Goal: Information Seeking & Learning: Check status

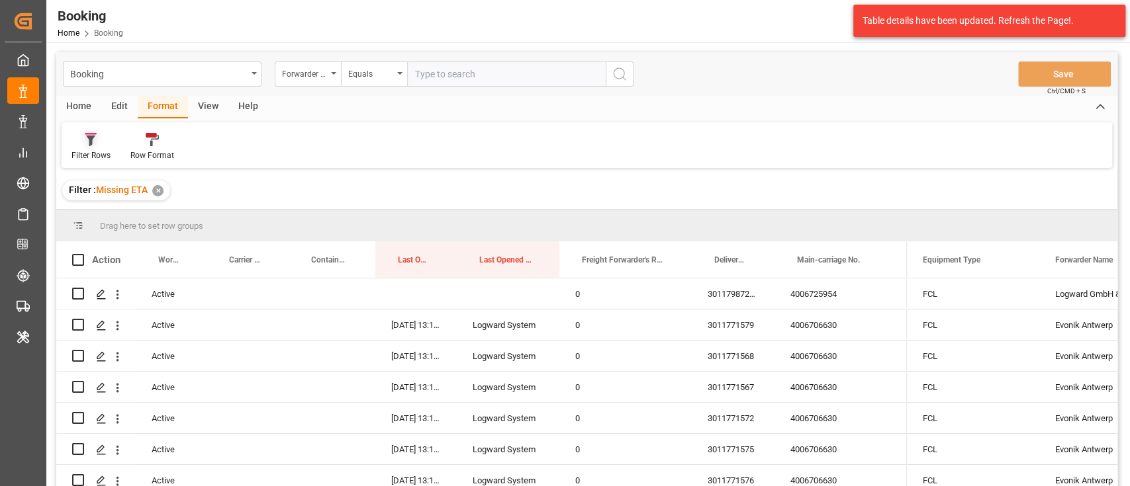
click at [103, 154] on div "Filter Rows" at bounding box center [90, 156] width 39 height 12
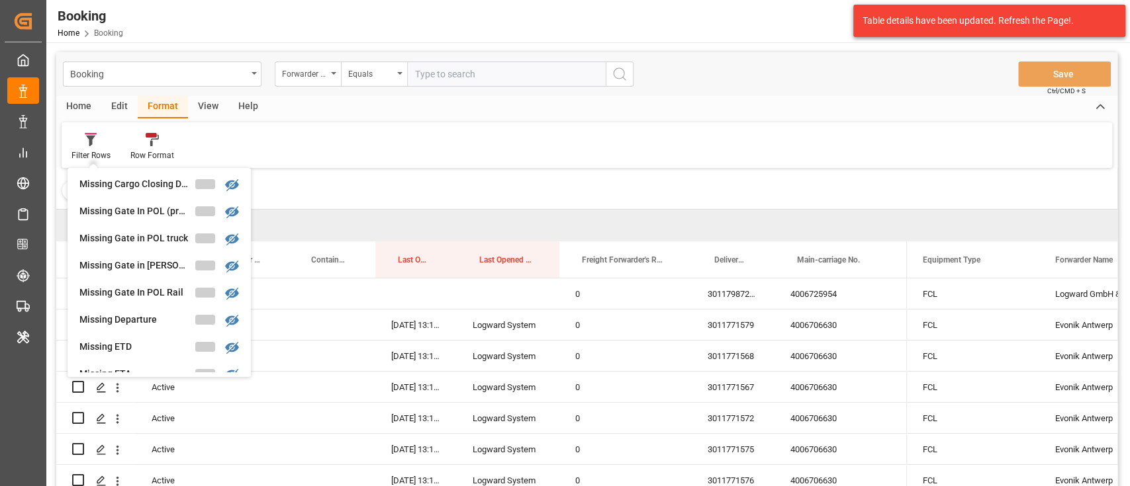
scroll to position [176, 0]
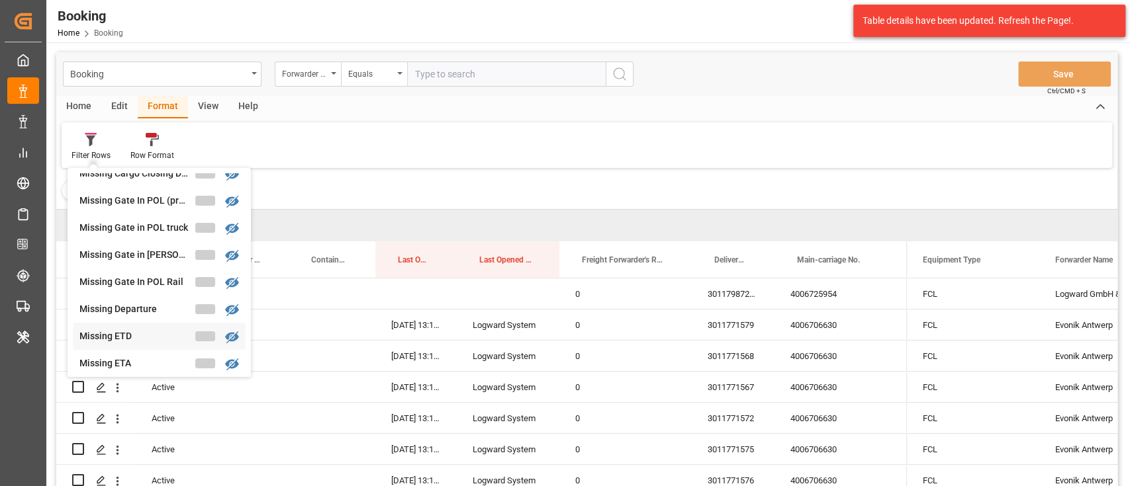
click at [146, 334] on div "Missing ETD" at bounding box center [137, 337] width 116 height 14
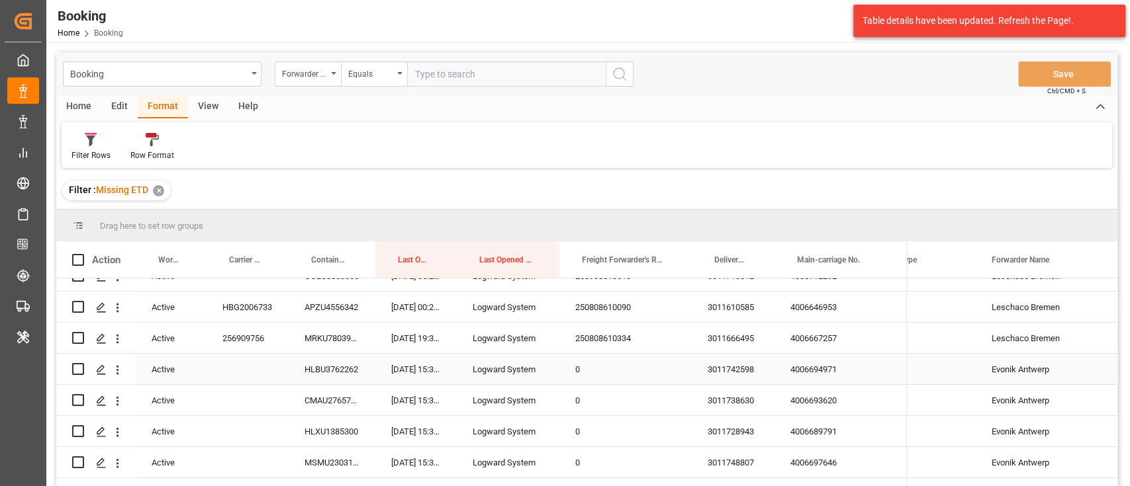
scroll to position [88, 0]
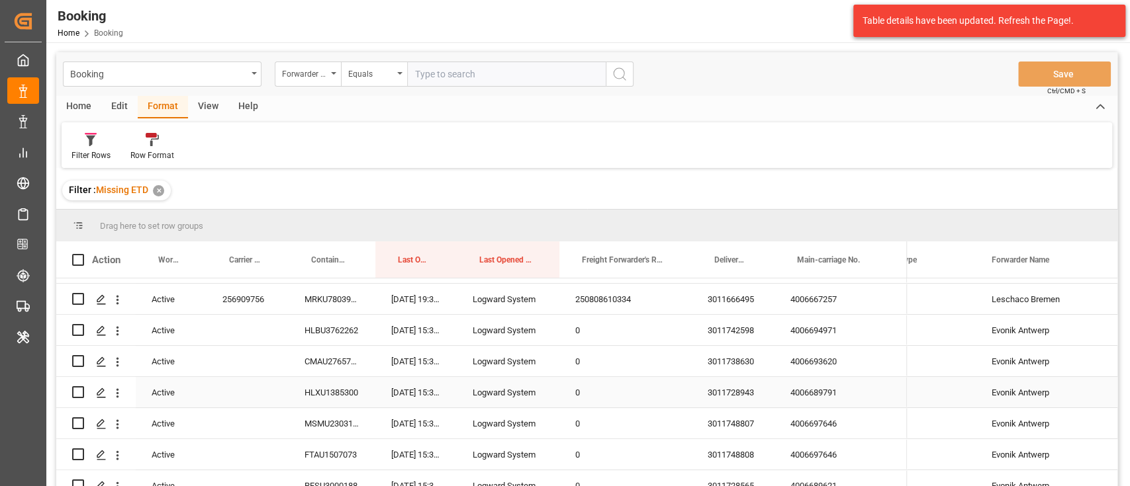
click at [1027, 390] on div "Evonik Antwerp" at bounding box center [1042, 392] width 132 height 30
click at [302, 76] on div "Forwarder Name" at bounding box center [304, 72] width 45 height 15
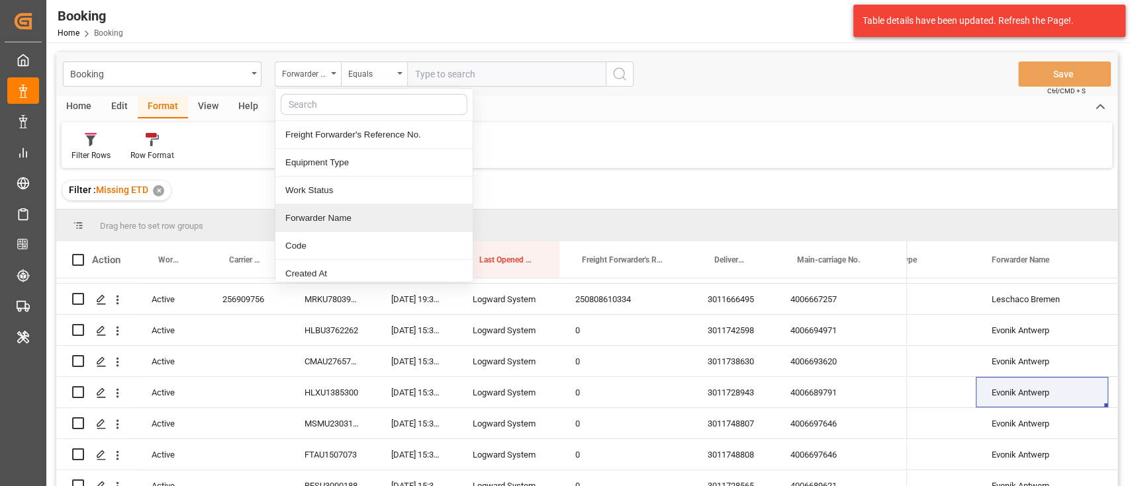
click at [336, 214] on div "Forwarder Name" at bounding box center [373, 219] width 197 height 28
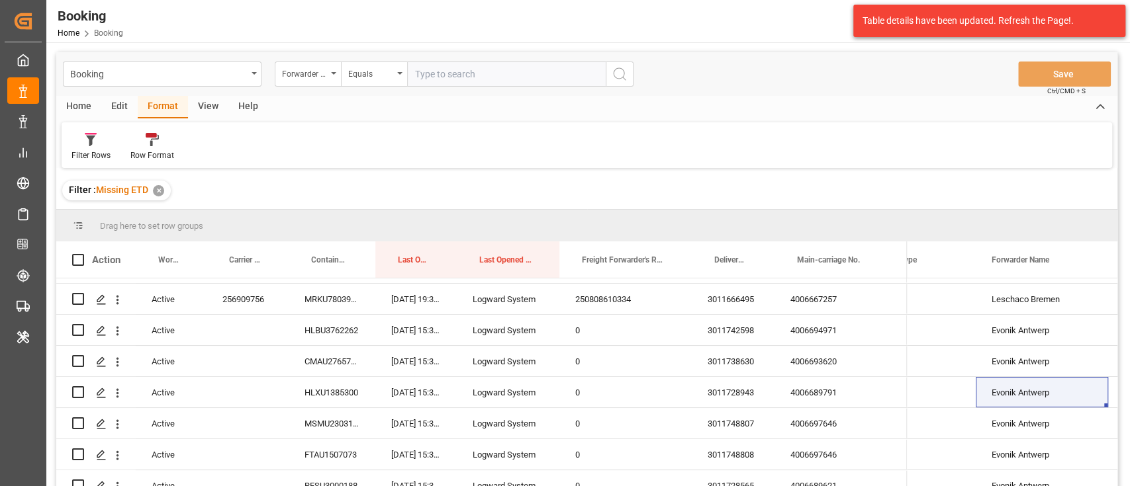
click at [429, 78] on input "text" at bounding box center [506, 74] width 199 height 25
paste input "Evonik Antwerp"
type input "Evonik Antwerp"
click at [619, 72] on icon "search button" at bounding box center [620, 74] width 16 height 16
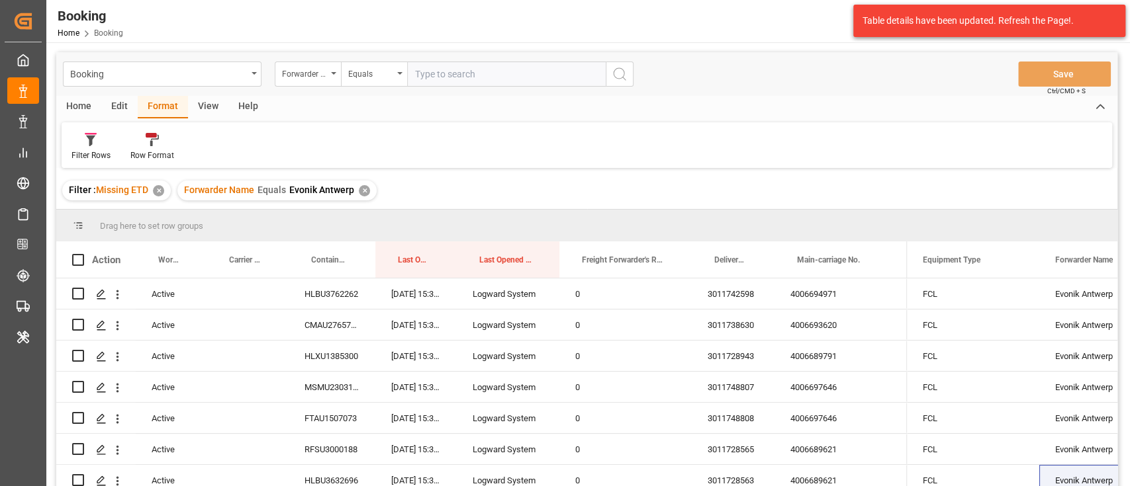
click at [203, 107] on div "View" at bounding box center [208, 107] width 40 height 23
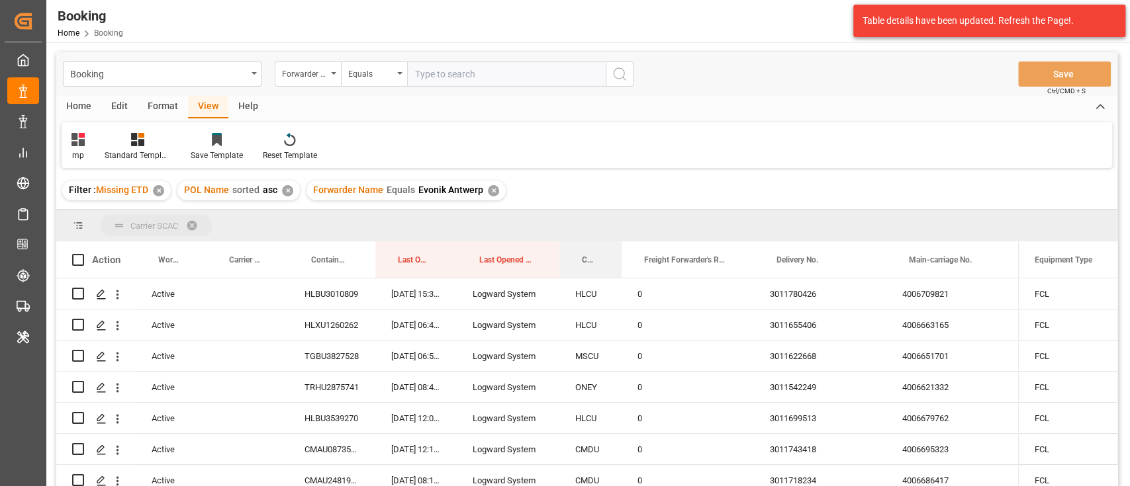
drag, startPoint x: 581, startPoint y: 255, endPoint x: 579, endPoint y: 230, distance: 25.2
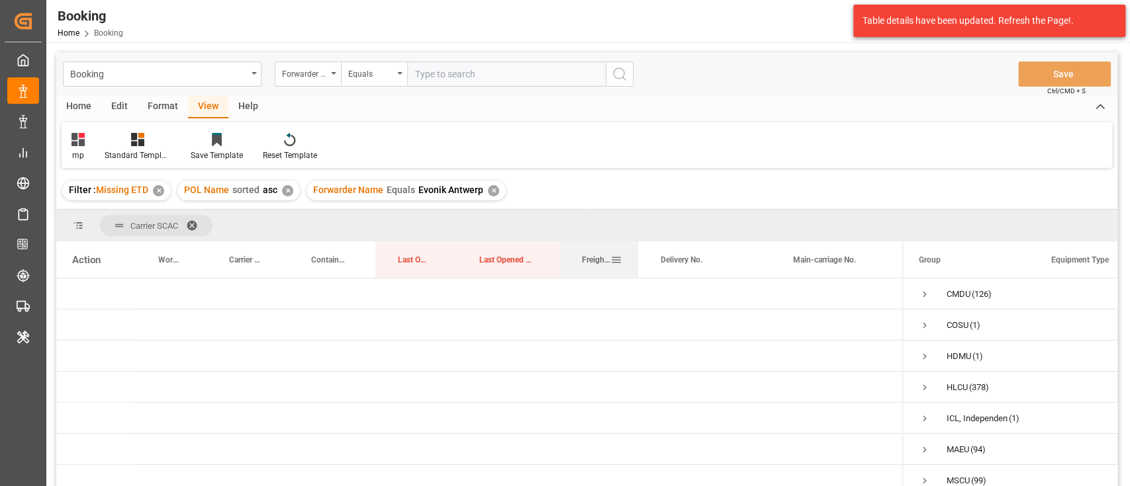
drag, startPoint x: 690, startPoint y: 256, endPoint x: 636, endPoint y: 257, distance: 53.6
click at [636, 257] on div at bounding box center [637, 260] width 5 height 36
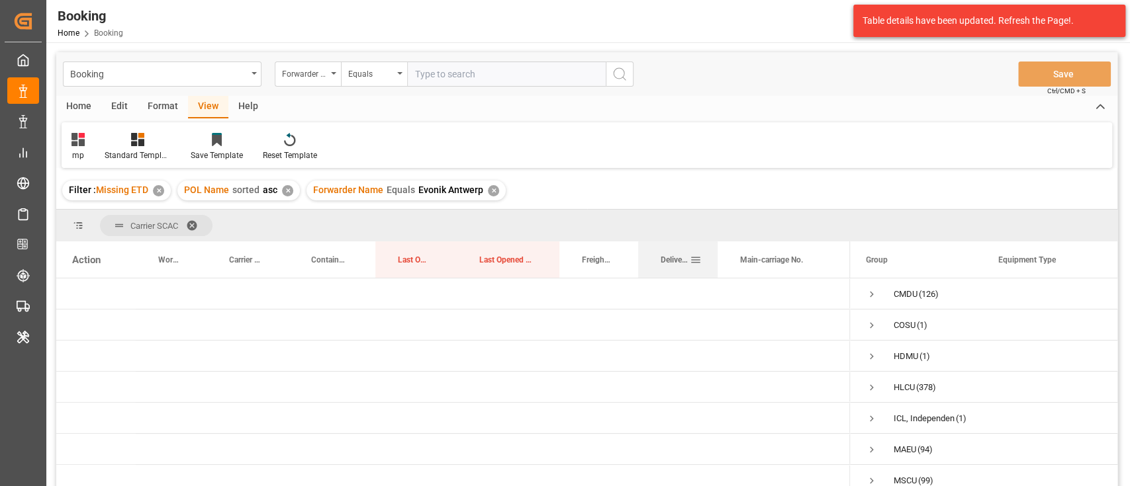
drag, startPoint x: 768, startPoint y: 255, endPoint x: 715, endPoint y: 256, distance: 53.0
click at [715, 256] on div at bounding box center [717, 260] width 5 height 36
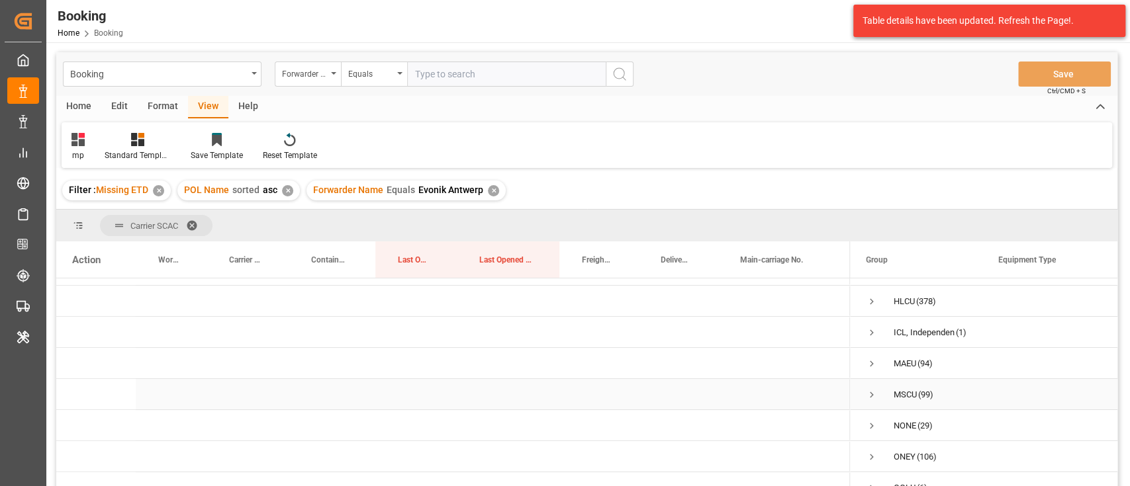
scroll to position [134, 0]
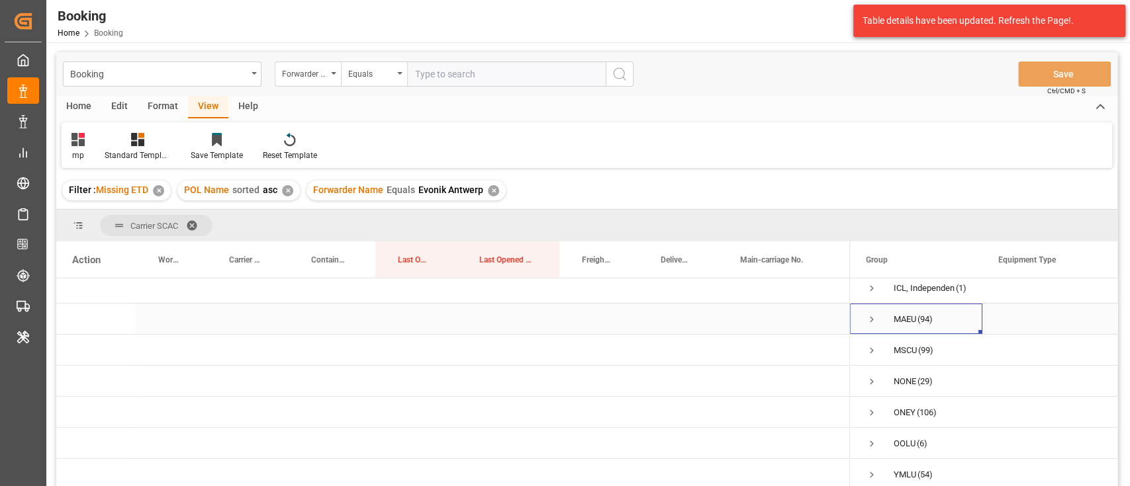
click at [867, 314] on span "Press SPACE to select this row." at bounding box center [872, 320] width 12 height 12
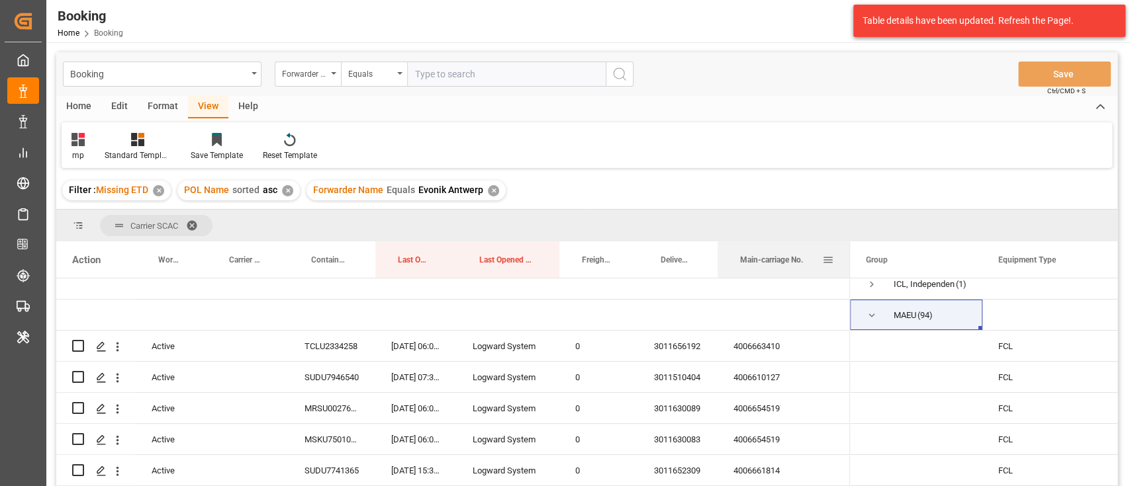
drag, startPoint x: 774, startPoint y: 253, endPoint x: 791, endPoint y: 326, distance: 74.2
click at [772, 261] on div "Main-carriage No." at bounding box center [781, 260] width 82 height 36
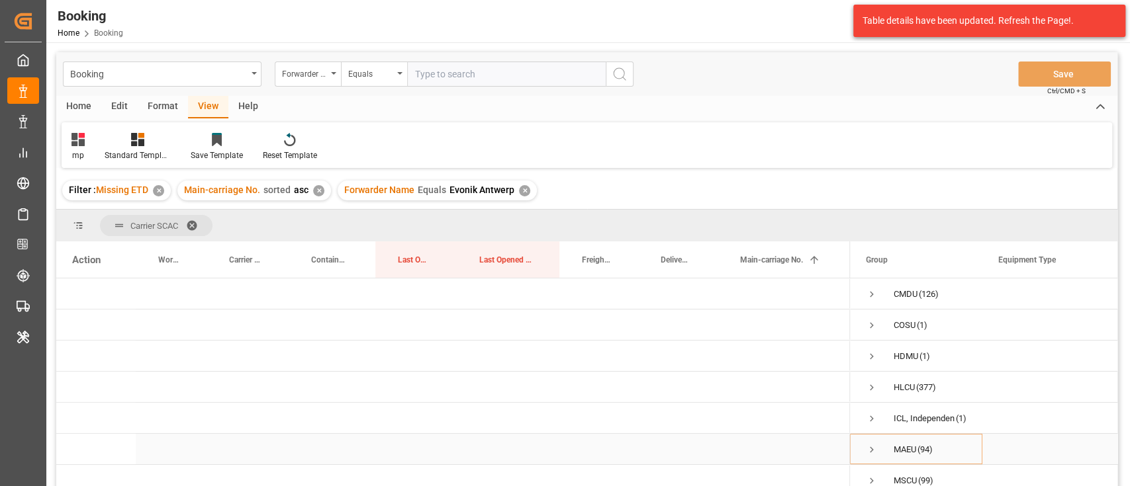
click at [869, 448] on span "Press SPACE to select this row." at bounding box center [872, 450] width 12 height 12
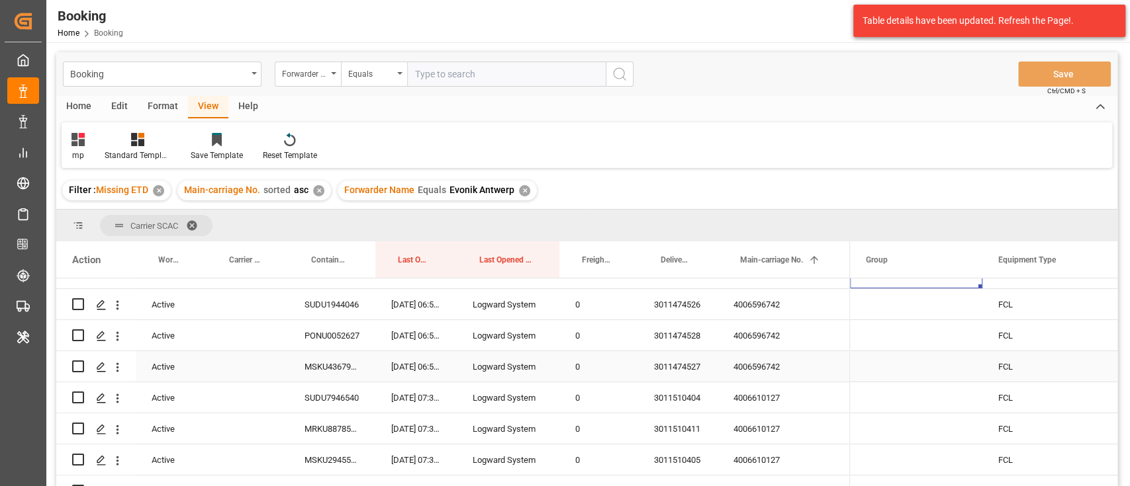
scroll to position [88, 0]
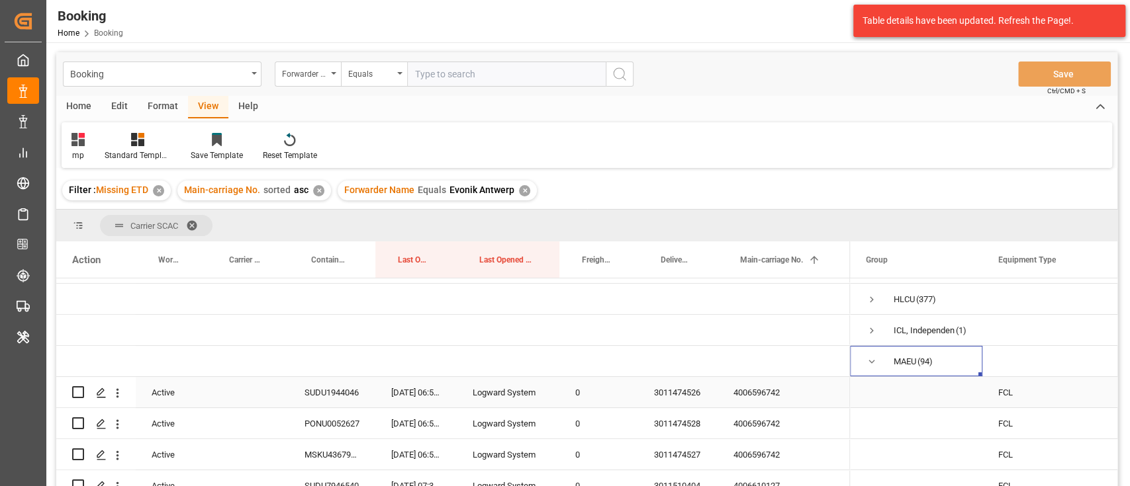
click at [778, 387] on div "4006596742" at bounding box center [783, 392] width 132 height 30
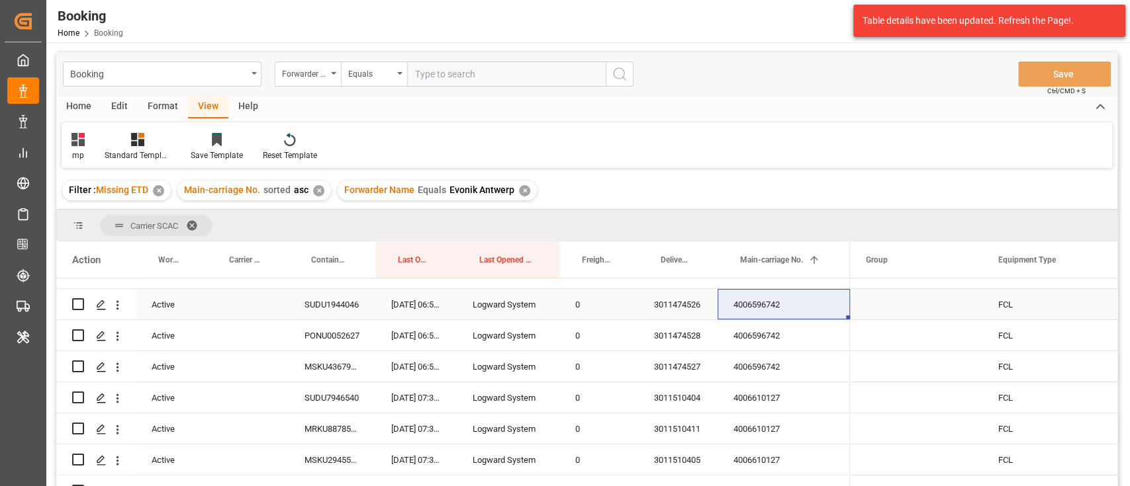
click at [776, 326] on div "4006596742" at bounding box center [783, 335] width 132 height 30
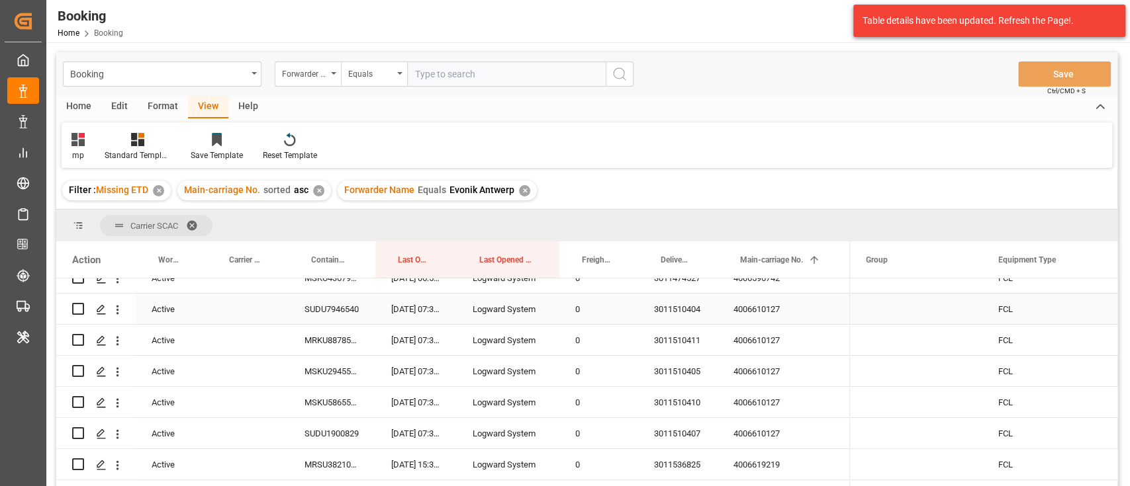
click at [769, 307] on div "4006610127" at bounding box center [783, 309] width 132 height 30
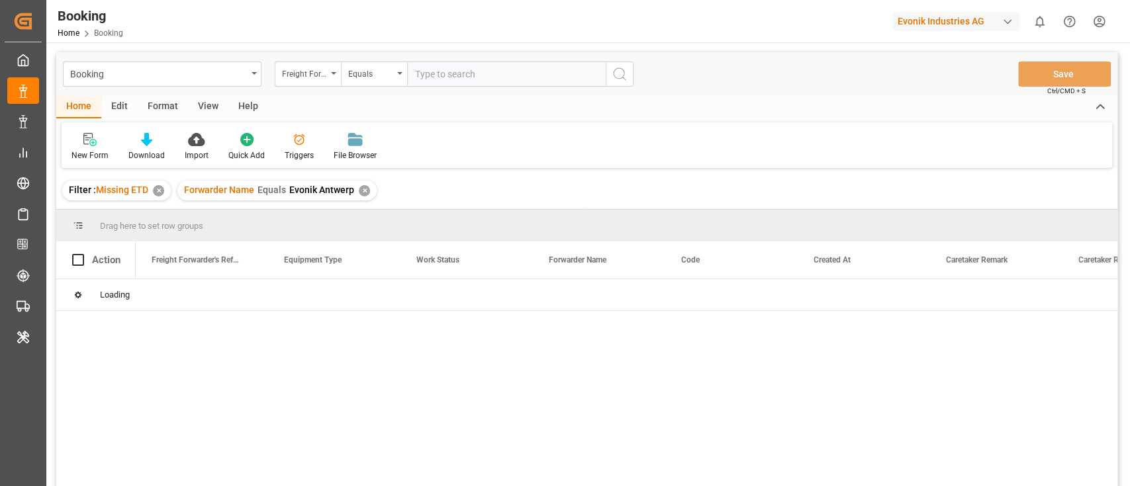
click at [160, 188] on div "✕" at bounding box center [158, 190] width 11 height 11
click at [244, 188] on div "✕" at bounding box center [249, 190] width 11 height 11
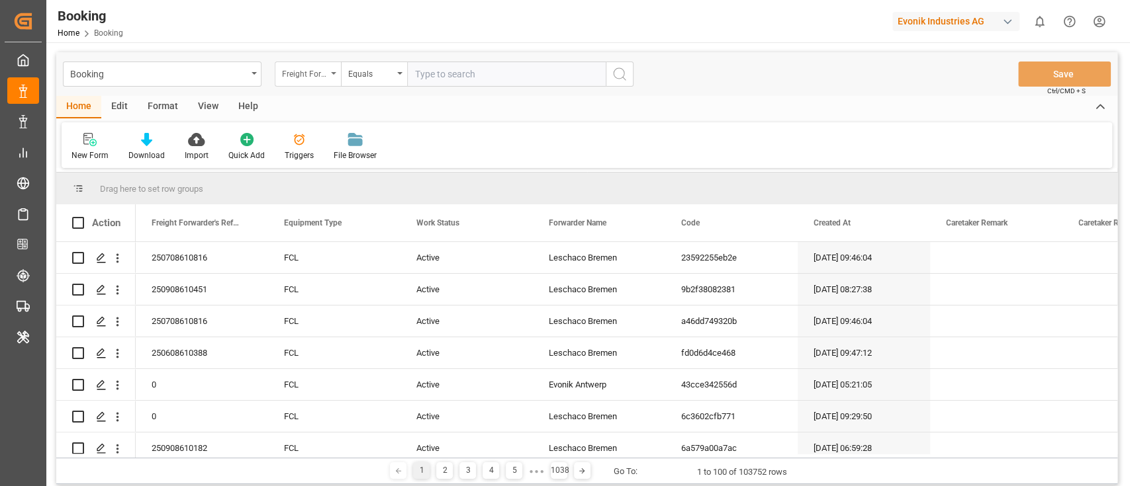
click at [307, 77] on div "Freight Forwarder's Reference No." at bounding box center [304, 72] width 45 height 15
type input "MAIN"
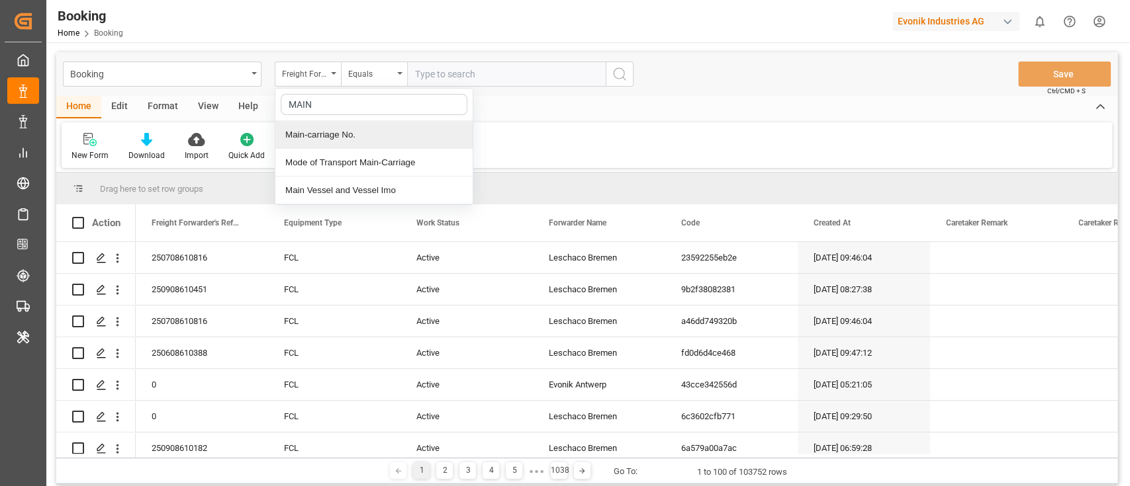
click at [342, 139] on div "Main-carriage No." at bounding box center [373, 135] width 197 height 28
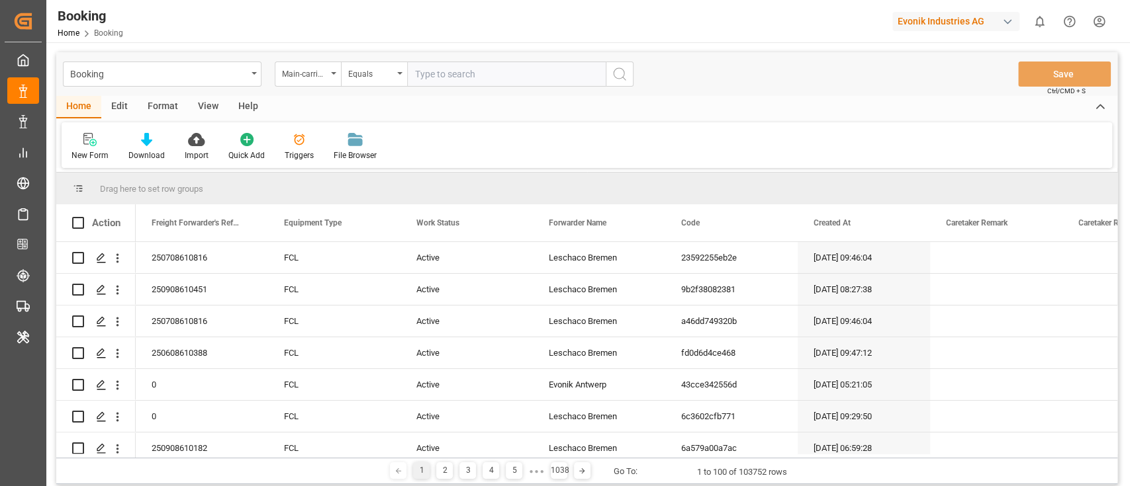
click at [445, 77] on input "text" at bounding box center [506, 74] width 199 height 25
paste input "4006596742"
type input "4006596742"
click at [618, 73] on icon "search button" at bounding box center [620, 74] width 16 height 16
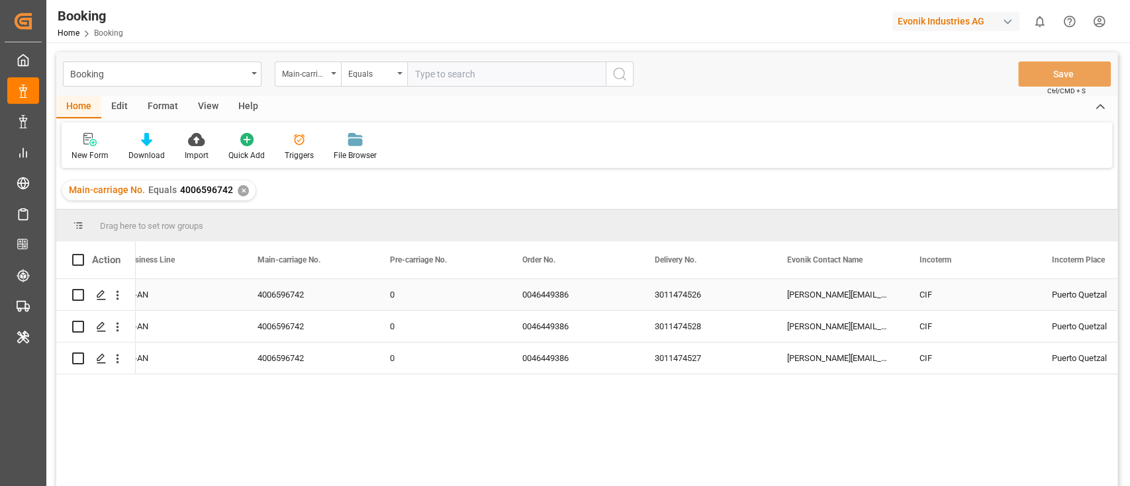
click at [698, 299] on div "3011474526" at bounding box center [705, 294] width 132 height 31
click at [663, 338] on div "3011474528" at bounding box center [705, 326] width 132 height 31
click at [651, 371] on div "3011474527" at bounding box center [705, 358] width 132 height 31
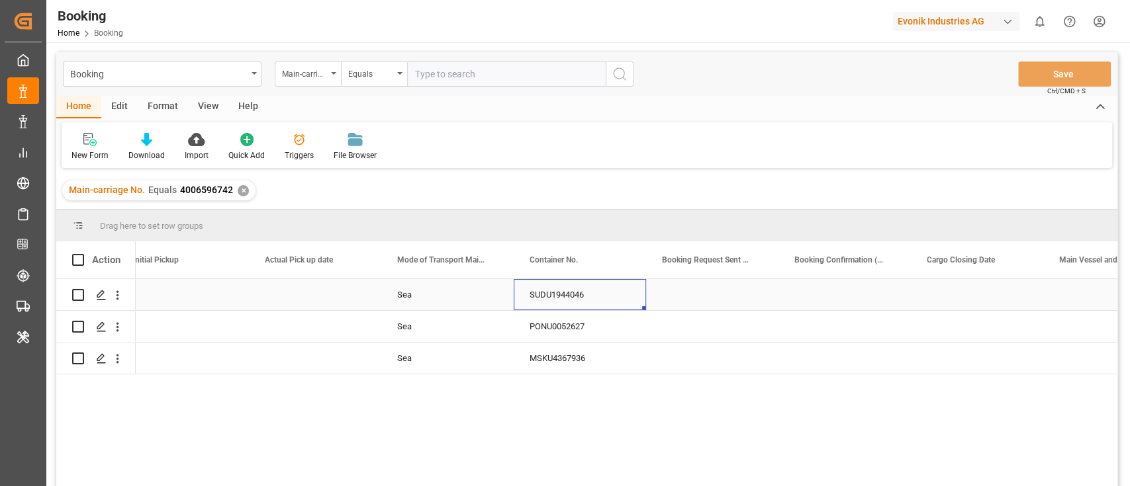
click at [546, 310] on div "SUDU1944046" at bounding box center [580, 294] width 132 height 31
click at [557, 297] on div "SUDU1944046" at bounding box center [580, 294] width 132 height 31
click at [543, 333] on div "PONU0052627" at bounding box center [580, 326] width 132 height 31
click at [576, 377] on div "Sea SUDU1944046 Sea PONU0052627 3011474527 Sea MSKU4367936" at bounding box center [627, 387] width 982 height 216
click at [573, 362] on div "MSKU4367936" at bounding box center [580, 358] width 132 height 31
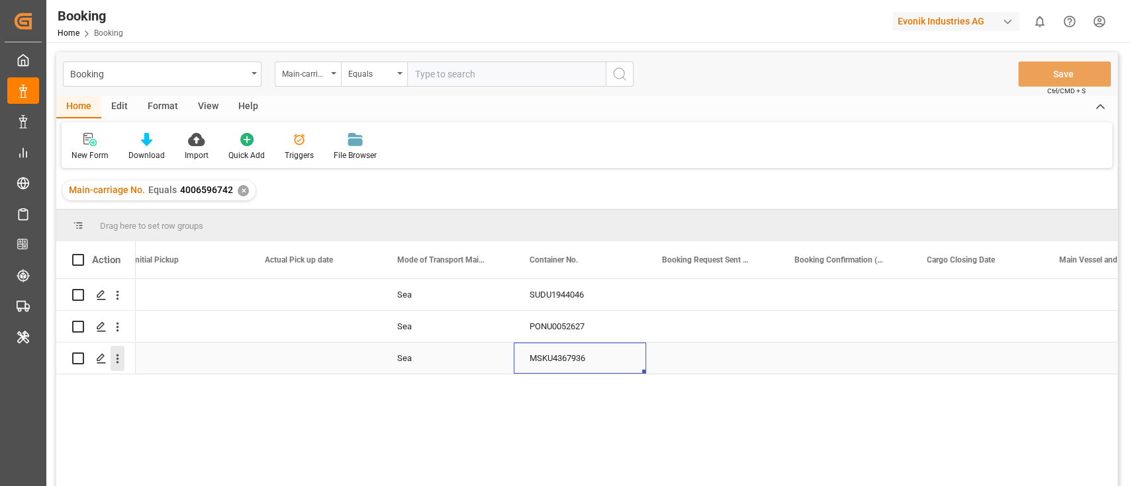
click at [115, 365] on icon "open menu" at bounding box center [118, 359] width 14 height 14
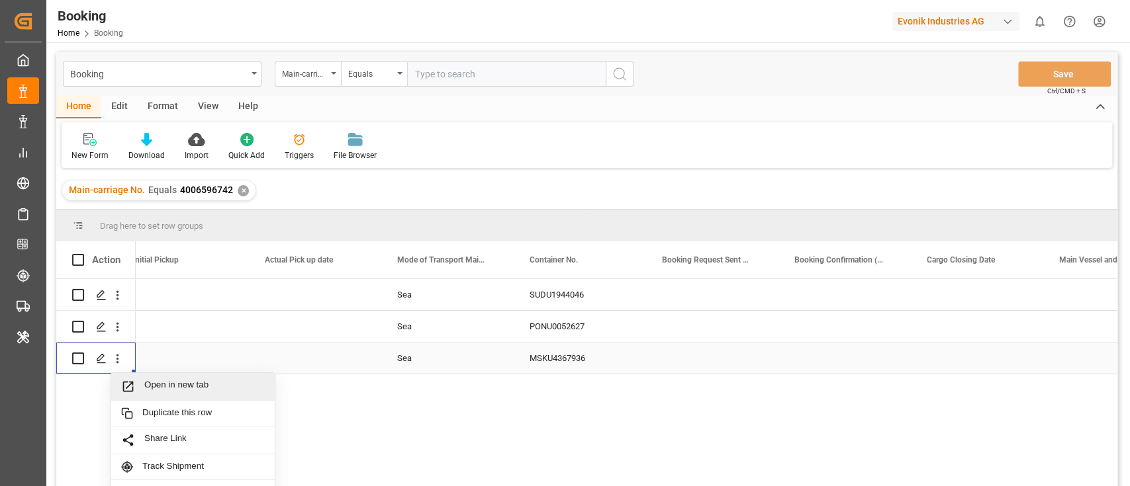
click at [162, 382] on span "Open in new tab" at bounding box center [204, 387] width 120 height 14
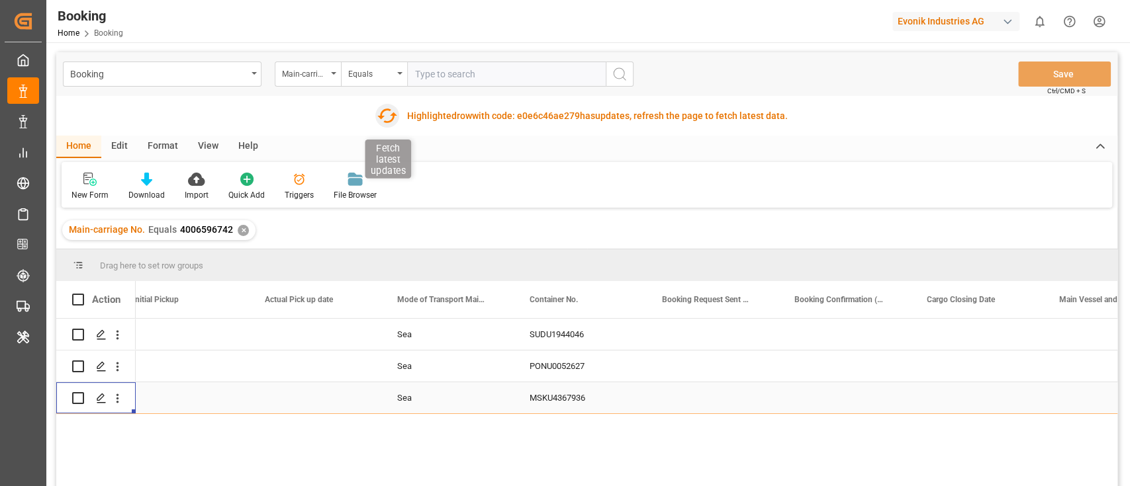
click at [387, 122] on icon "button" at bounding box center [387, 116] width 20 height 15
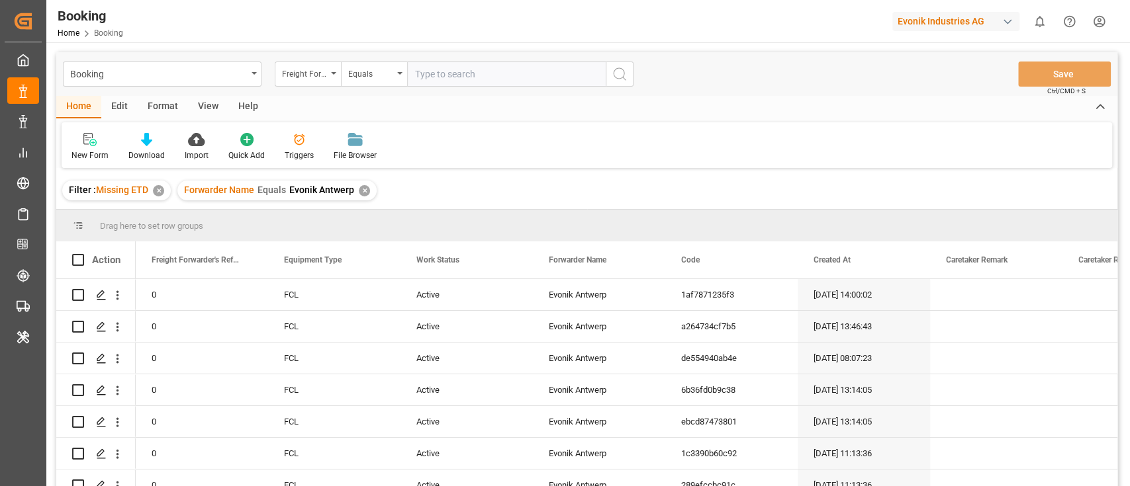
click at [365, 189] on div "✕" at bounding box center [364, 190] width 11 height 11
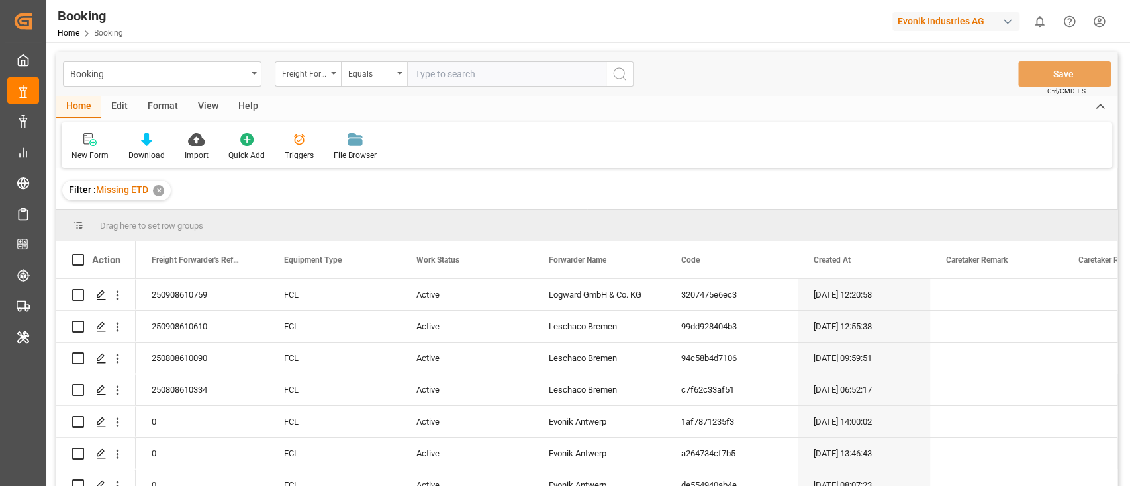
click at [161, 193] on div "✕" at bounding box center [158, 190] width 11 height 11
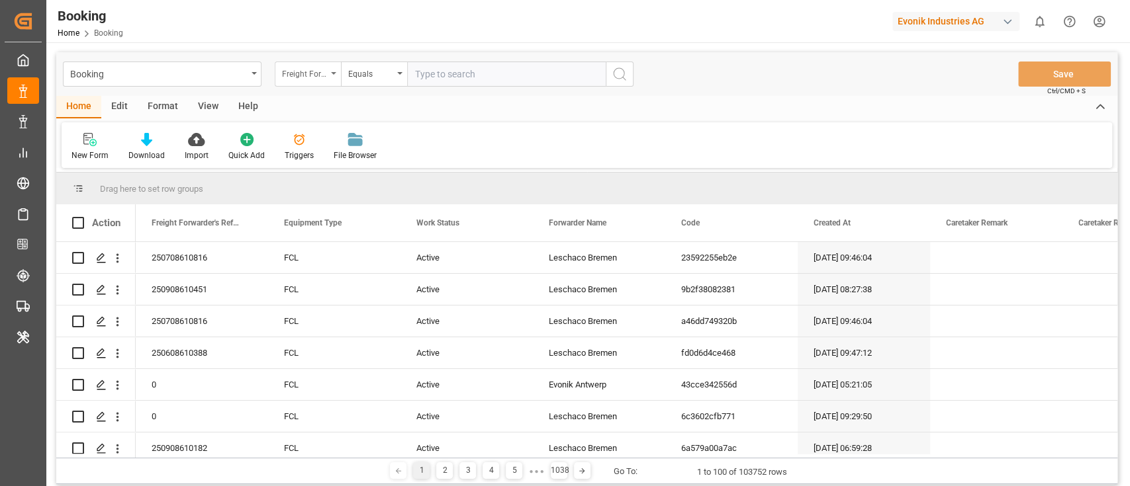
click at [288, 70] on div "Freight Forwarder's Reference No." at bounding box center [304, 72] width 45 height 15
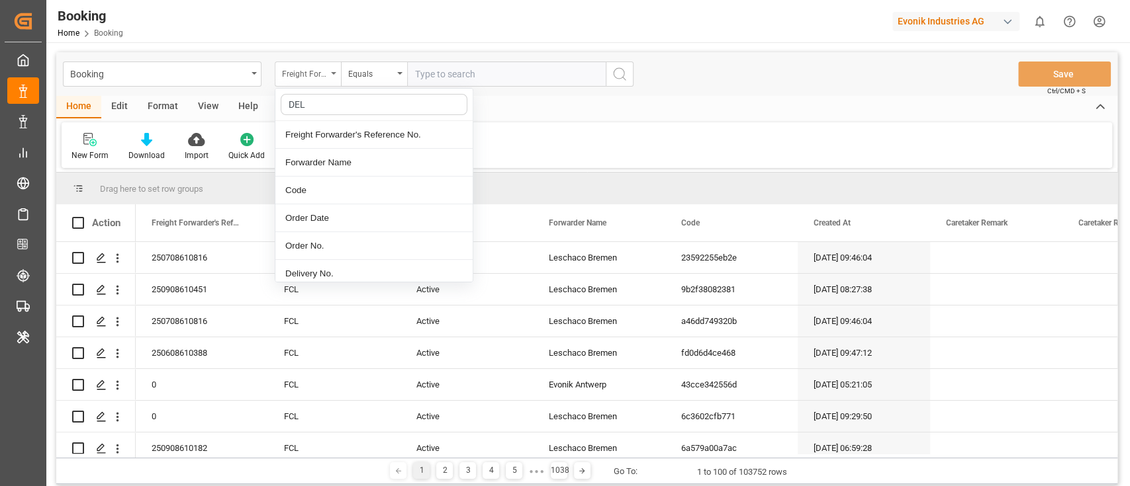
type input "DELI"
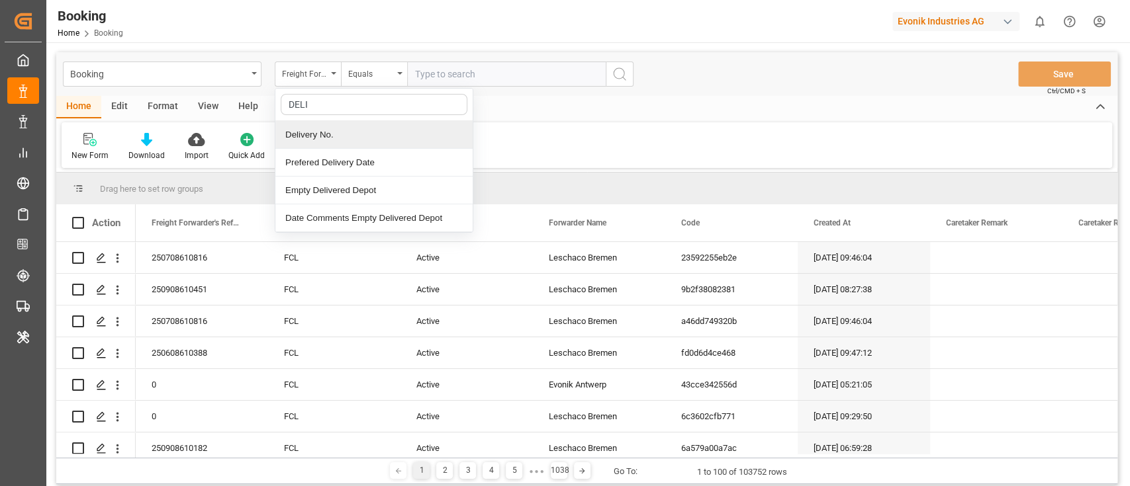
click at [332, 129] on div "Delivery No." at bounding box center [373, 135] width 197 height 28
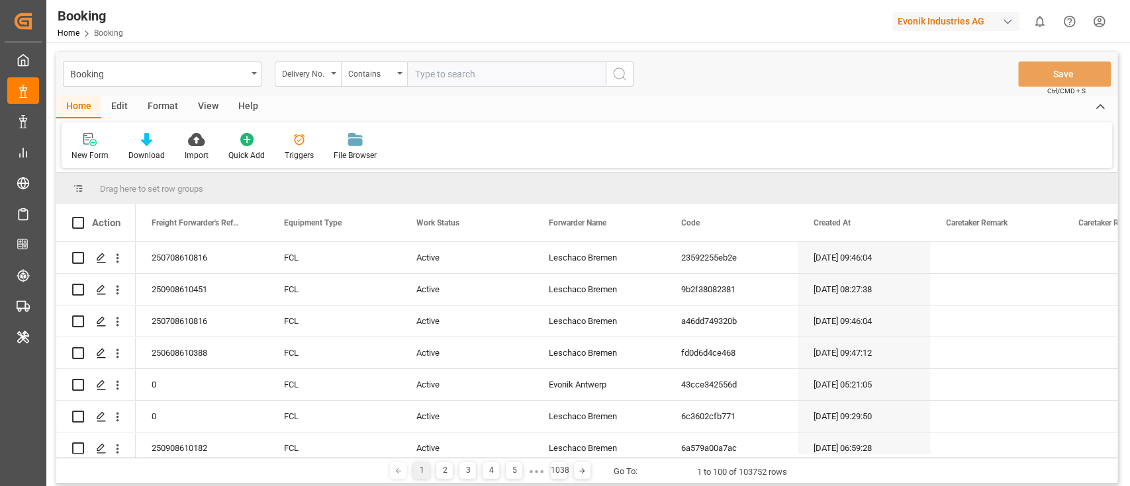
click at [446, 67] on input "text" at bounding box center [506, 74] width 199 height 25
paste input "3011474526"
type input "3011474526"
click at [625, 71] on icon "search button" at bounding box center [620, 74] width 16 height 16
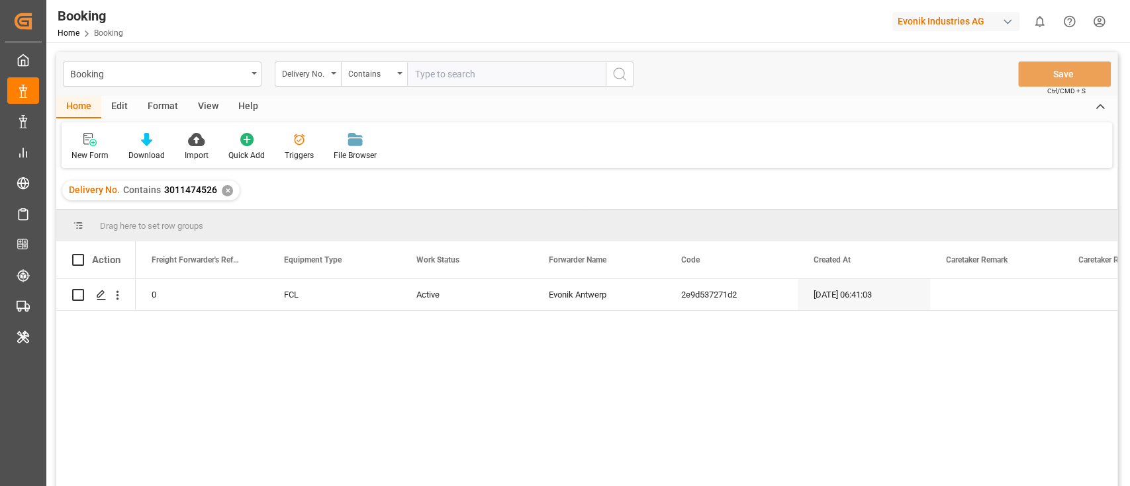
click at [477, 64] on input "text" at bounding box center [506, 74] width 199 height 25
paste input "3011474528"
type input "3011474528"
click at [624, 74] on circle "search button" at bounding box center [619, 73] width 11 height 11
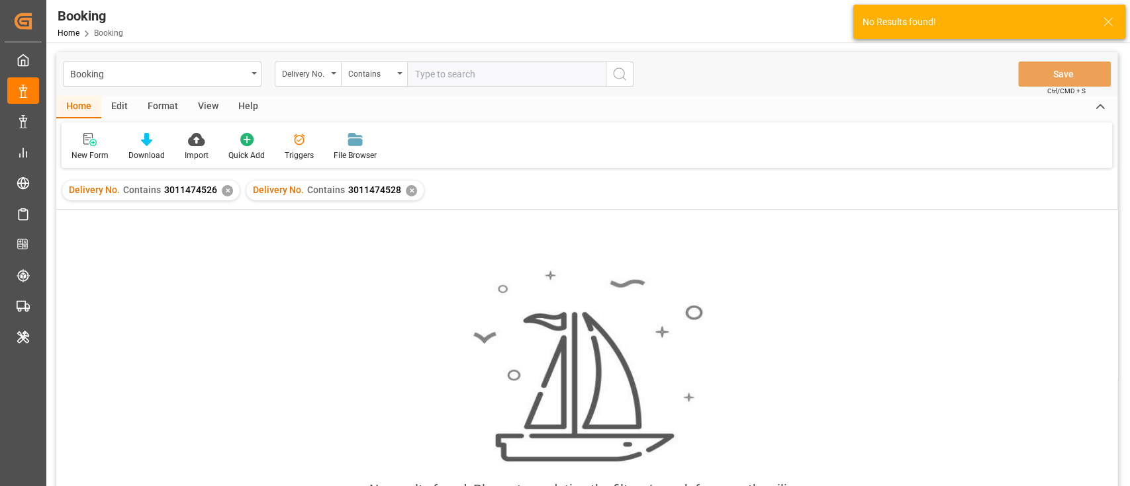
click at [223, 191] on div "✕" at bounding box center [227, 190] width 11 height 11
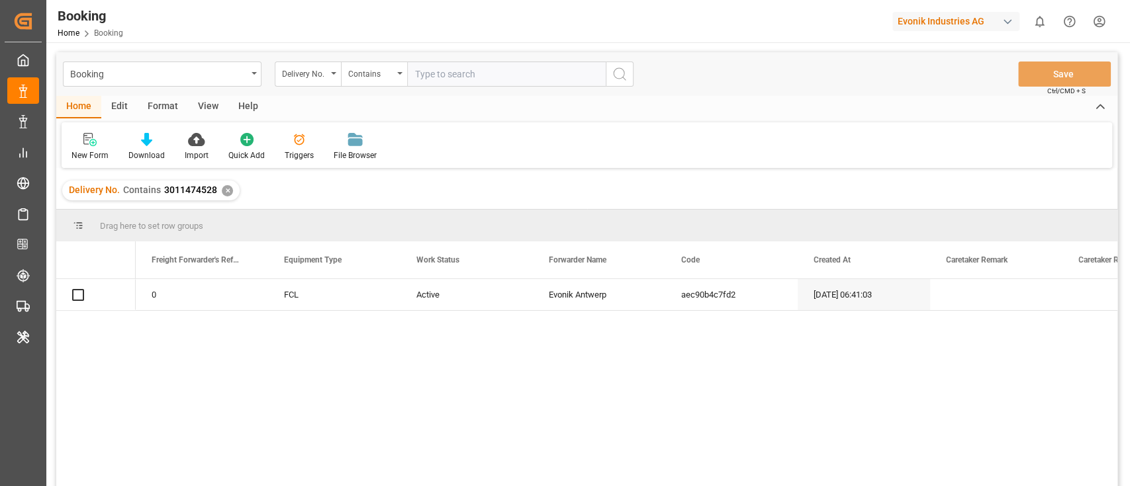
click at [435, 81] on input "text" at bounding box center [506, 74] width 199 height 25
paste input "3011474527"
type input "3011474527"
click at [630, 81] on button "search button" at bounding box center [620, 74] width 28 height 25
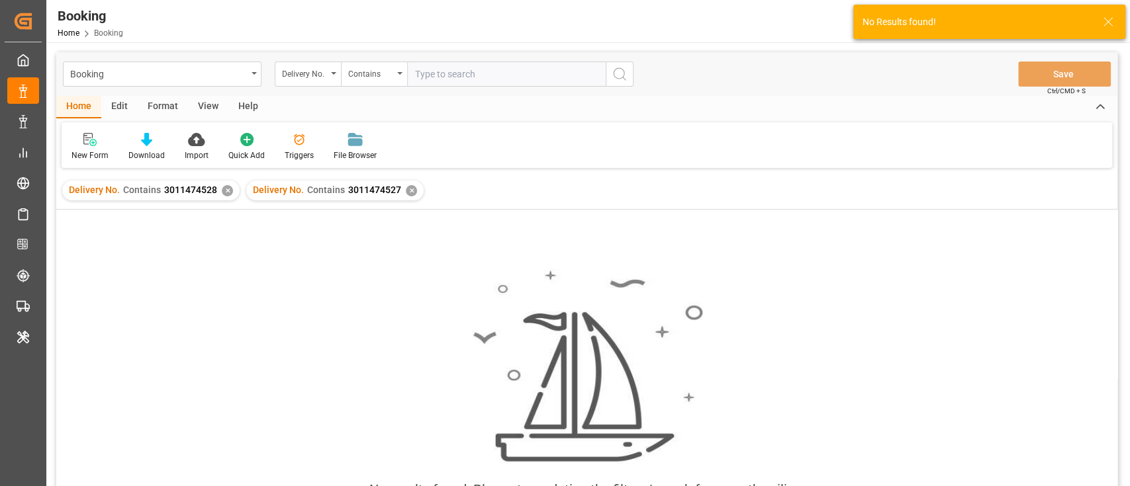
click at [222, 192] on div "✕" at bounding box center [227, 190] width 11 height 11
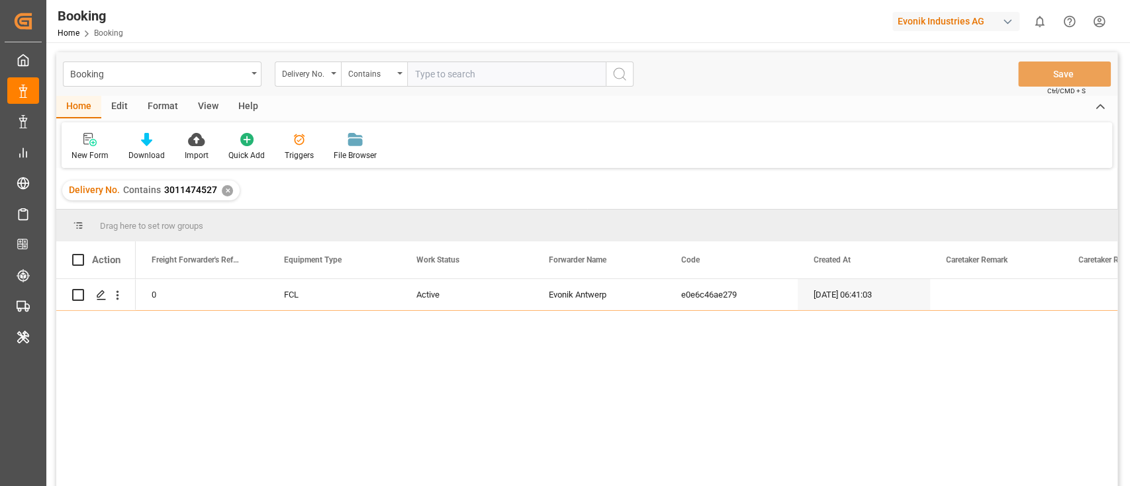
click at [429, 87] on div "Booking Delivery No. Contains Save Ctrl/CMD + S" at bounding box center [586, 74] width 1061 height 44
click at [432, 73] on input "text" at bounding box center [506, 74] width 199 height 25
paste input "3011510404"
type input "3011510404"
click at [618, 77] on icon "search button" at bounding box center [620, 74] width 16 height 16
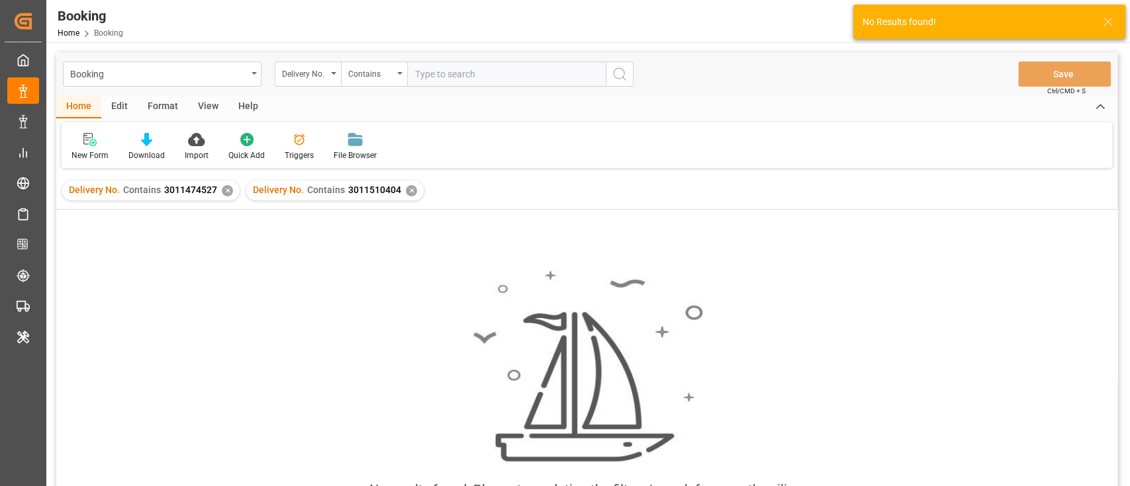
click at [222, 194] on div "✕" at bounding box center [227, 190] width 11 height 11
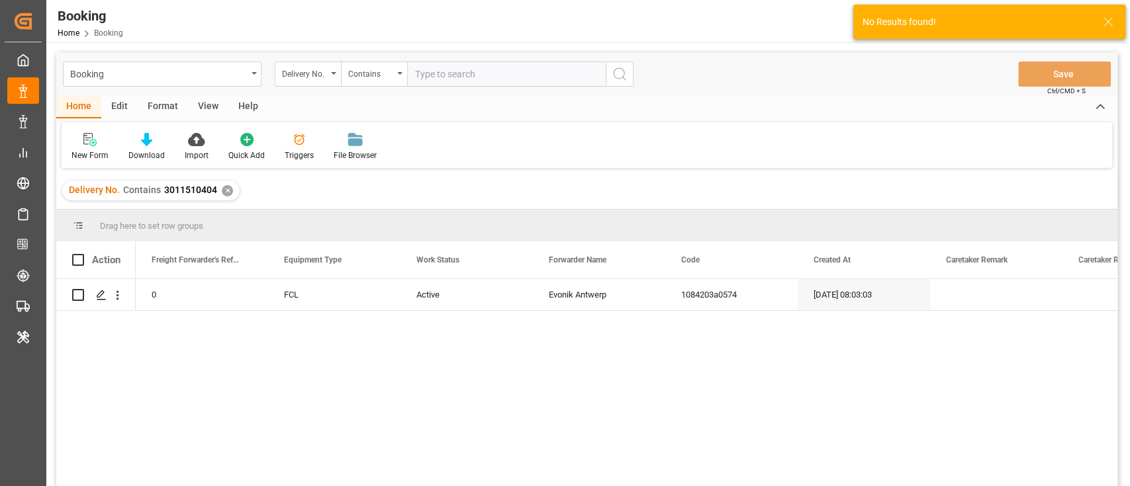
click at [445, 77] on input "text" at bounding box center [506, 74] width 199 height 25
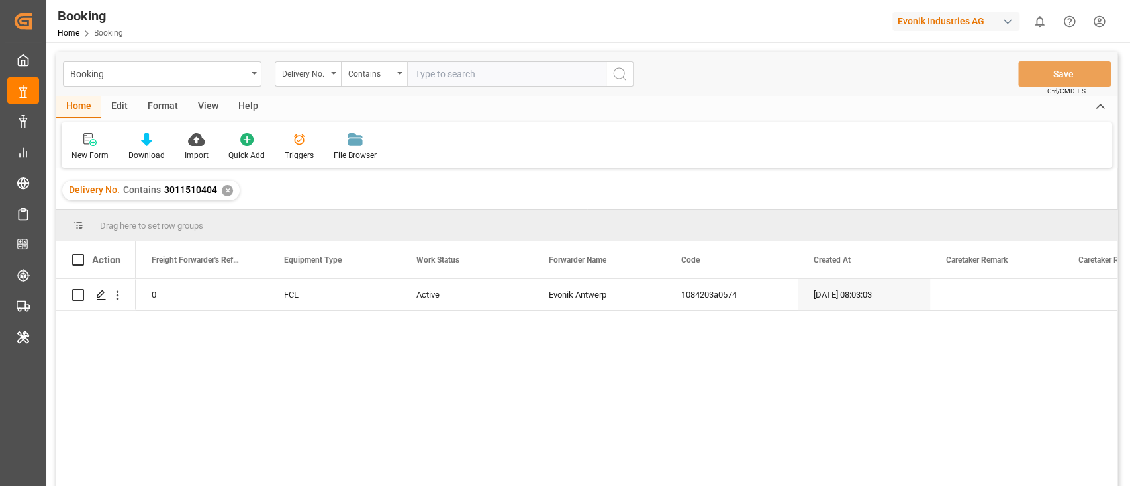
paste input "3011510411"
click at [445, 77] on input "text" at bounding box center [506, 74] width 199 height 25
type input "3011510411"
click at [623, 68] on icon "search button" at bounding box center [620, 74] width 16 height 16
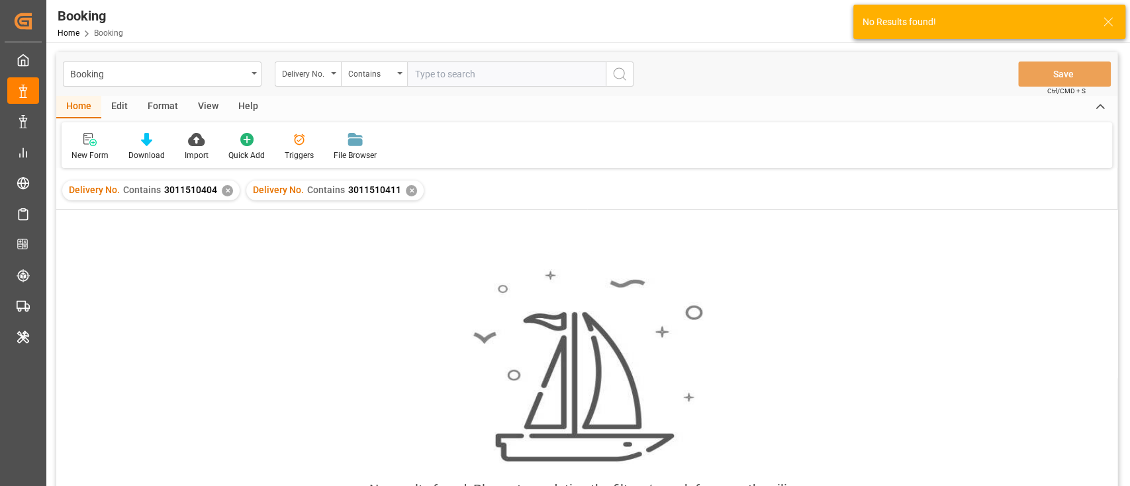
click at [225, 194] on div "✕" at bounding box center [227, 190] width 11 height 11
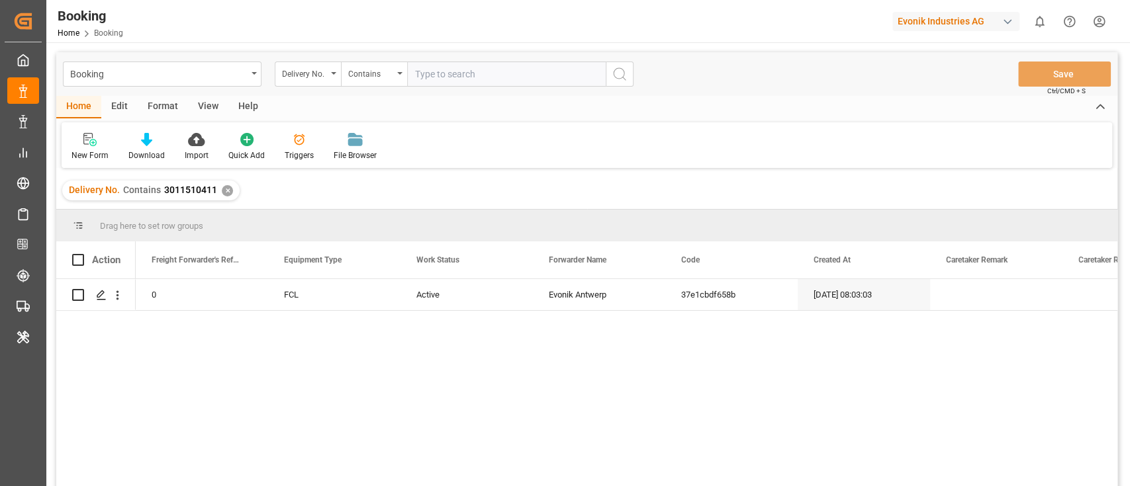
click at [439, 72] on input "text" at bounding box center [506, 74] width 199 height 25
paste input "3011510405"
type input "3011510405"
click at [627, 71] on button "search button" at bounding box center [620, 74] width 28 height 25
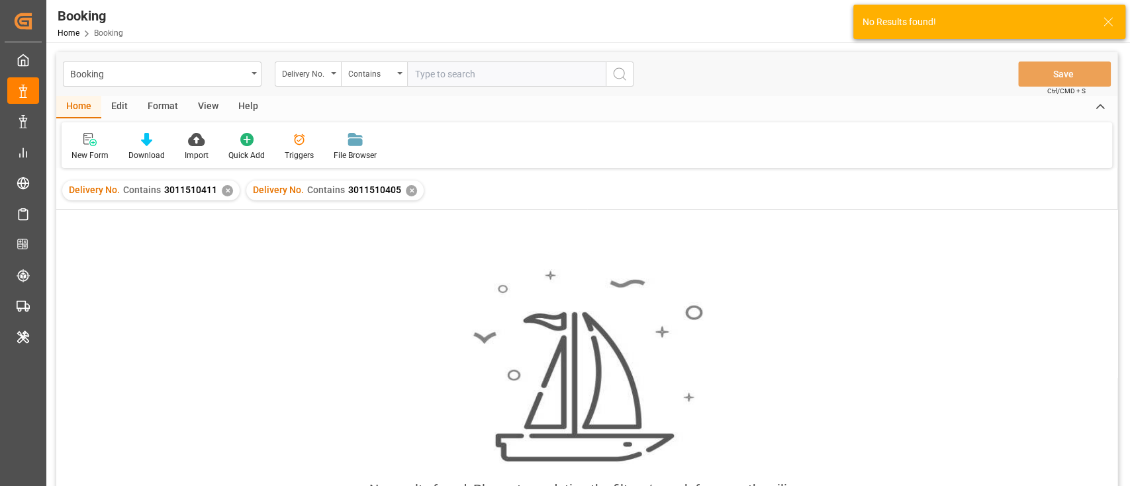
click at [224, 191] on div "✕" at bounding box center [227, 190] width 11 height 11
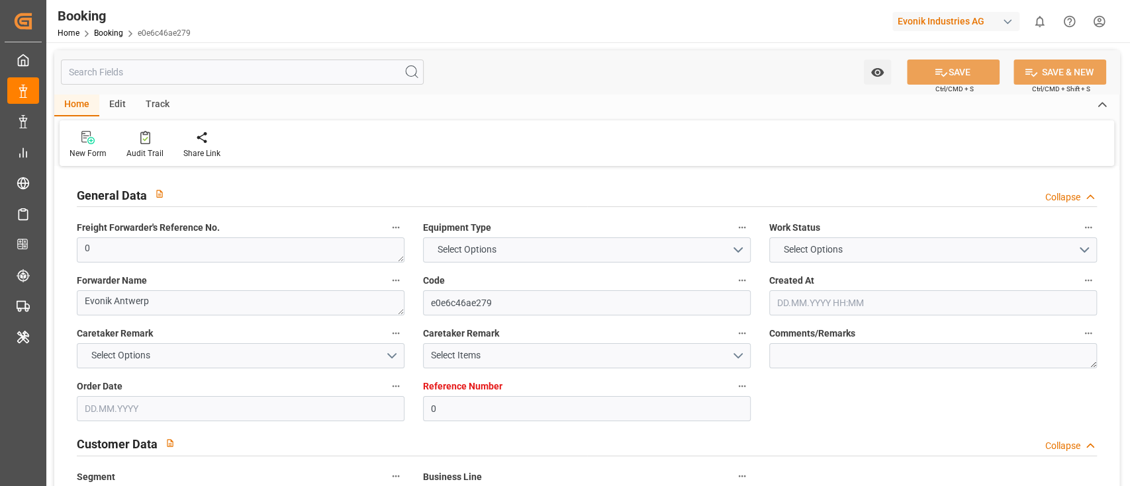
type input "0"
type input "Maersk"
type input "Maersk Line AS"
type input "NLRTM"
type input "Puerto Quetzal"
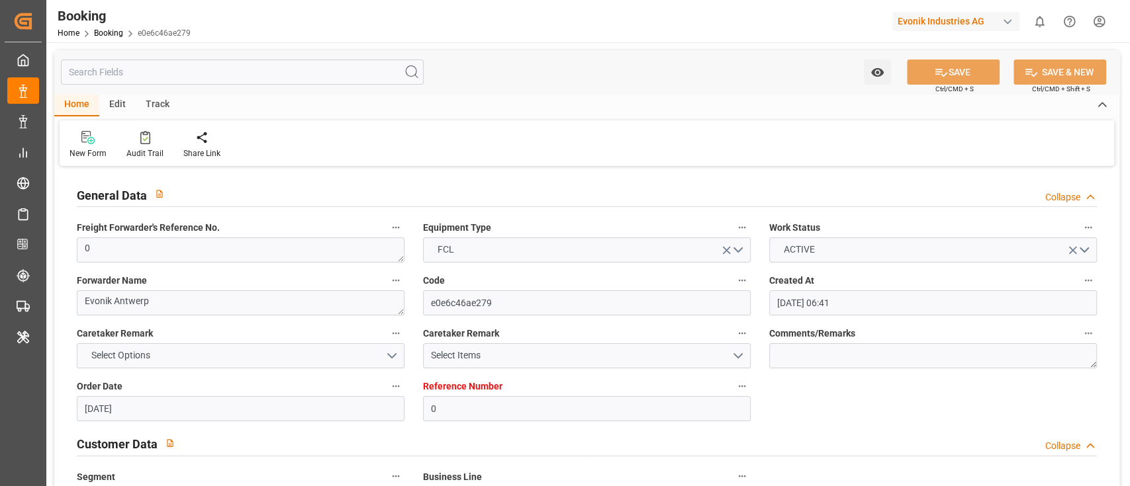
type input "[DATE] 06:41"
type input "[DATE]"
type input "04.07.2025 06:53"
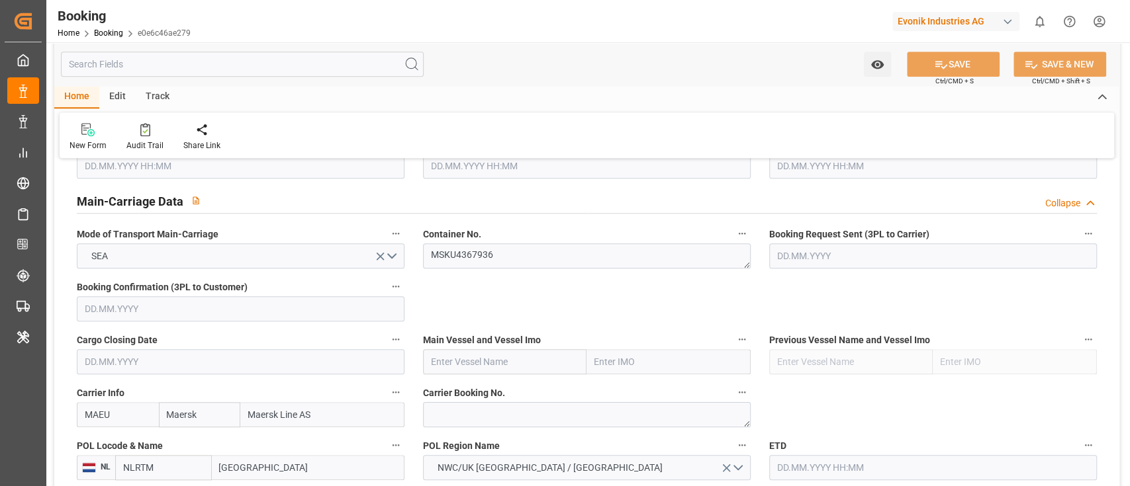
scroll to position [882, 0]
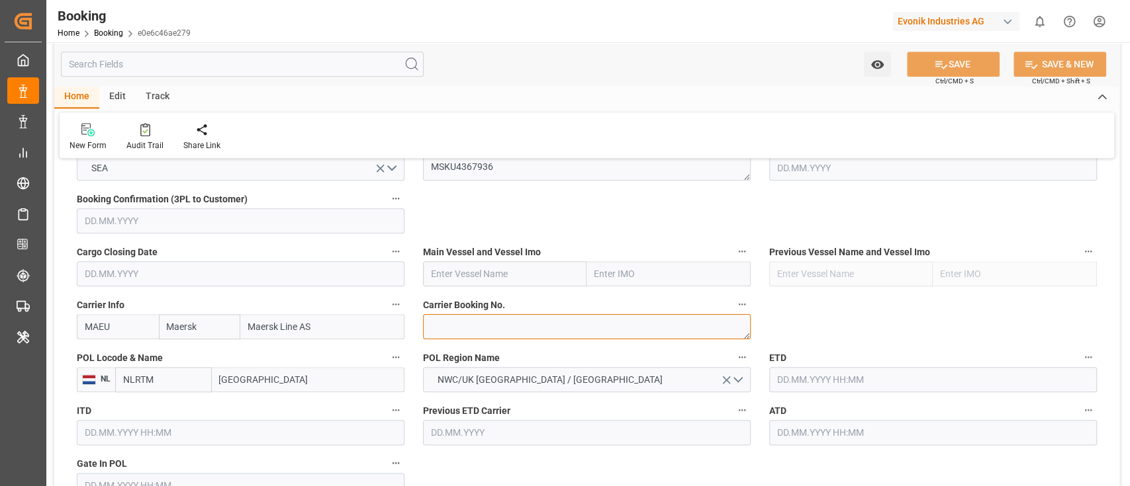
click at [425, 321] on textarea at bounding box center [587, 326] width 328 height 25
paste textarea "720830977"
click at [428, 326] on textarea "720830977" at bounding box center [587, 326] width 328 height 25
type textarea "720830977"
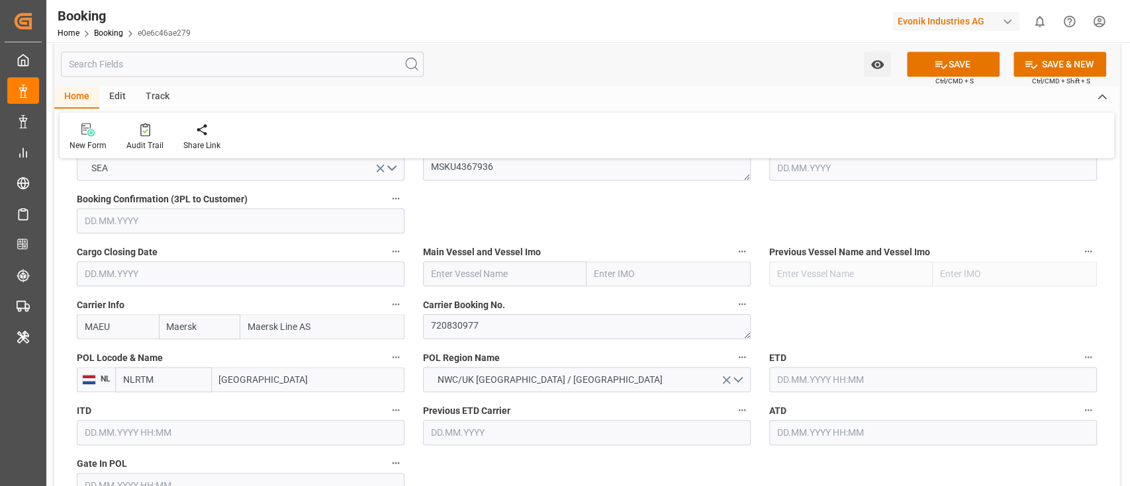
click at [466, 275] on input "text" at bounding box center [505, 273] width 164 height 25
paste input "JPO LIBRA"
type input "JPO LIBRA"
click at [505, 302] on span "JPO LIBRA - 9297840" at bounding box center [474, 303] width 85 height 11
type input "9297840"
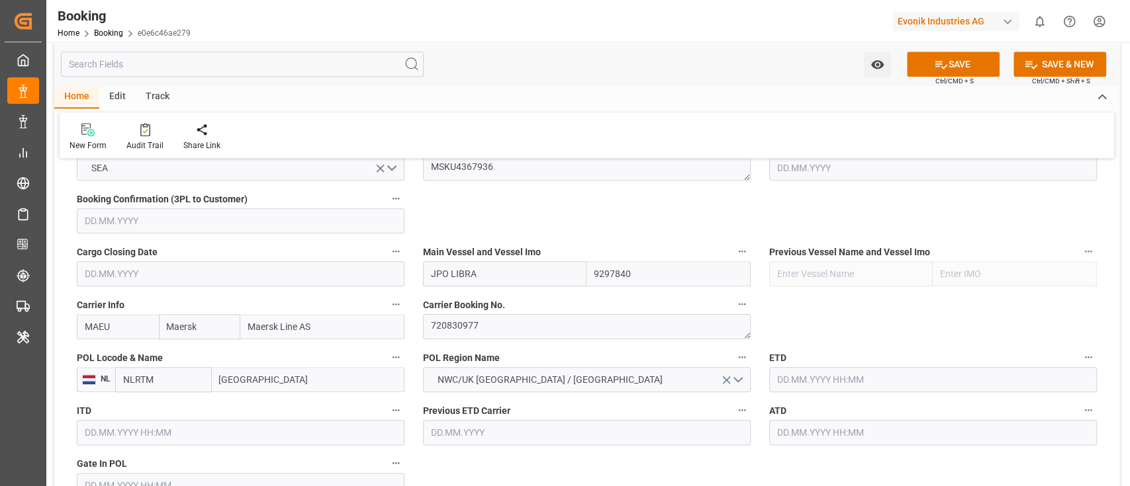
type input "JPO LIBRA"
click at [236, 375] on input "Rotterdam" at bounding box center [308, 379] width 193 height 25
paste input "ANTWERP"
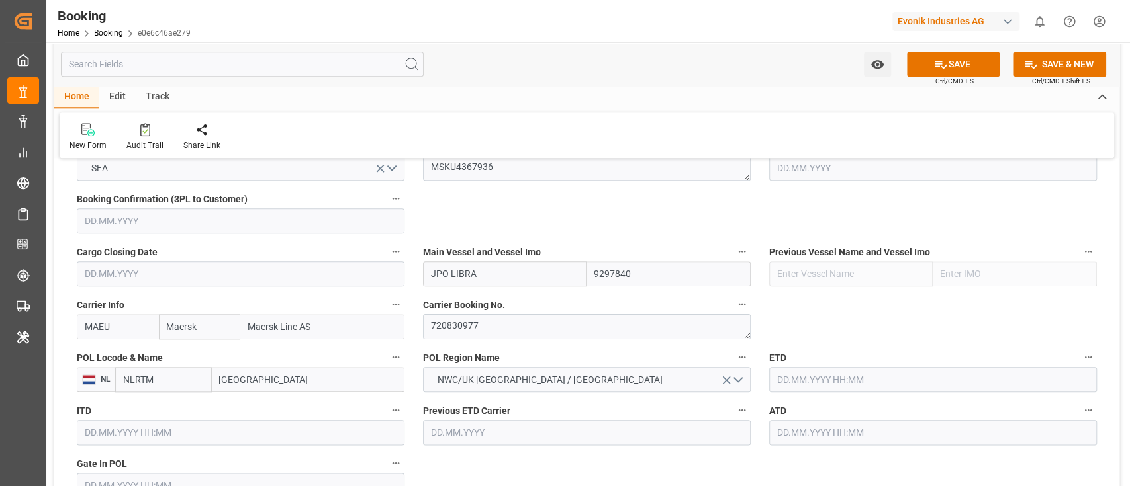
type input "ANTWERP"
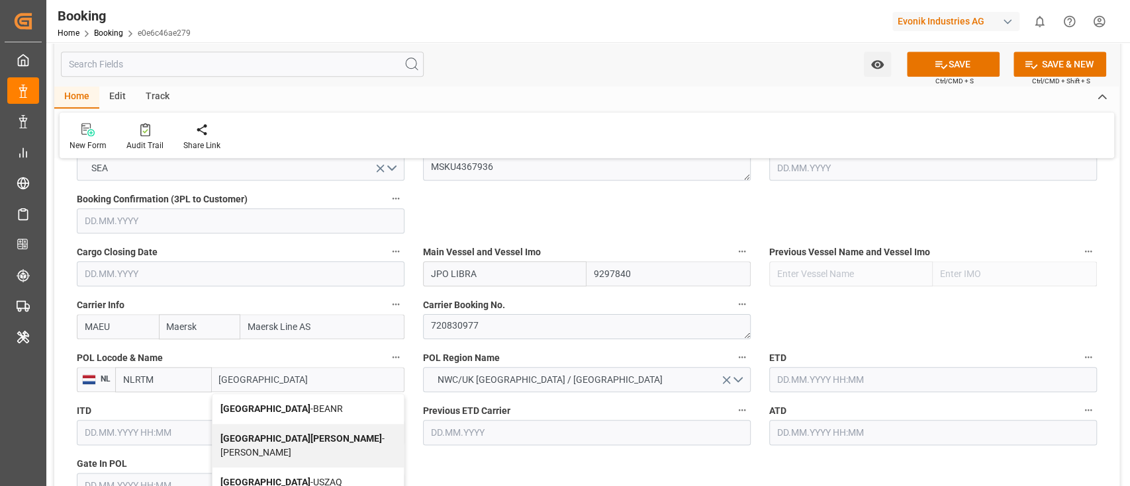
click at [266, 402] on div "Antwerp - BEANR" at bounding box center [307, 409] width 191 height 30
type input "BEANR"
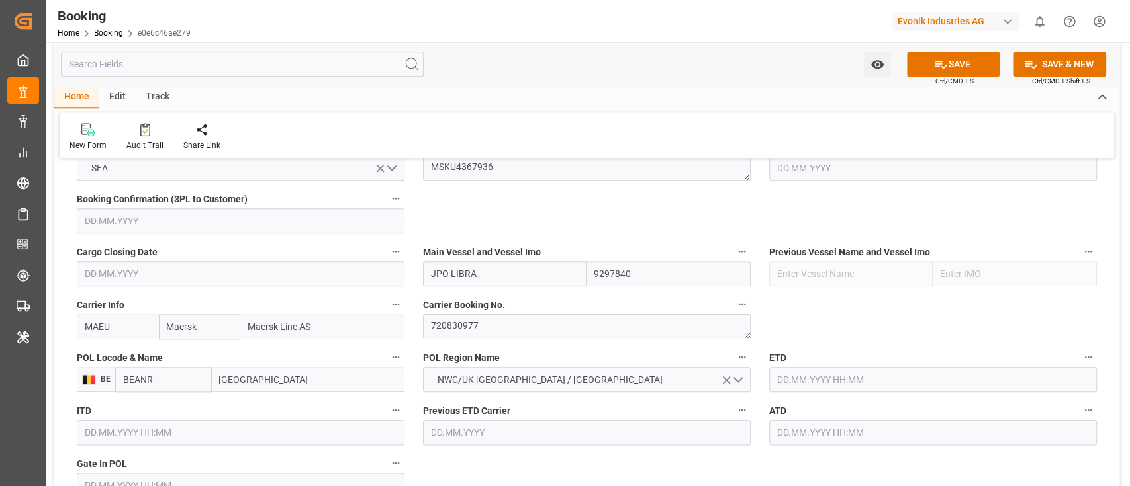
type input "[GEOGRAPHIC_DATA]"
click at [135, 328] on input "MAEU" at bounding box center [118, 326] width 82 height 25
click at [111, 352] on b "MAEU" at bounding box center [97, 356] width 25 height 11
type input "MAEU"
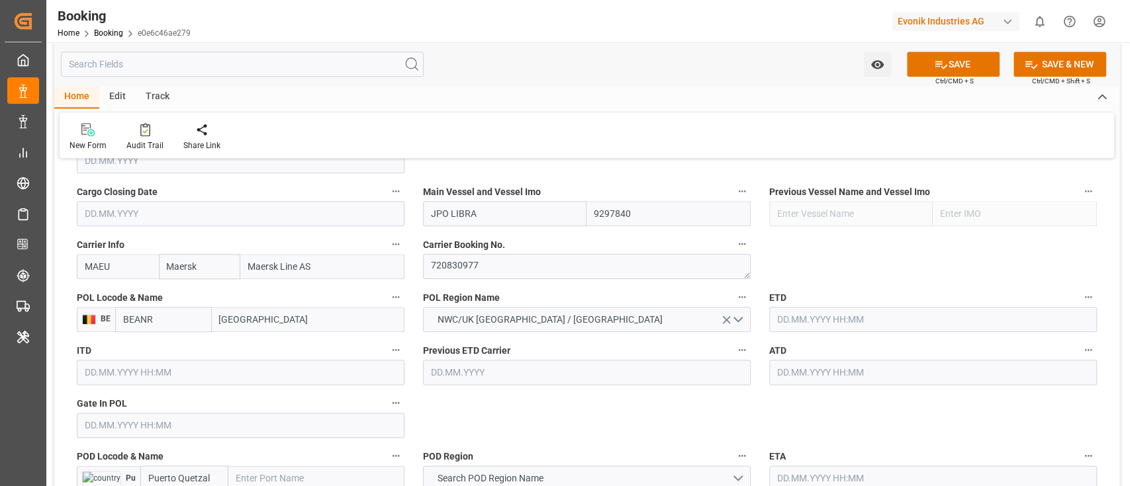
scroll to position [970, 0]
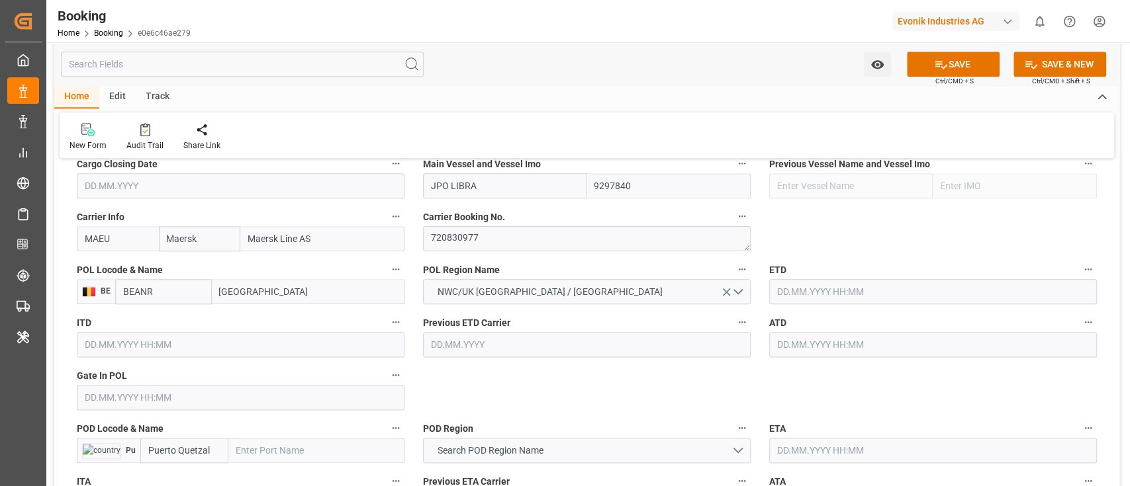
click at [134, 398] on input "text" at bounding box center [241, 397] width 328 height 25
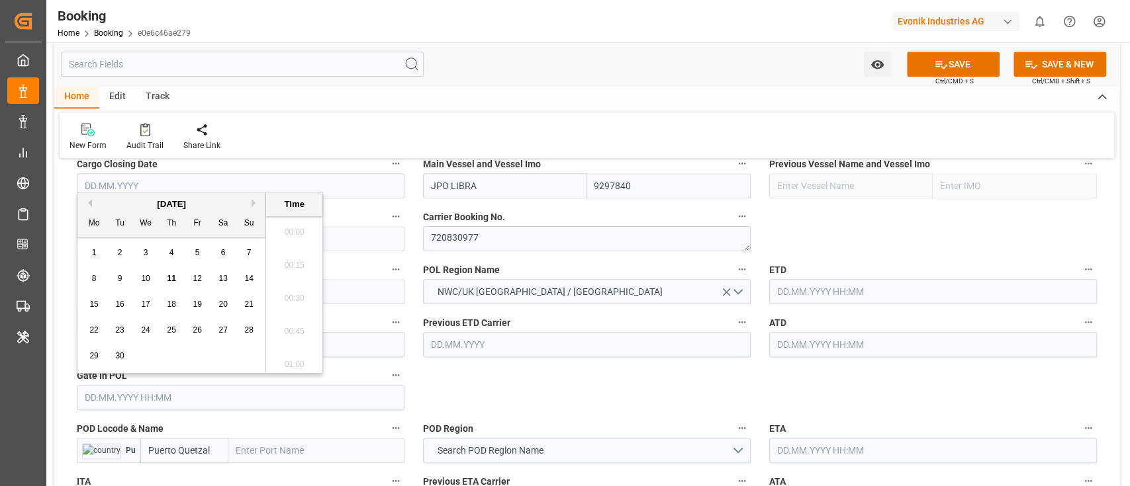
scroll to position [1394, 0]
click at [85, 203] on button "Previous Month" at bounding box center [88, 203] width 8 height 8
click at [196, 280] on span "6" at bounding box center [197, 278] width 5 height 9
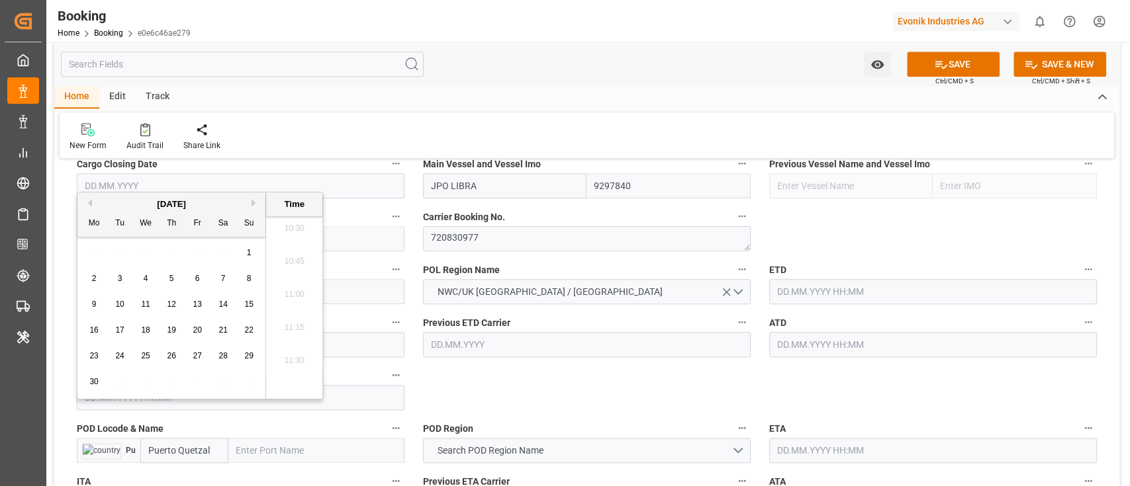
type input "[DATE] 00:00"
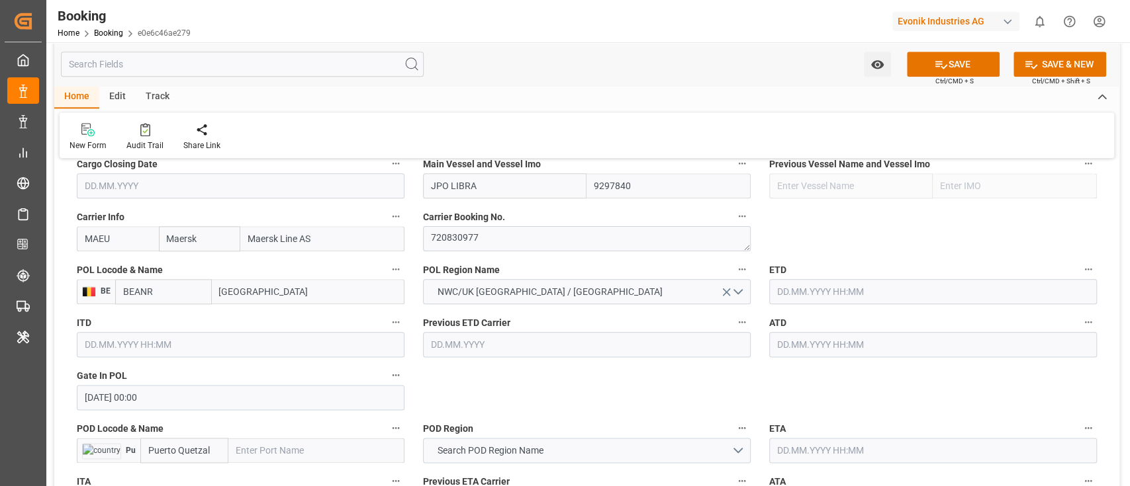
click at [795, 297] on input "text" at bounding box center [933, 291] width 328 height 25
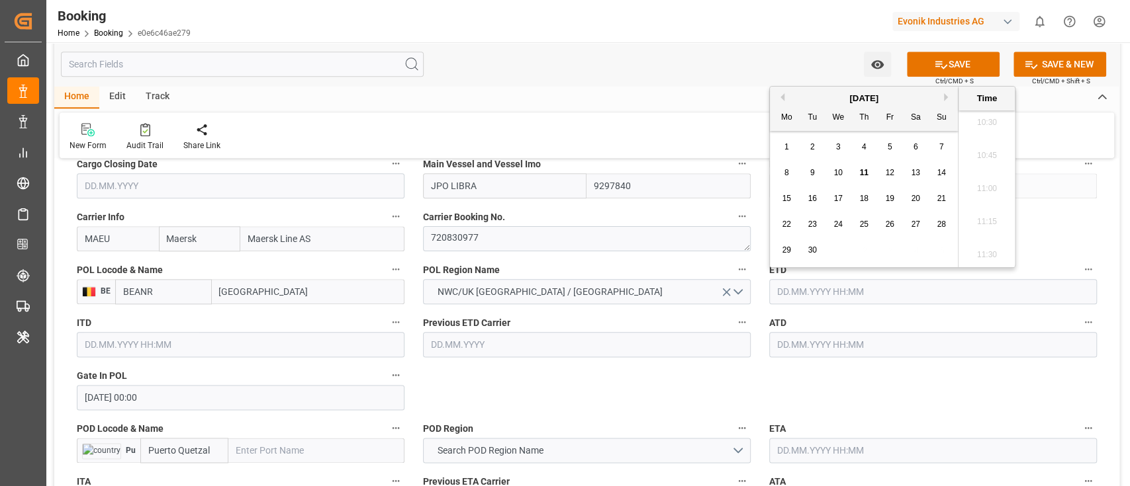
click at [782, 99] on button "Previous Month" at bounding box center [780, 97] width 8 height 8
click at [939, 176] on span "8" at bounding box center [941, 172] width 5 height 9
type input "[DATE] 00:00"
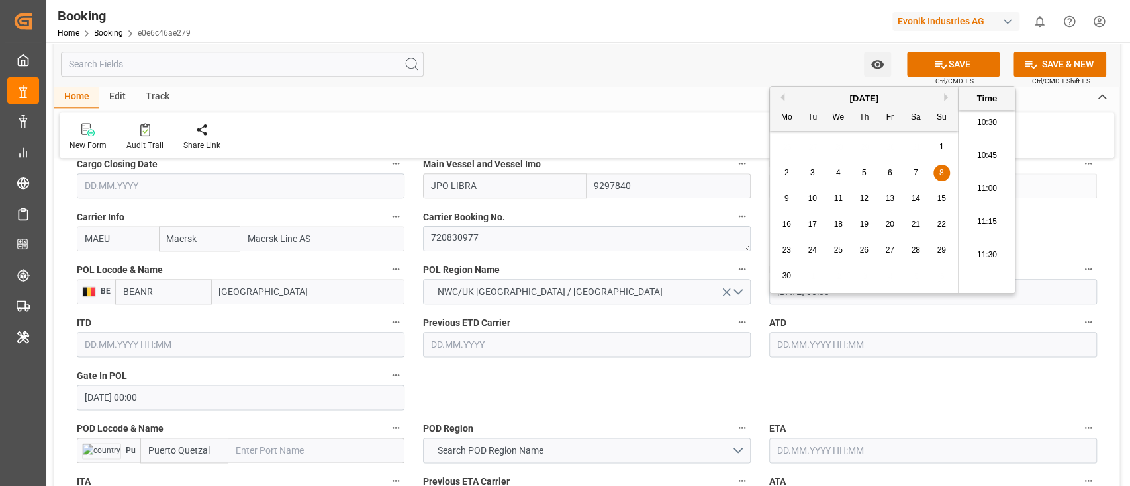
click at [805, 344] on input "text" at bounding box center [933, 344] width 328 height 25
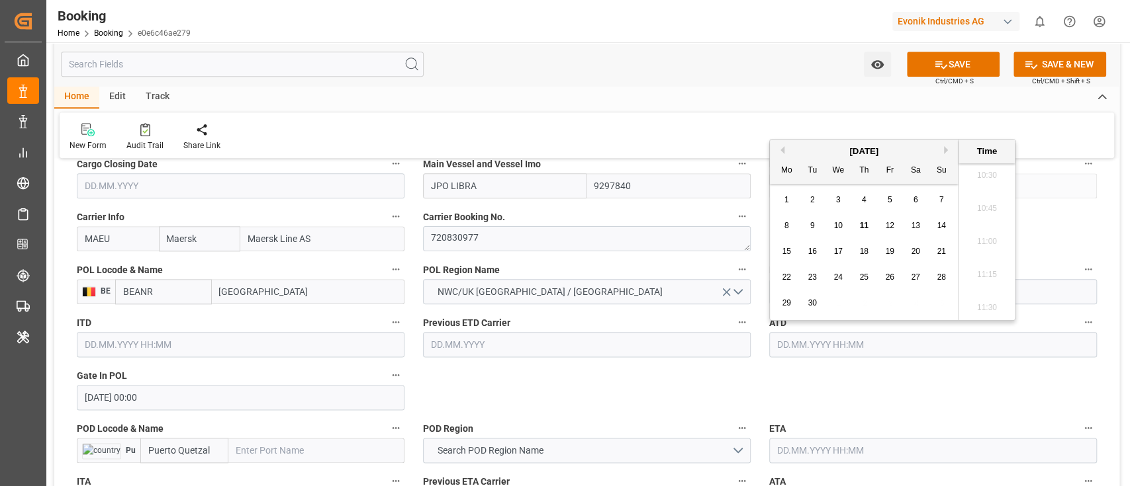
click at [782, 148] on button "Previous Month" at bounding box center [780, 150] width 8 height 8
click at [780, 150] on button "Previous Month" at bounding box center [780, 150] width 8 height 8
click at [944, 232] on div "8" at bounding box center [941, 226] width 17 height 16
type input "[DATE] 00:00"
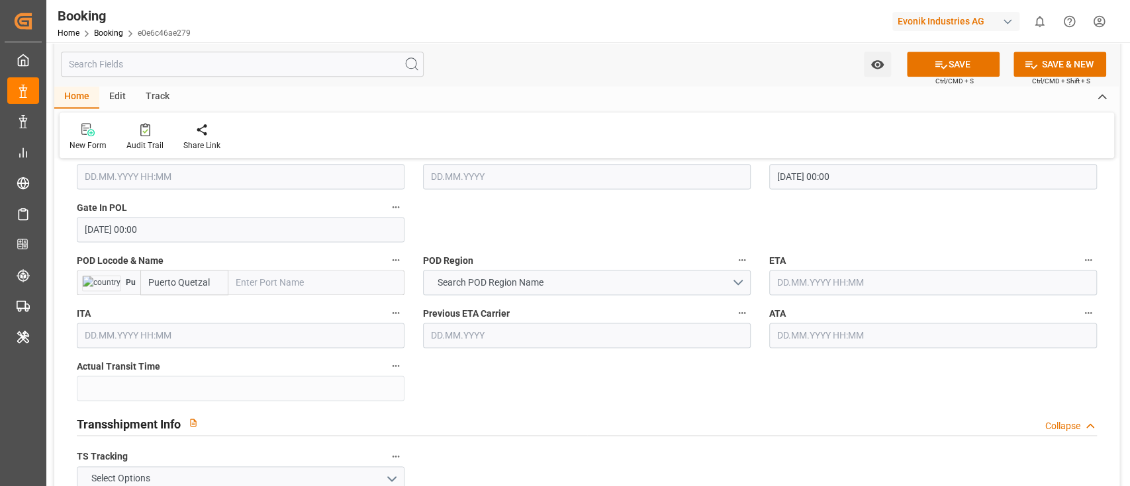
scroll to position [1147, 0]
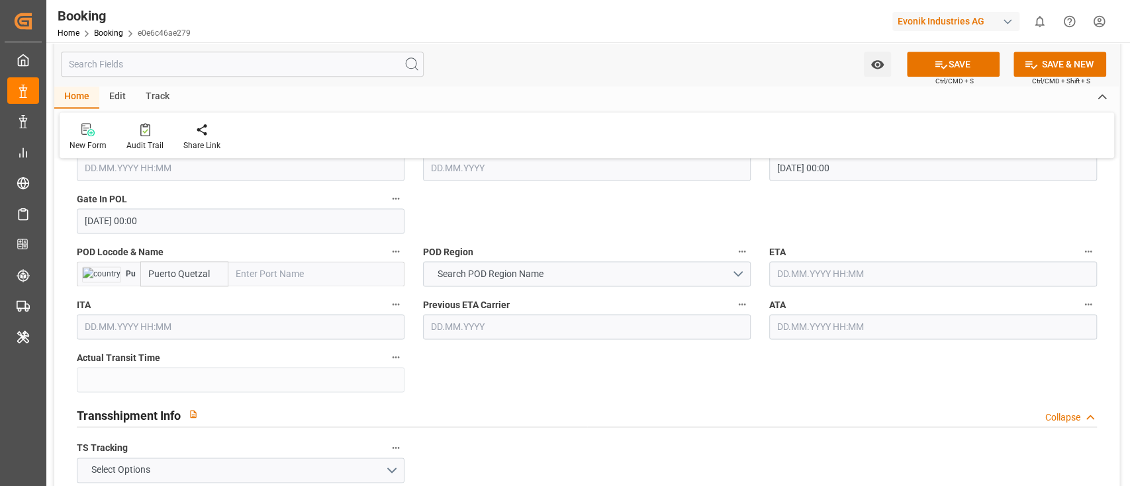
click at [241, 279] on input "text" at bounding box center [316, 273] width 176 height 25
paste input "PUERTO QUETZAL"
type input "PUERTO QUETZAL"
click at [306, 303] on span "Puerto Quetzal - GTPRQ" at bounding box center [285, 303] width 97 height 11
type input "GTPRQ"
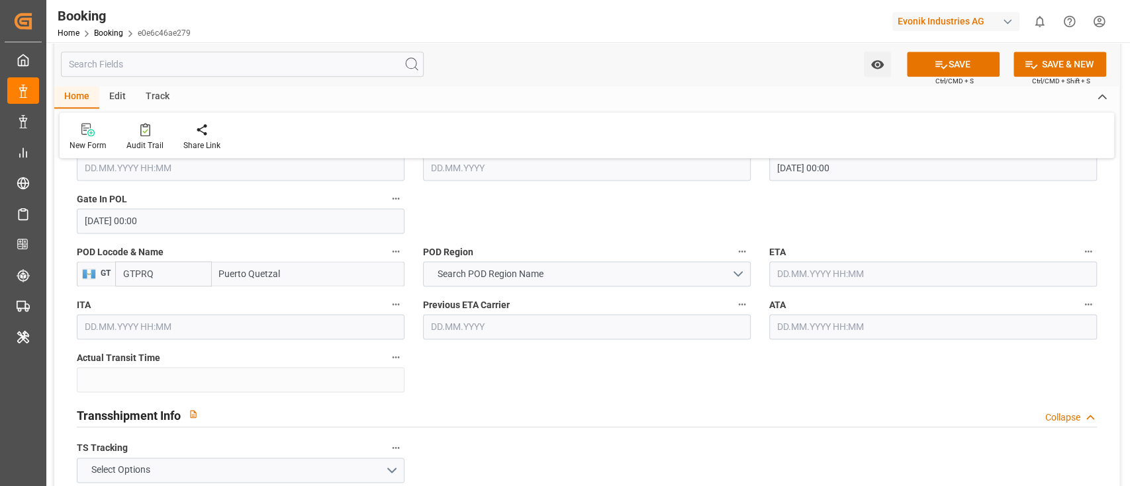
type input "Puerto Quetzal"
click at [159, 273] on input "GTPRQ" at bounding box center [163, 273] width 97 height 25
click at [150, 278] on input "GTPRQ" at bounding box center [163, 273] width 97 height 25
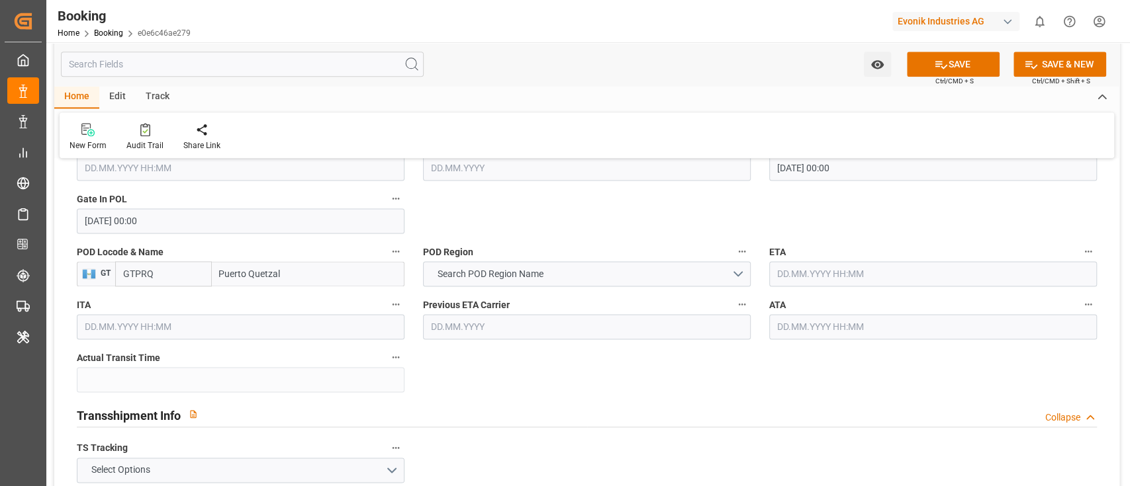
click at [183, 271] on input "GTPRQ" at bounding box center [163, 273] width 97 height 25
click at [267, 273] on input "Puerto Quetzal" at bounding box center [308, 273] width 193 height 25
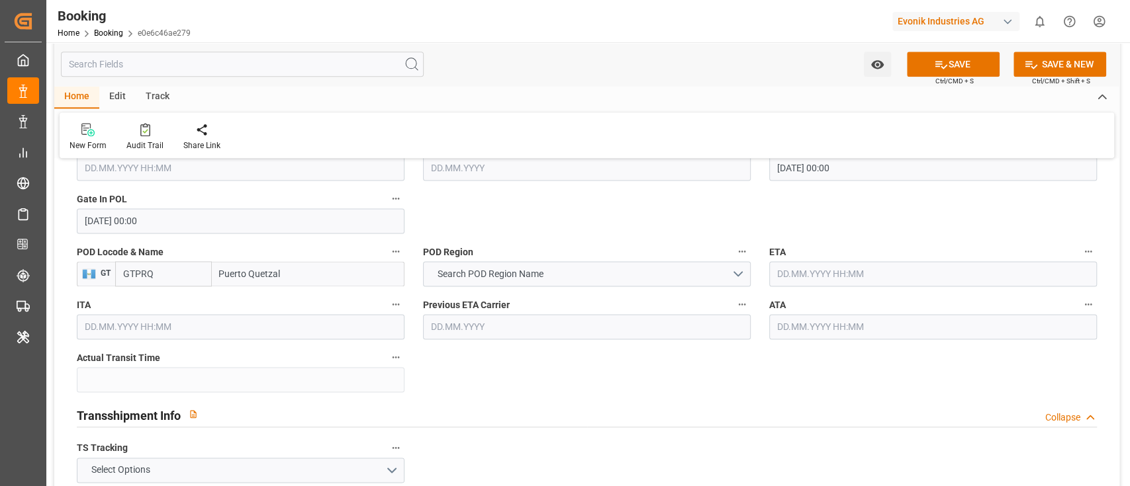
click at [267, 273] on input "Puerto Quetzal" at bounding box center [308, 273] width 193 height 25
click at [164, 277] on input "GTPRQ" at bounding box center [163, 273] width 97 height 25
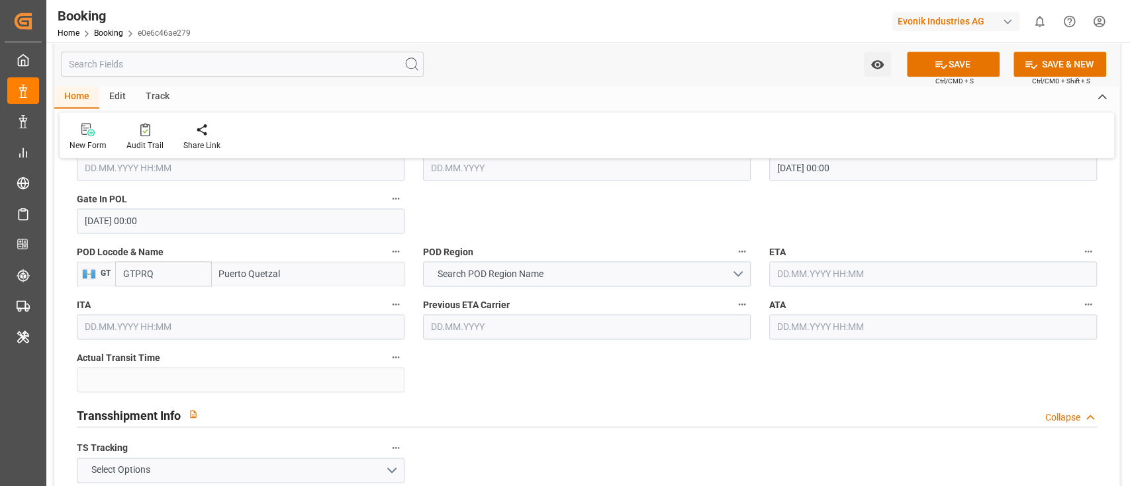
click at [99, 273] on span "GT" at bounding box center [103, 273] width 15 height 9
click at [257, 271] on input "Puerto Quetzal" at bounding box center [308, 273] width 193 height 25
click at [257, 270] on input "Puerto Quetzal" at bounding box center [308, 273] width 193 height 25
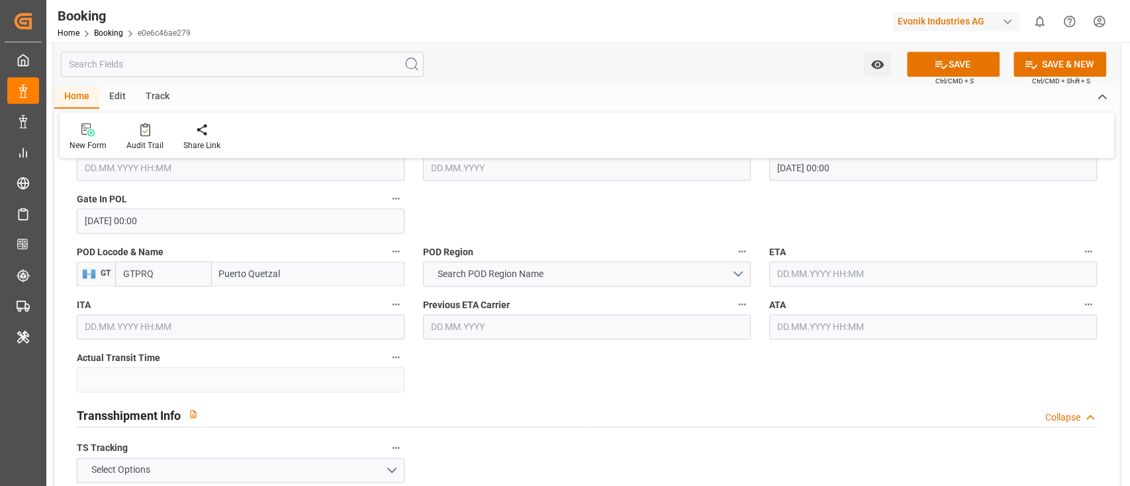
click at [257, 270] on input "Puerto Quetzal" at bounding box center [308, 273] width 193 height 25
click at [492, 273] on span "Search POD Region Name" at bounding box center [489, 274] width 119 height 14
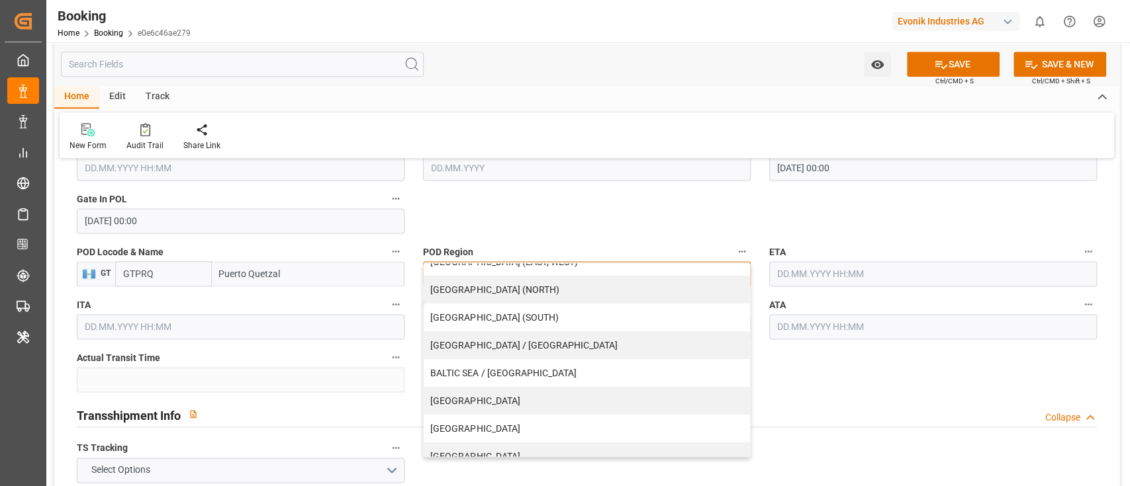
scroll to position [0, 0]
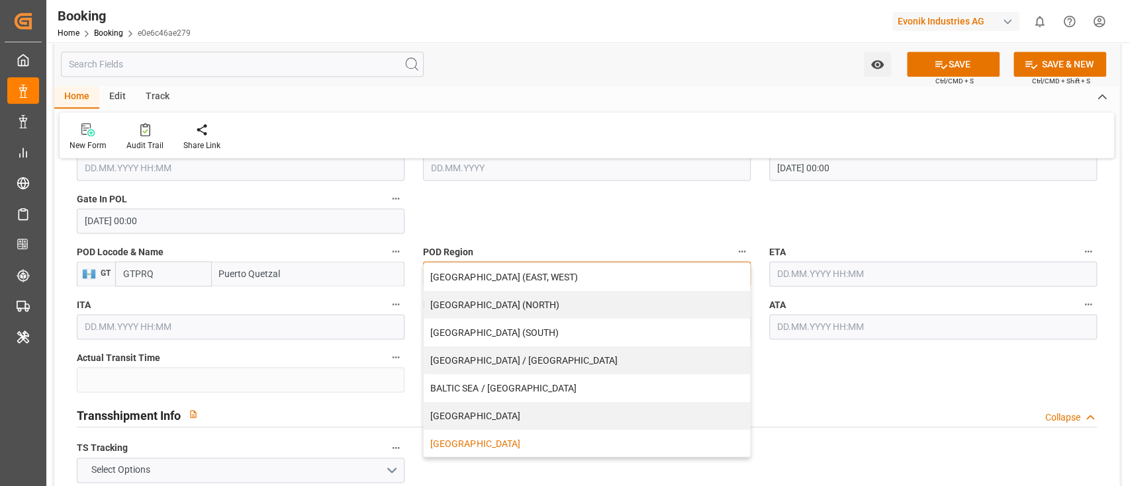
click at [525, 447] on div "[GEOGRAPHIC_DATA]" at bounding box center [587, 444] width 326 height 28
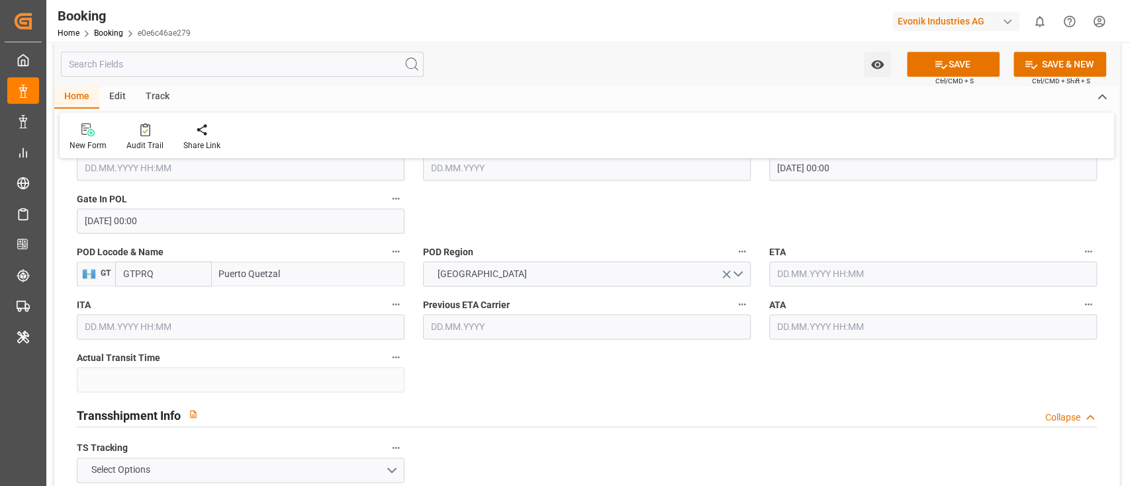
click at [827, 278] on input "text" at bounding box center [933, 273] width 328 height 25
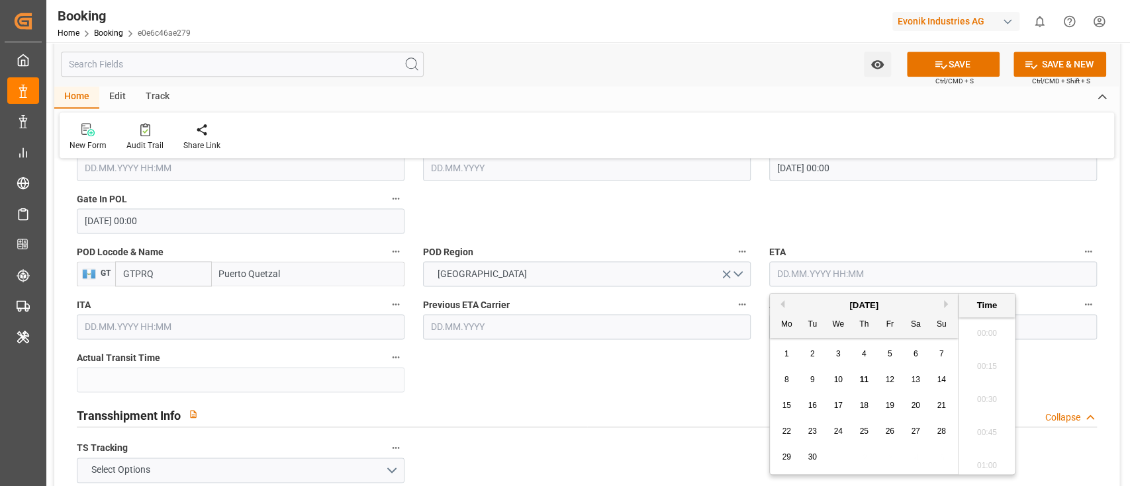
scroll to position [1427, 0]
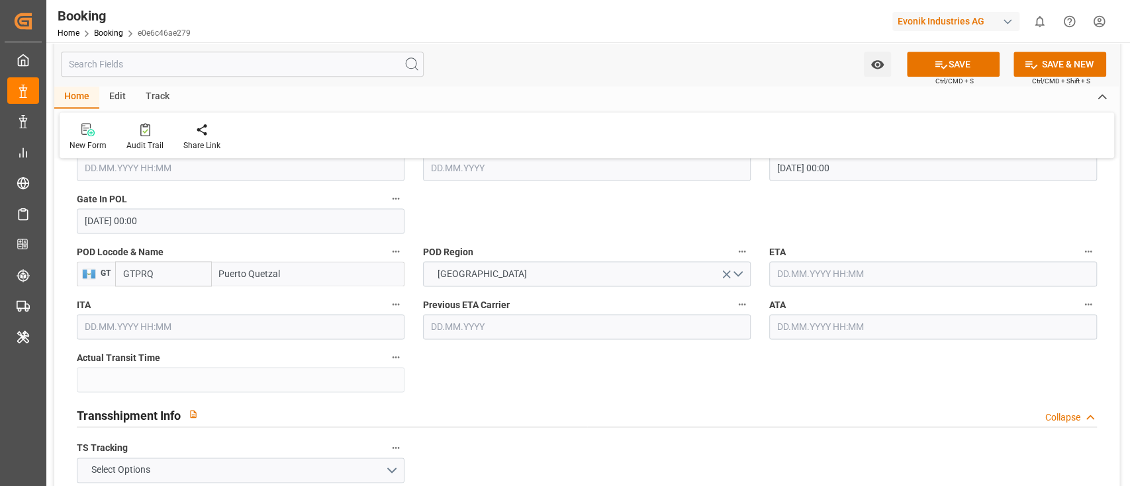
click at [799, 269] on input "text" at bounding box center [933, 273] width 328 height 25
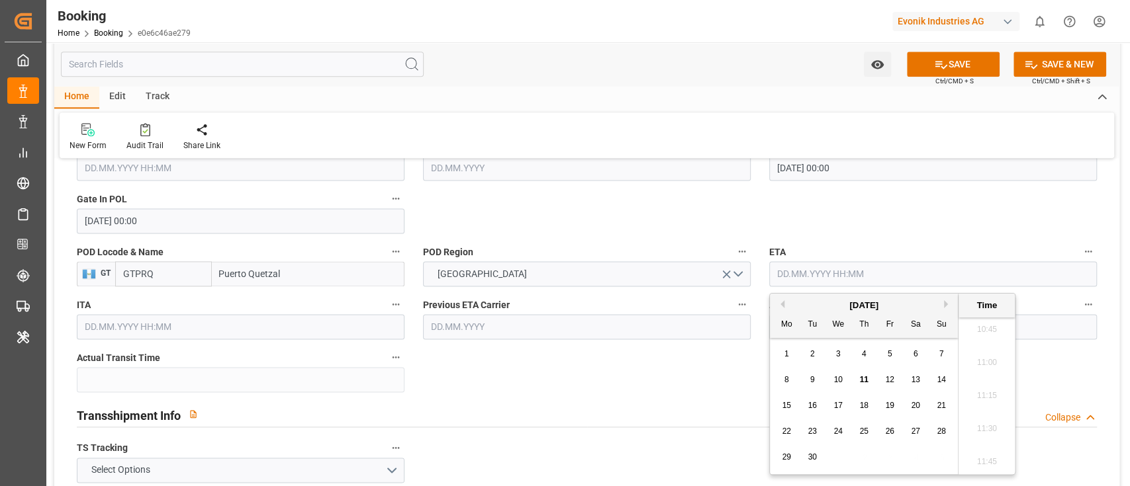
click at [775, 300] on div "September 2025" at bounding box center [864, 305] width 188 height 13
click at [784, 306] on button "Previous Month" at bounding box center [780, 304] width 8 height 8
click at [814, 460] on span "29" at bounding box center [811, 457] width 9 height 9
type input "[DATE] 00:00"
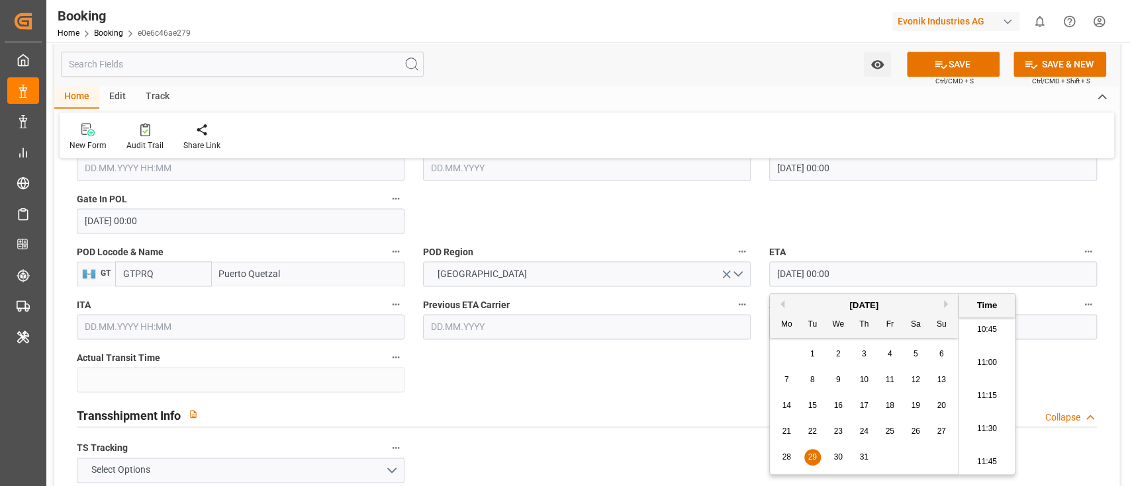
click at [631, 408] on div "Transshipment Info Collapse" at bounding box center [587, 414] width 1020 height 25
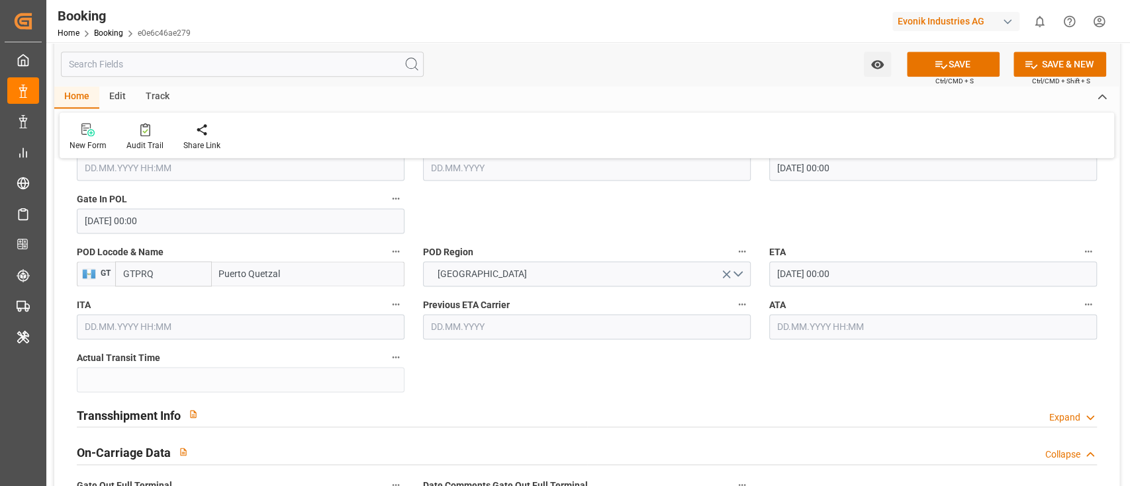
click at [867, 270] on input "[DATE] 00:00" at bounding box center [933, 273] width 328 height 25
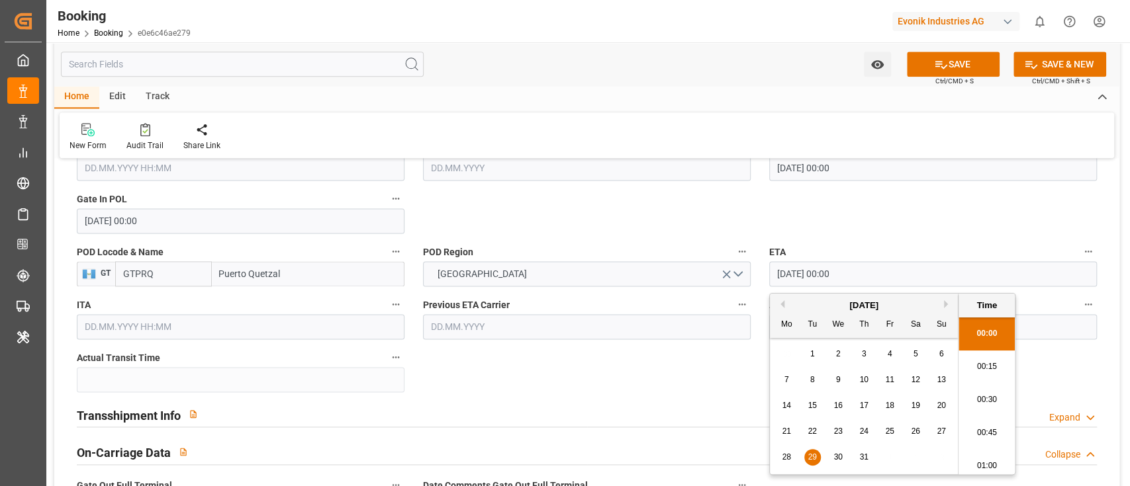
click at [867, 270] on input "[DATE] 00:00" at bounding box center [933, 273] width 328 height 25
click at [616, 417] on div "Transshipment Info Expand" at bounding box center [587, 414] width 1020 height 25
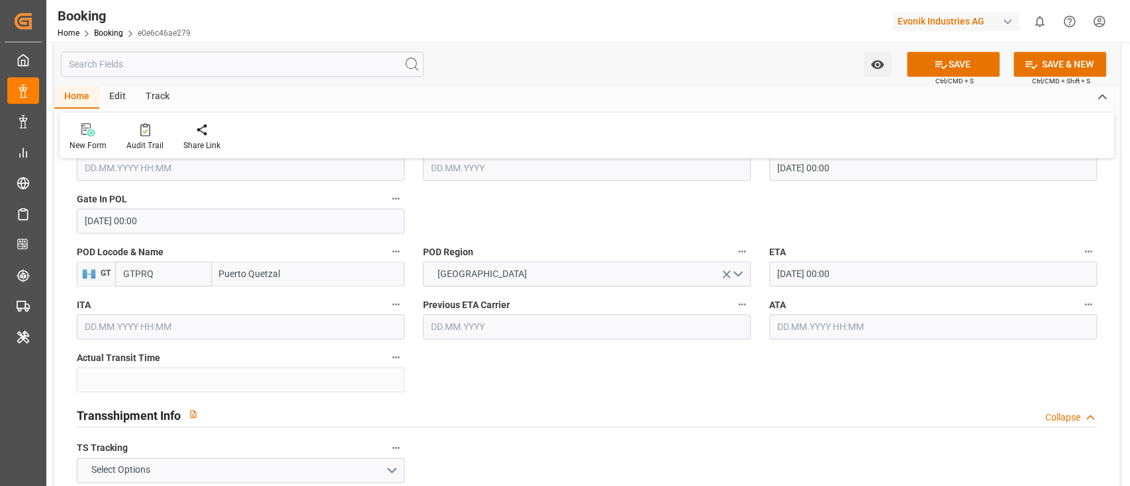
click at [631, 410] on div "Transshipment Info Collapse" at bounding box center [587, 414] width 1020 height 25
click at [801, 330] on input "text" at bounding box center [933, 326] width 328 height 25
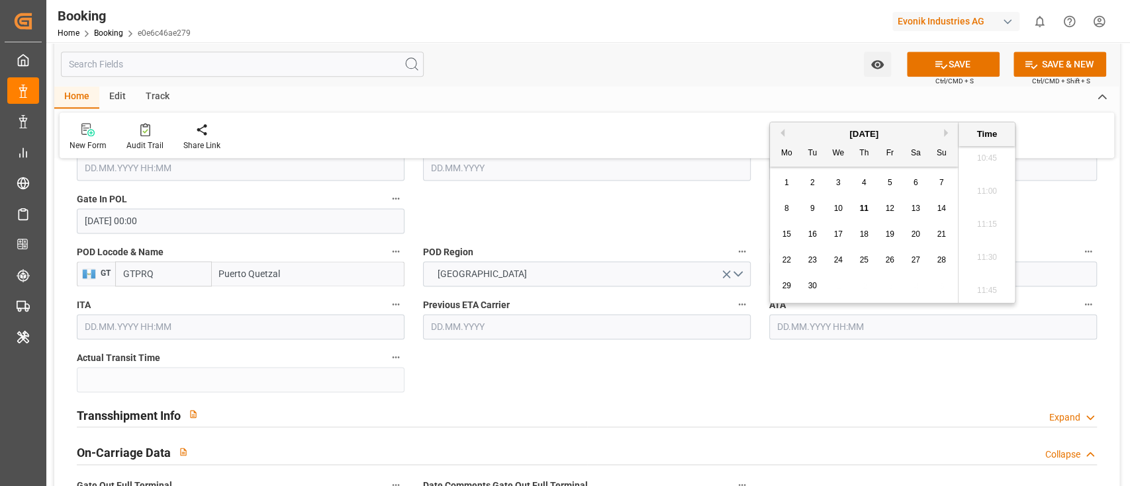
paste input "[DATE] 00:00"
type input "[DATE] 00:00"
click at [811, 290] on span "29" at bounding box center [811, 285] width 9 height 9
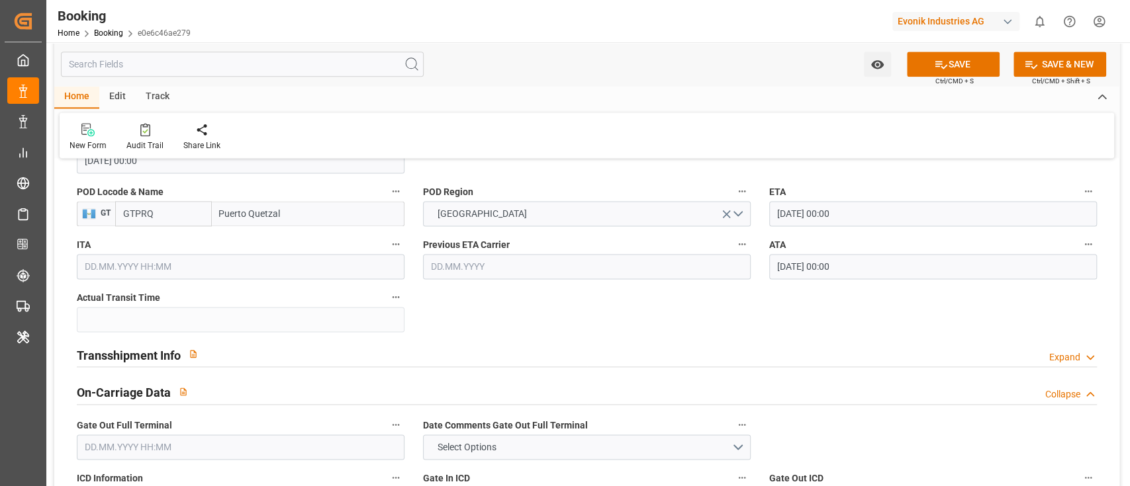
scroll to position [1235, 0]
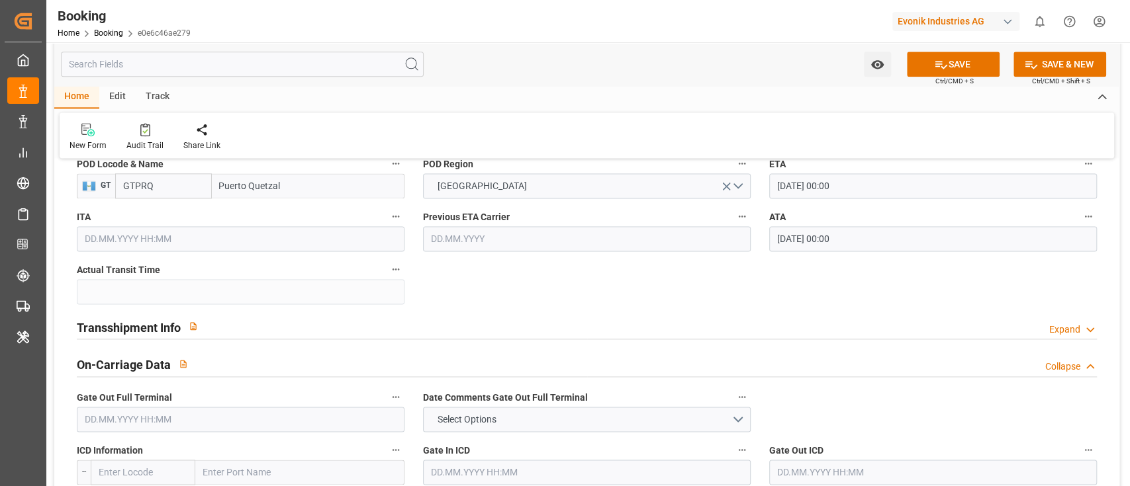
click at [291, 328] on div "Transshipment Info Expand" at bounding box center [587, 326] width 1020 height 25
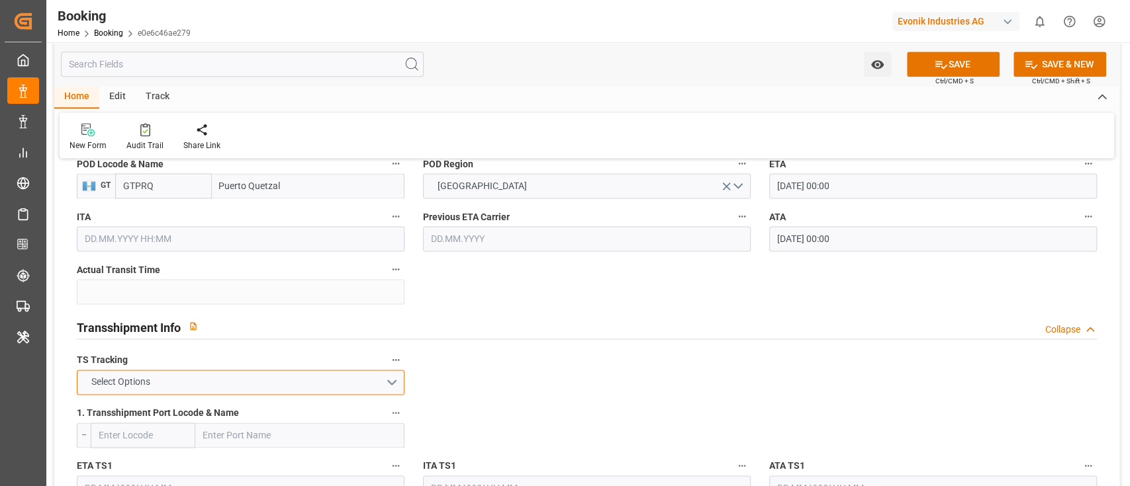
click at [191, 381] on button "Select Options" at bounding box center [241, 382] width 328 height 25
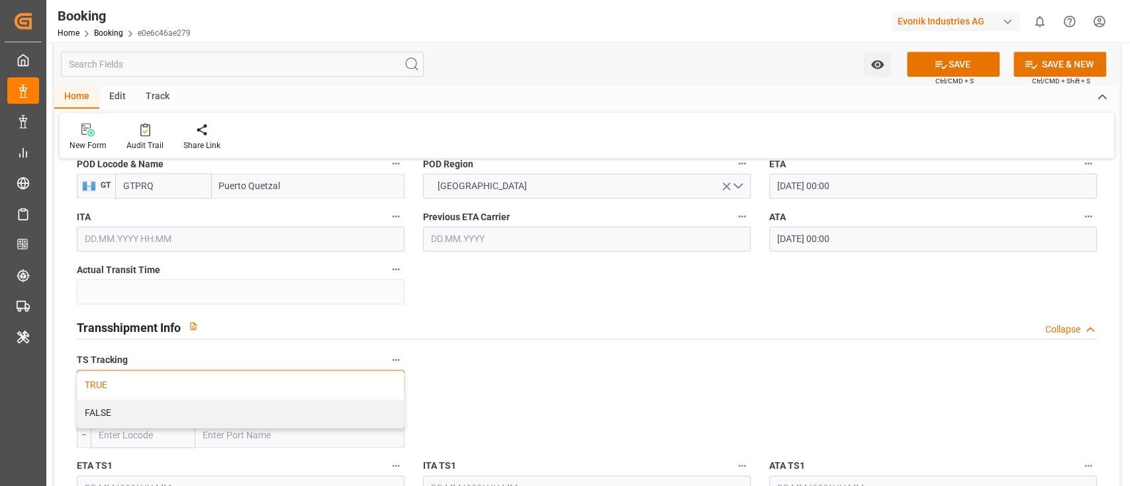
click at [180, 387] on div "TRUE" at bounding box center [240, 386] width 326 height 28
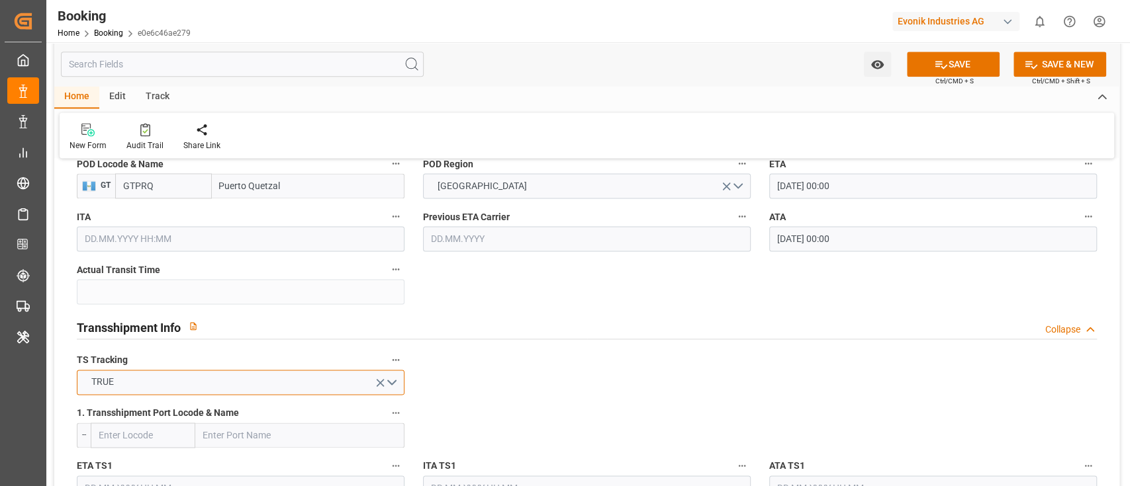
scroll to position [1324, 0]
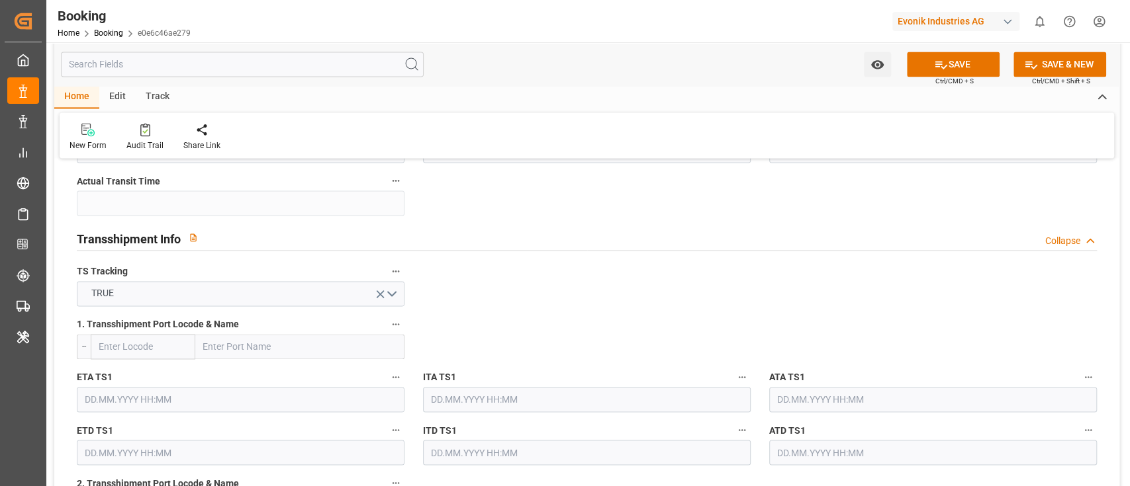
click at [255, 347] on input "text" at bounding box center [299, 346] width 209 height 25
paste input "BALBOA"
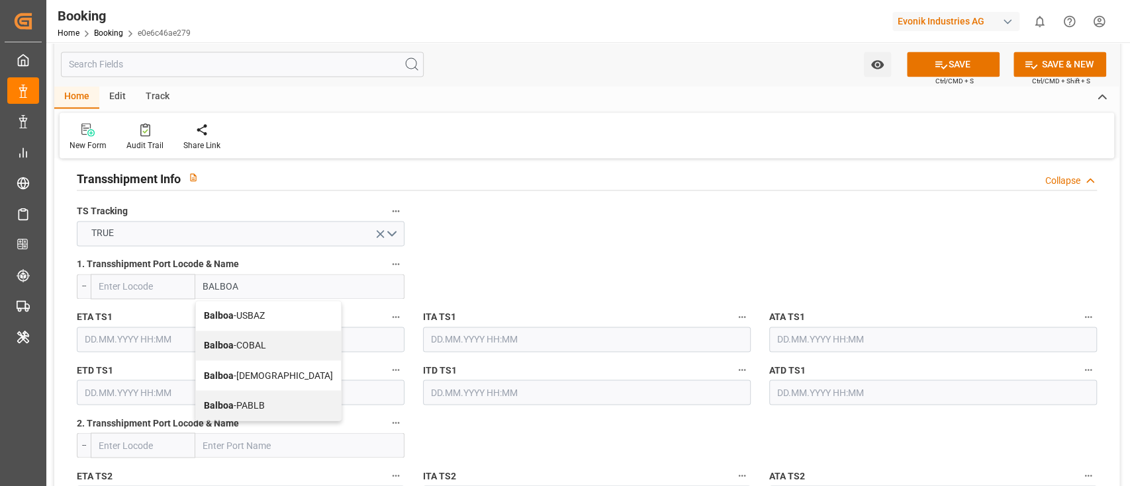
scroll to position [1412, 0]
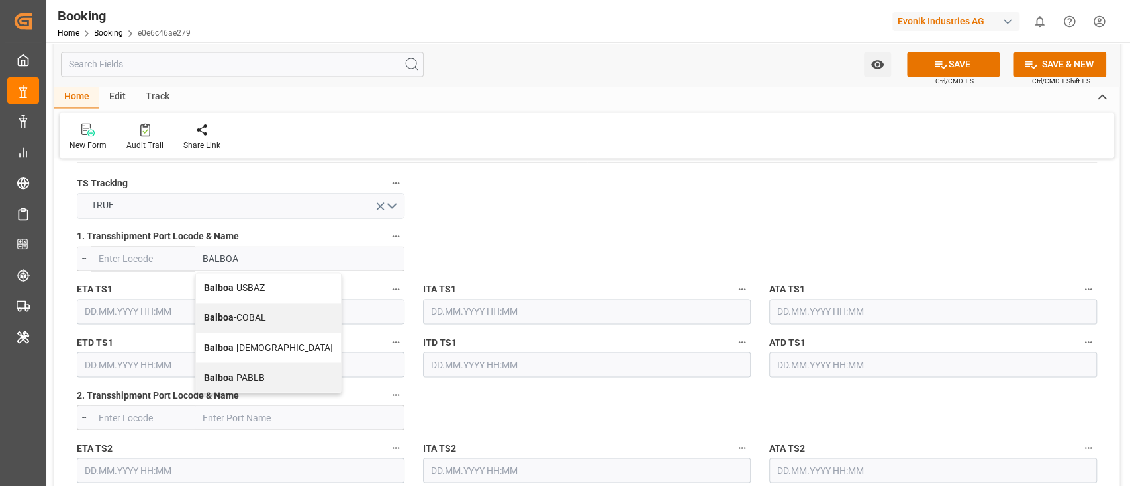
type input "BALBOA"
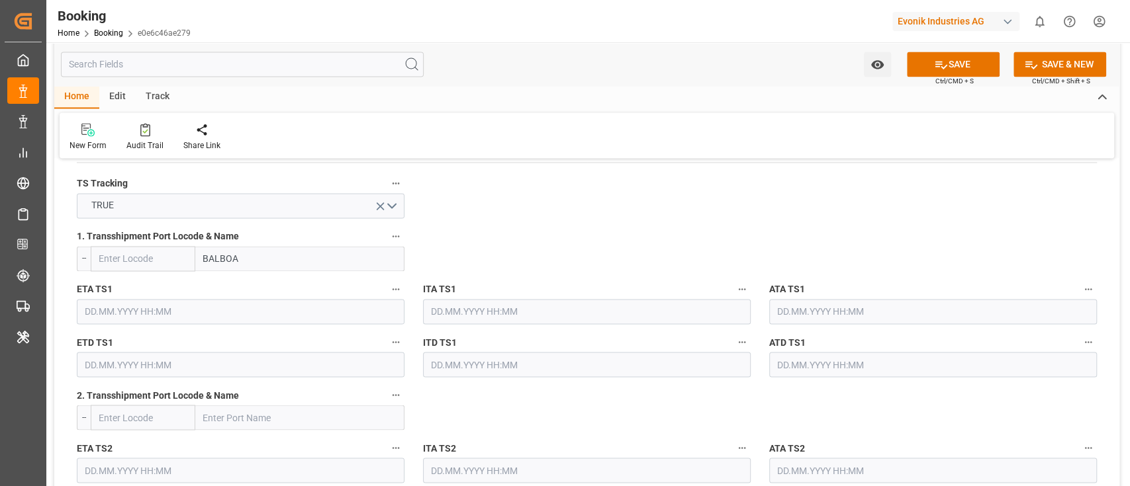
click at [113, 251] on input "text" at bounding box center [143, 258] width 105 height 25
paste input "PABLB"
type input "PABLB"
click at [134, 289] on span "PABLB - Balboa" at bounding box center [129, 288] width 60 height 11
type input "Balboa"
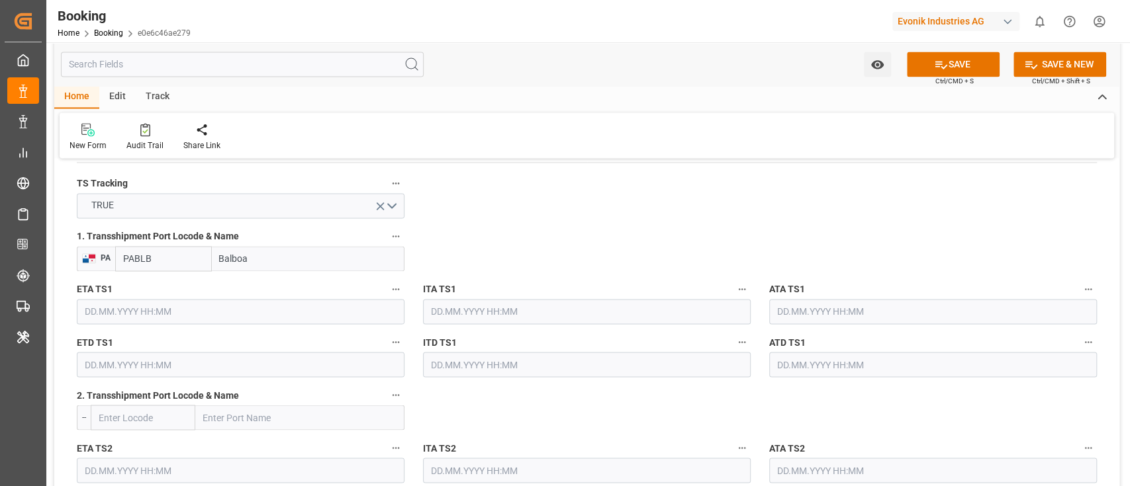
type input "PABLB"
click at [218, 320] on input "text" at bounding box center [241, 311] width 328 height 25
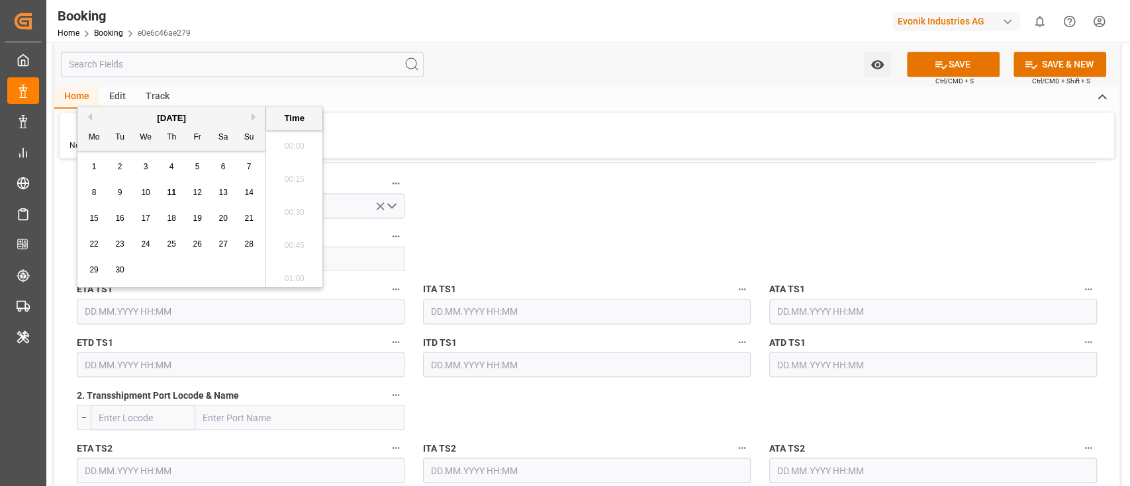
scroll to position [1427, 0]
click at [87, 115] on button "Previous Month" at bounding box center [88, 117] width 8 height 8
click at [248, 171] on span "6" at bounding box center [249, 166] width 5 height 9
type input "[DATE] 00:00"
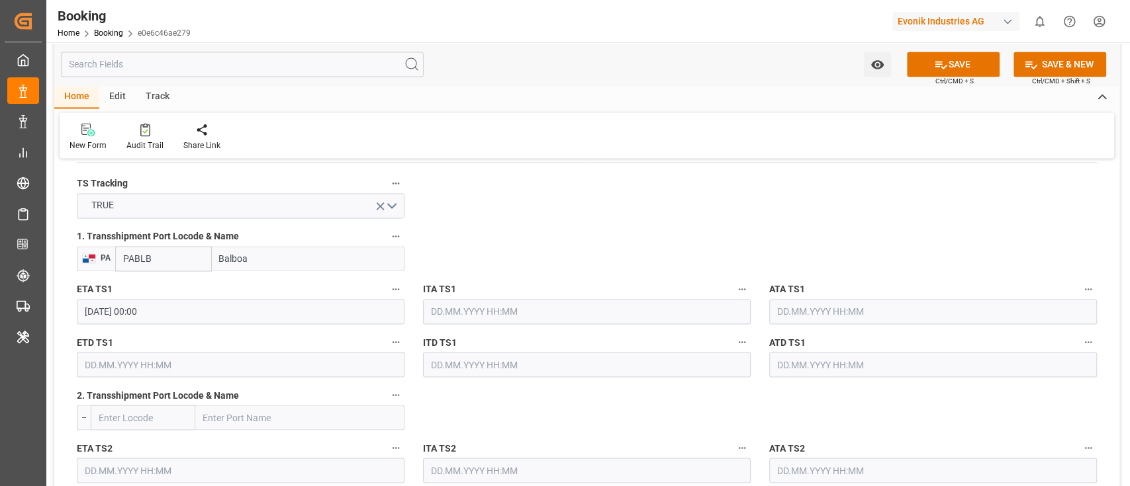
click at [233, 310] on input "[DATE] 00:00" at bounding box center [241, 311] width 328 height 25
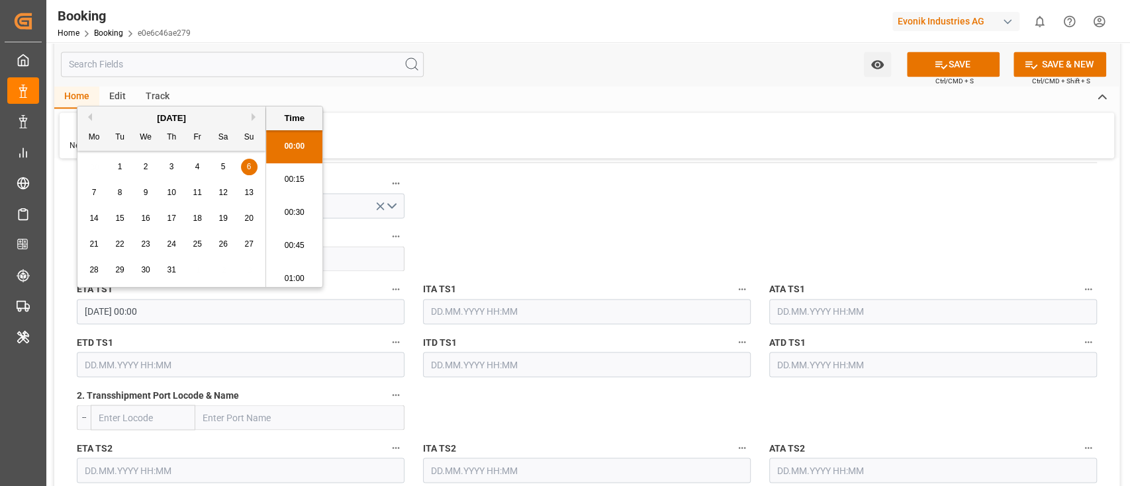
click at [232, 310] on input "[DATE] 00:00" at bounding box center [241, 311] width 328 height 25
click at [231, 310] on input "[DATE] 00:00" at bounding box center [241, 311] width 328 height 25
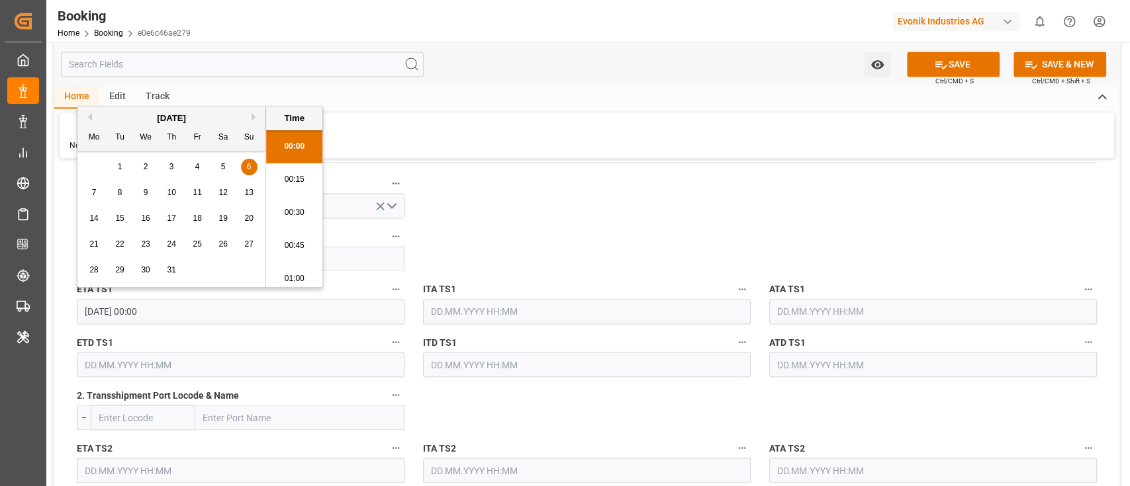
click at [231, 310] on input "[DATE] 00:00" at bounding box center [241, 311] width 328 height 25
click at [815, 309] on input "text" at bounding box center [933, 311] width 328 height 25
paste input "[DATE] 00:00"
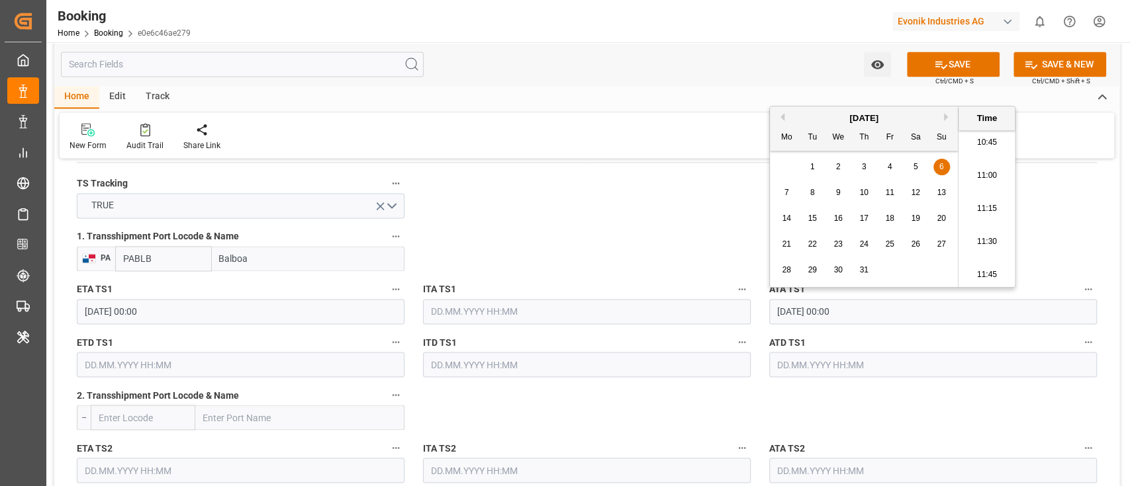
type input "[DATE] 00:00"
click at [942, 169] on span "6" at bounding box center [941, 166] width 5 height 9
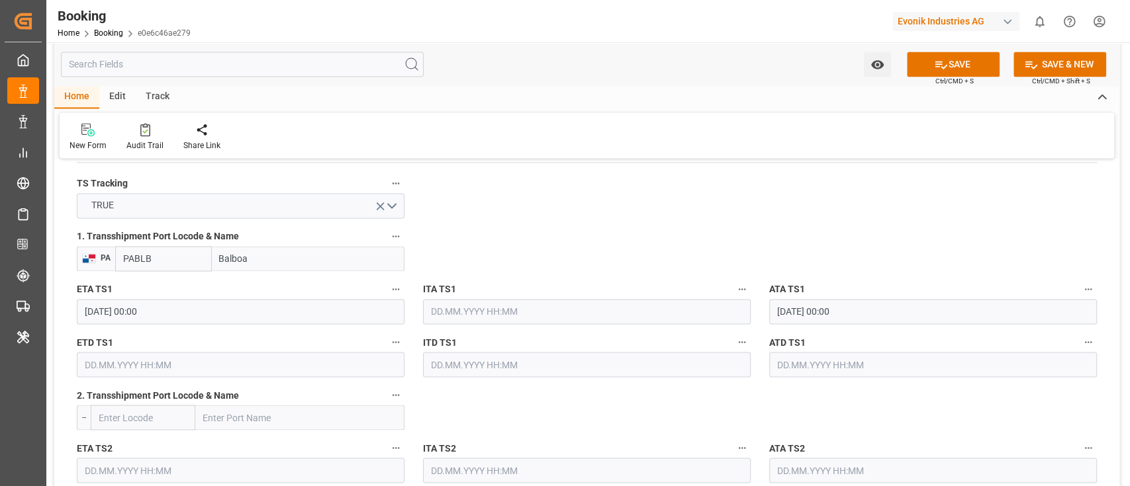
click at [199, 320] on input "[DATE] 00:00" at bounding box center [241, 311] width 328 height 25
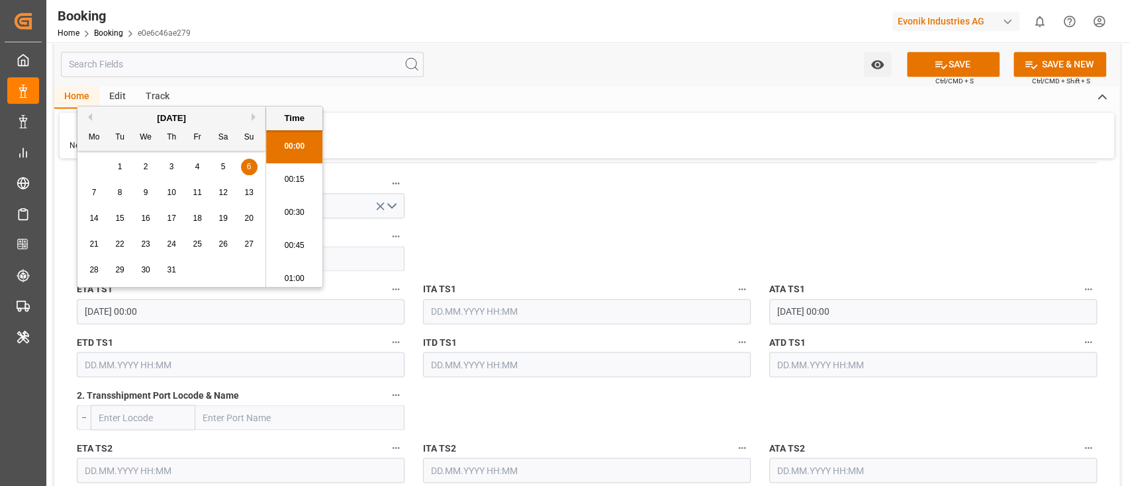
click at [197, 310] on input "[DATE] 00:00" at bounding box center [241, 311] width 328 height 25
click at [176, 358] on input "text" at bounding box center [241, 364] width 328 height 25
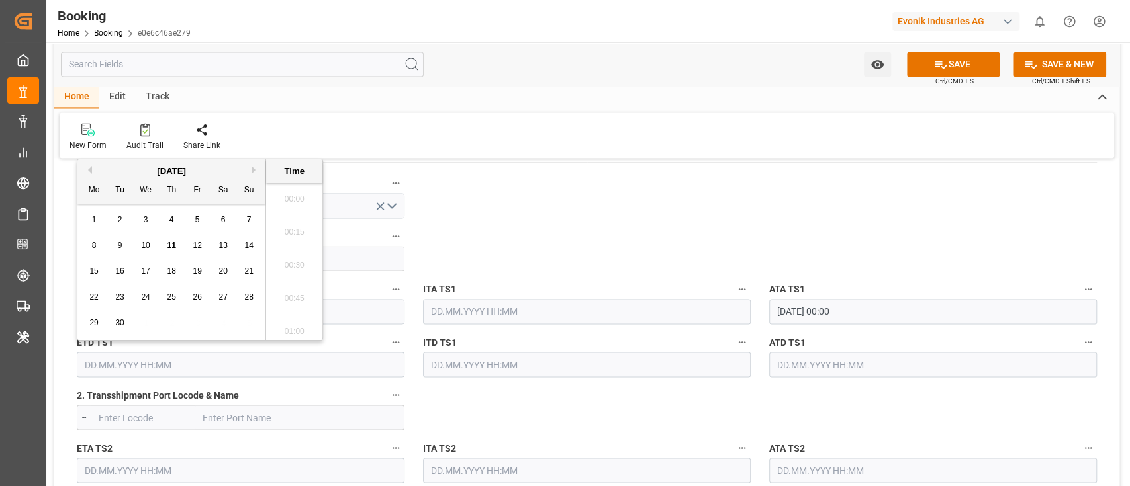
paste input "[DATE] 00:00"
click at [122, 299] on span "22" at bounding box center [119, 297] width 9 height 9
type input "[DATE] 00:00"
click at [835, 361] on input "text" at bounding box center [933, 364] width 328 height 25
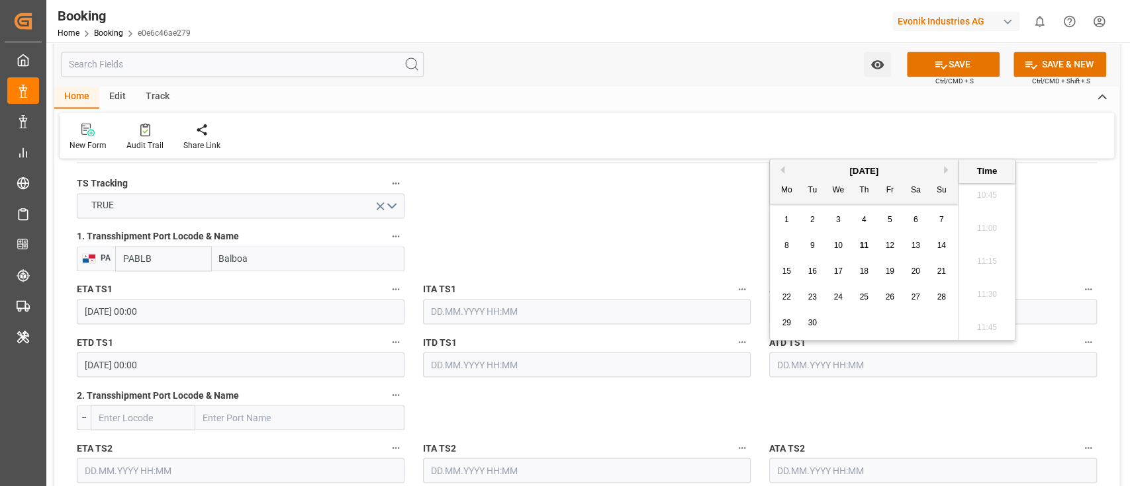
paste input "[DATE] 00:00"
click at [813, 289] on div "22" at bounding box center [812, 297] width 17 height 17
type input "[DATE] 00:00"
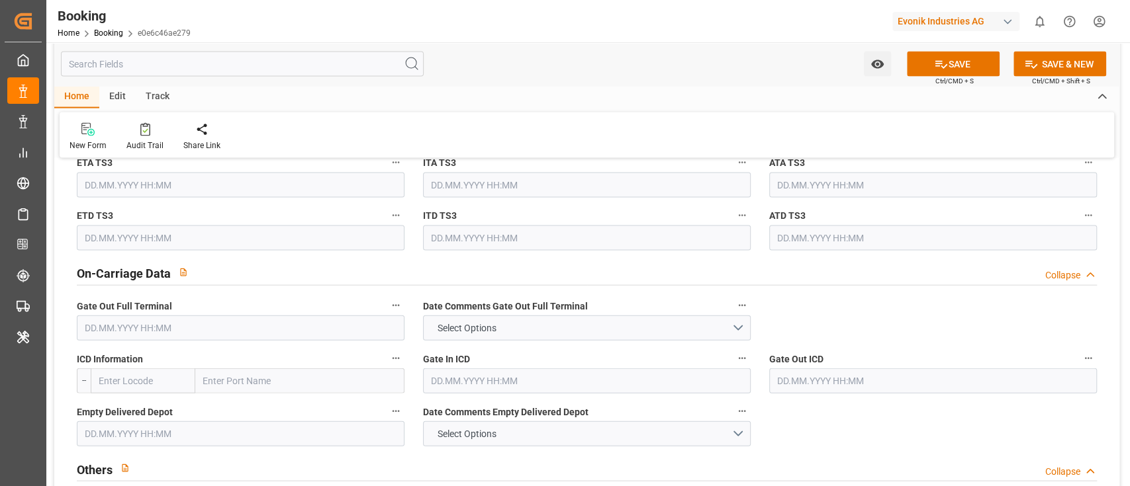
scroll to position [1853, 0]
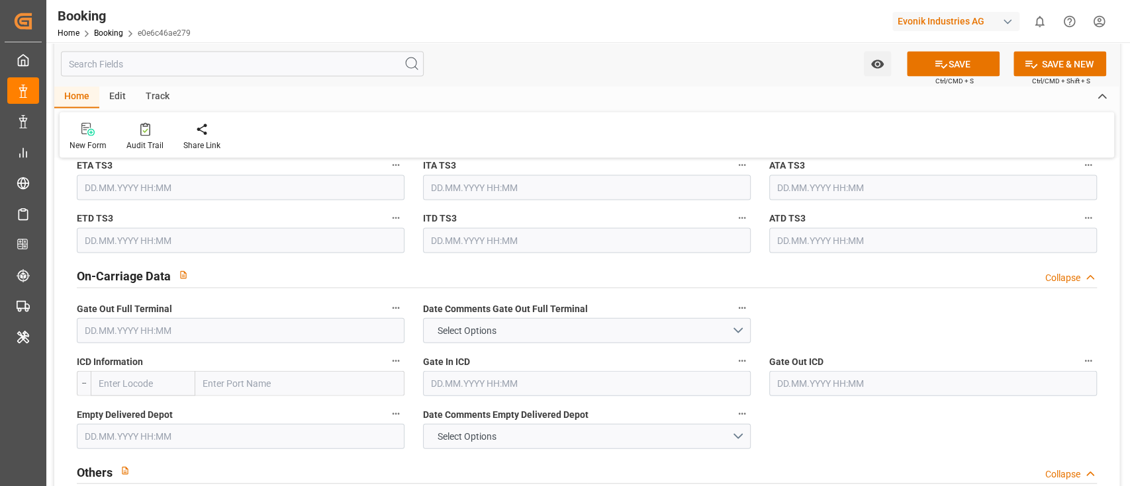
click at [272, 326] on input "text" at bounding box center [241, 330] width 328 height 25
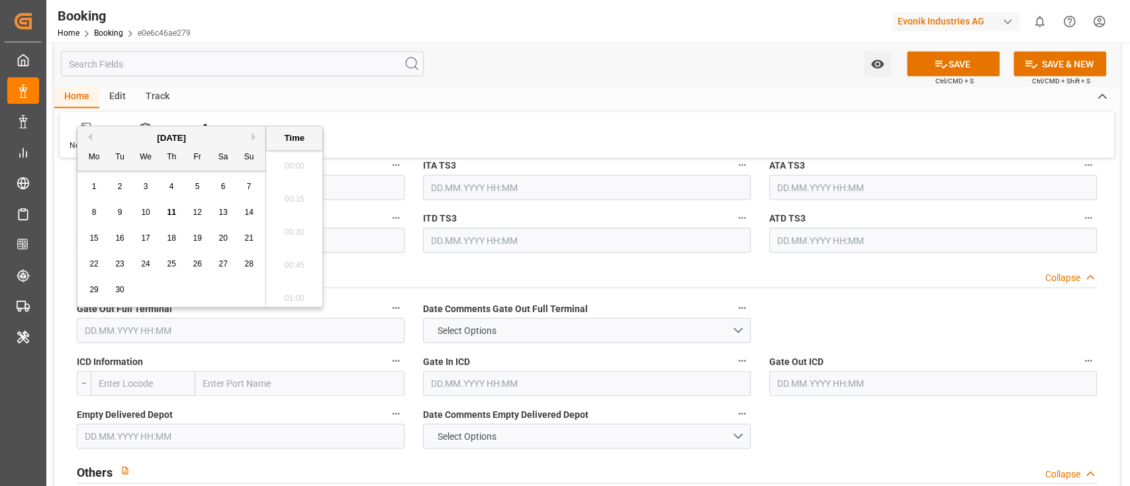
scroll to position [1427, 0]
click at [134, 334] on input "text" at bounding box center [241, 330] width 328 height 25
click at [89, 134] on button "Previous Month" at bounding box center [88, 137] width 8 height 8
click at [123, 236] on span "12" at bounding box center [119, 238] width 9 height 9
type input "[DATE] 00:00"
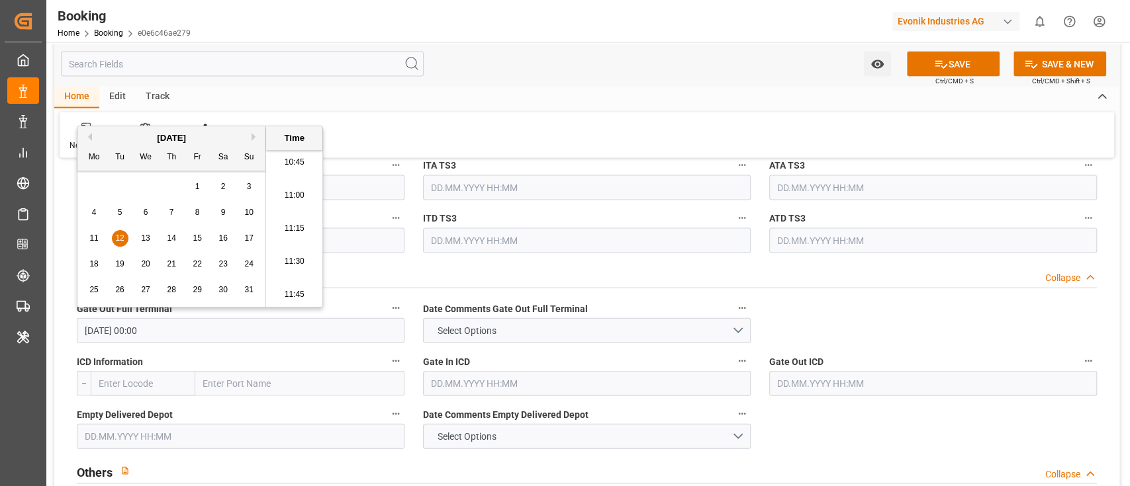
click at [134, 430] on input "text" at bounding box center [241, 436] width 328 height 25
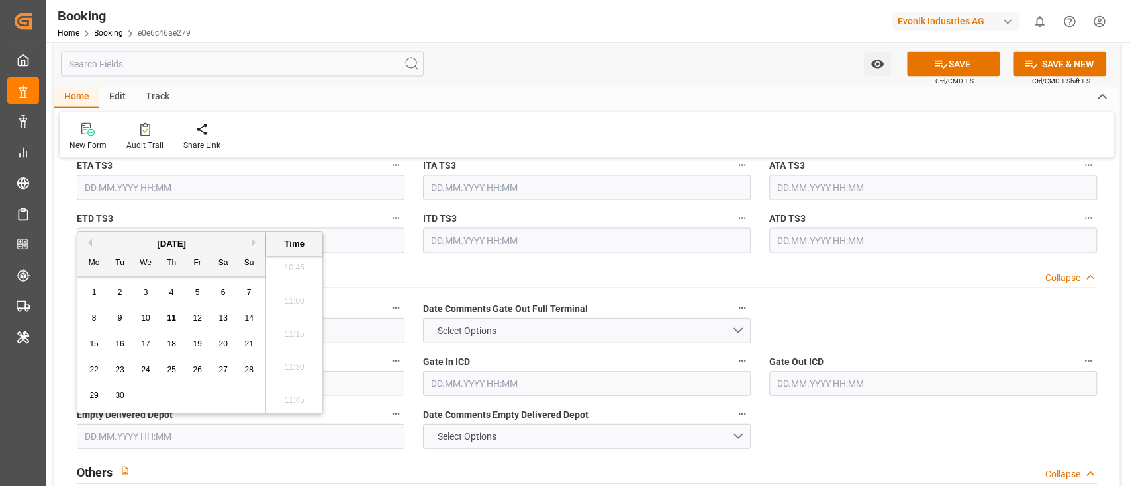
click at [85, 242] on button "Previous Month" at bounding box center [88, 243] width 8 height 8
click at [171, 345] on span "14" at bounding box center [171, 344] width 9 height 9
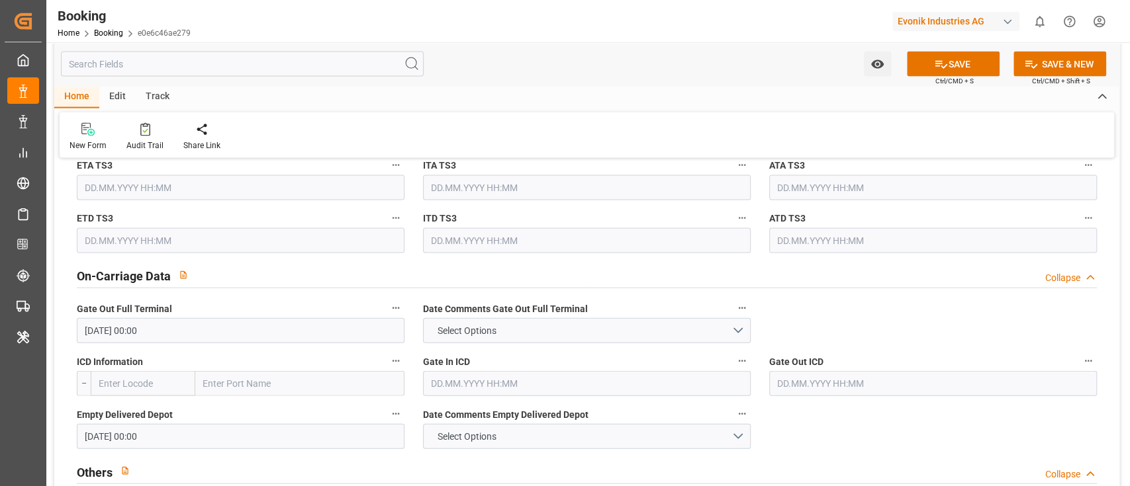
click at [240, 439] on input "14.08.2025 00:00" at bounding box center [241, 436] width 328 height 25
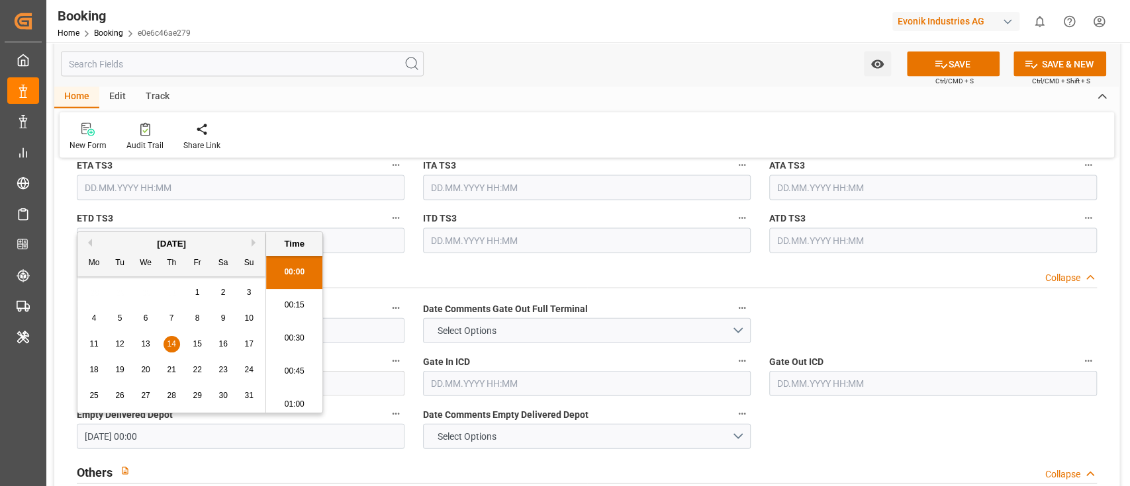
click at [144, 345] on span "13" at bounding box center [145, 344] width 9 height 9
type input "[DATE] 00:00"
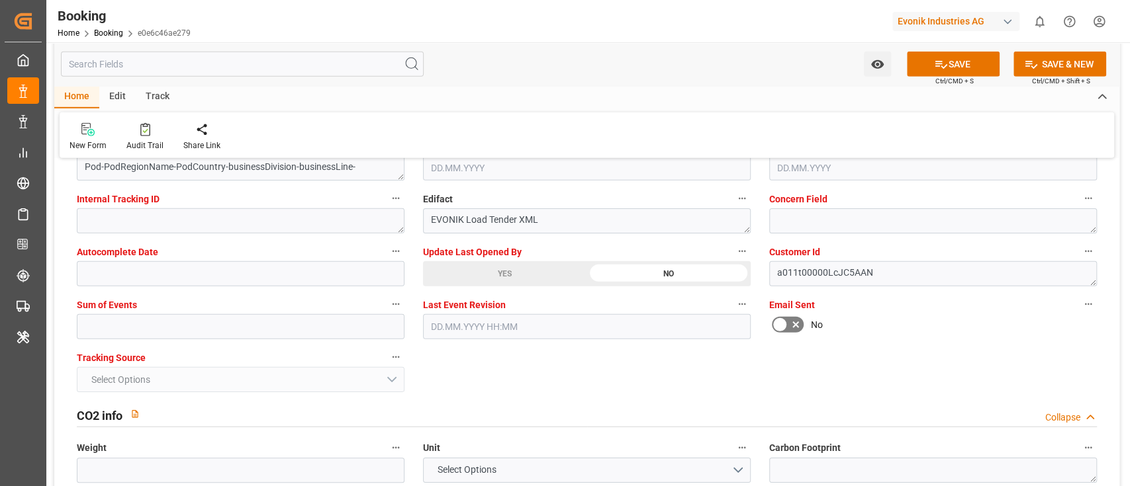
scroll to position [2647, 0]
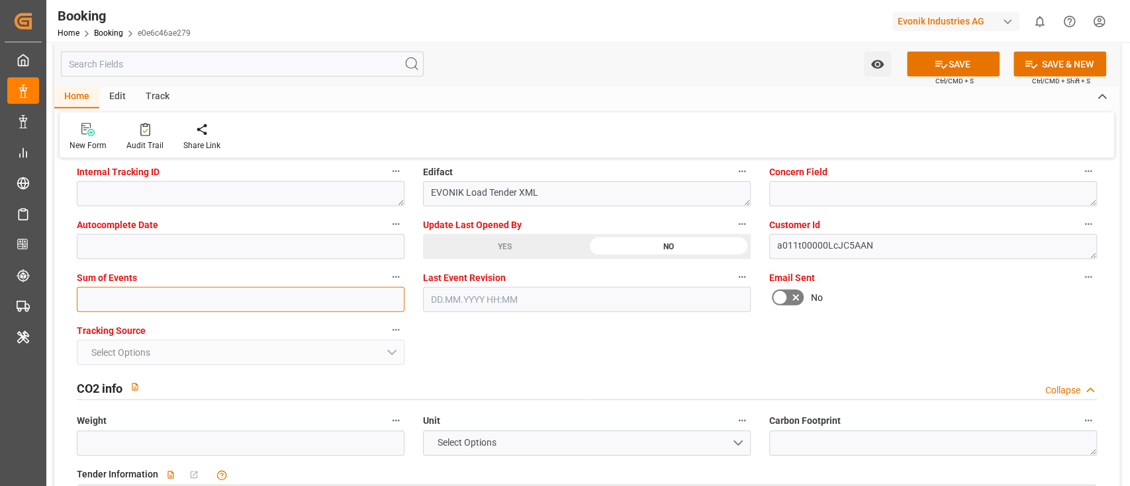
click at [147, 300] on input "text" at bounding box center [241, 299] width 328 height 25
type input "0"
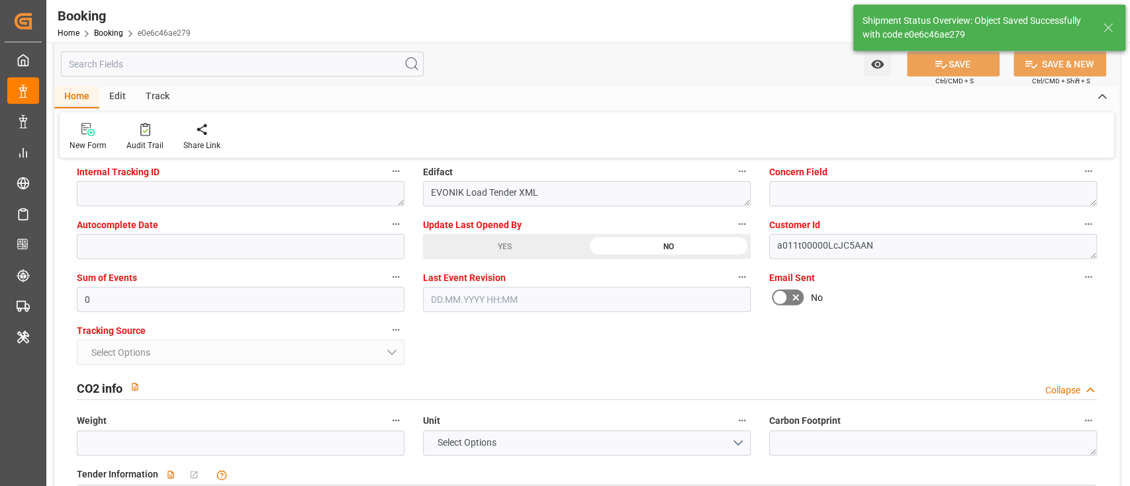
type textarea "NWC/[GEOGRAPHIC_DATA] [GEOGRAPHIC_DATA] Continent / [GEOGRAPHIC_DATA]-AN"
type textarea "[PERSON_NAME]"
type textarea "businessDivision-businessLine-"
type textarea "Yes"
type input "51"
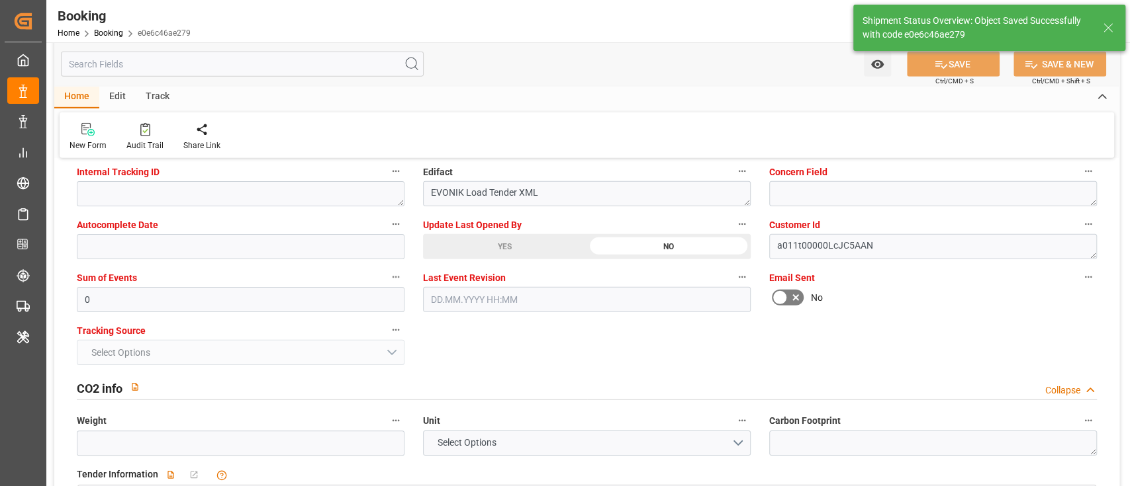
type input "[DATE] 00:00"
type input "11.09.2025 05:58"
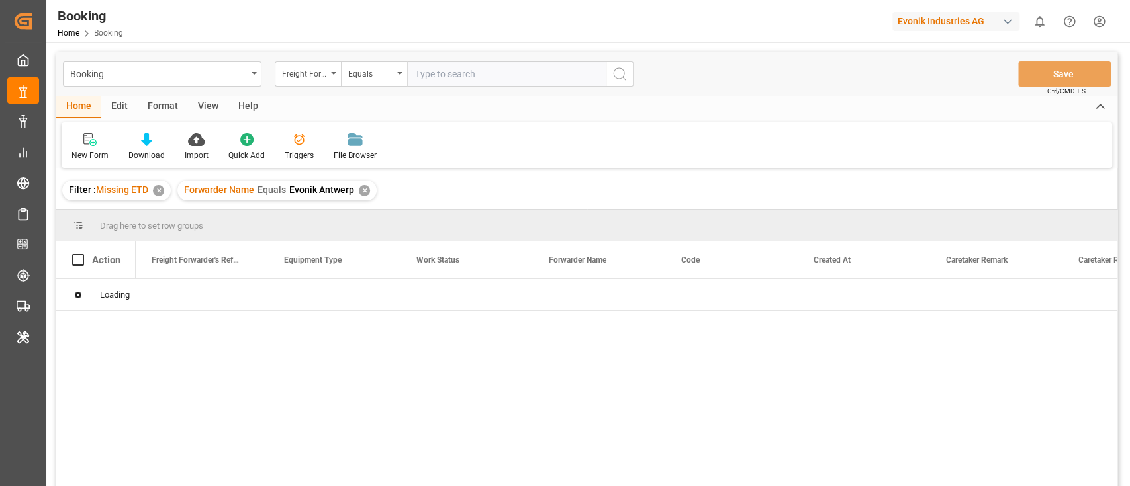
click at [159, 190] on div "✕" at bounding box center [158, 190] width 11 height 11
click at [244, 187] on div "✕" at bounding box center [249, 190] width 11 height 11
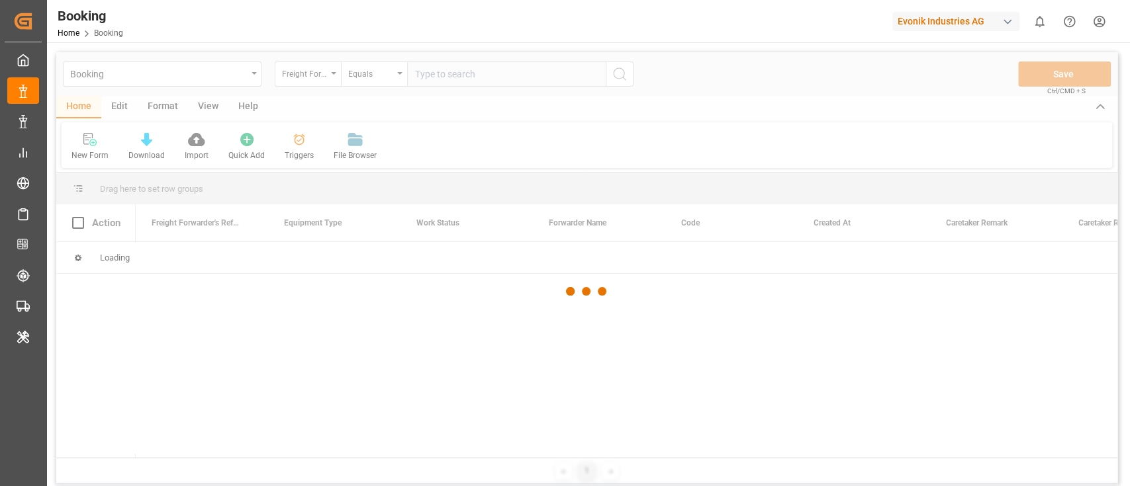
click at [295, 72] on div at bounding box center [586, 291] width 1061 height 479
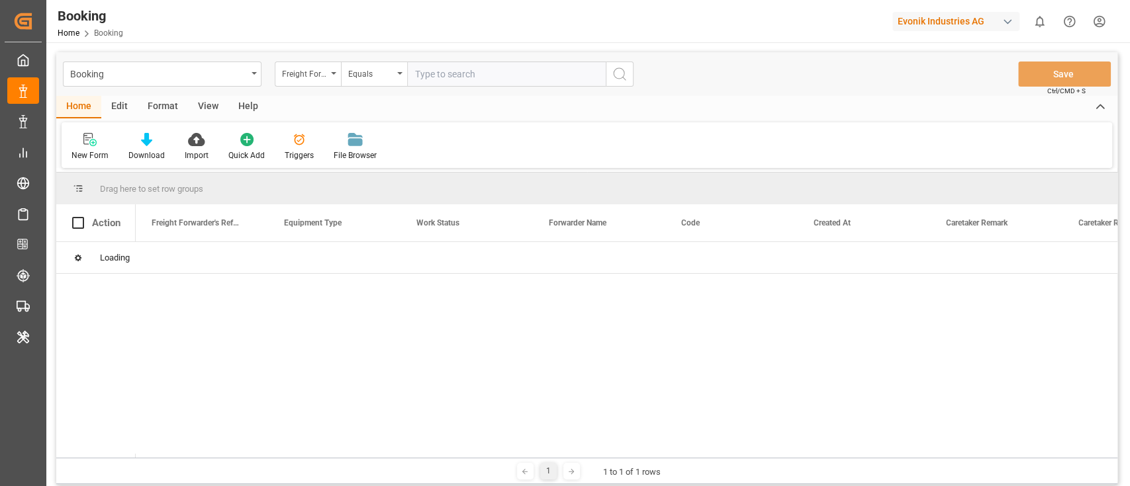
click at [295, 71] on div "Freight Forwarder's Reference No." at bounding box center [304, 72] width 45 height 15
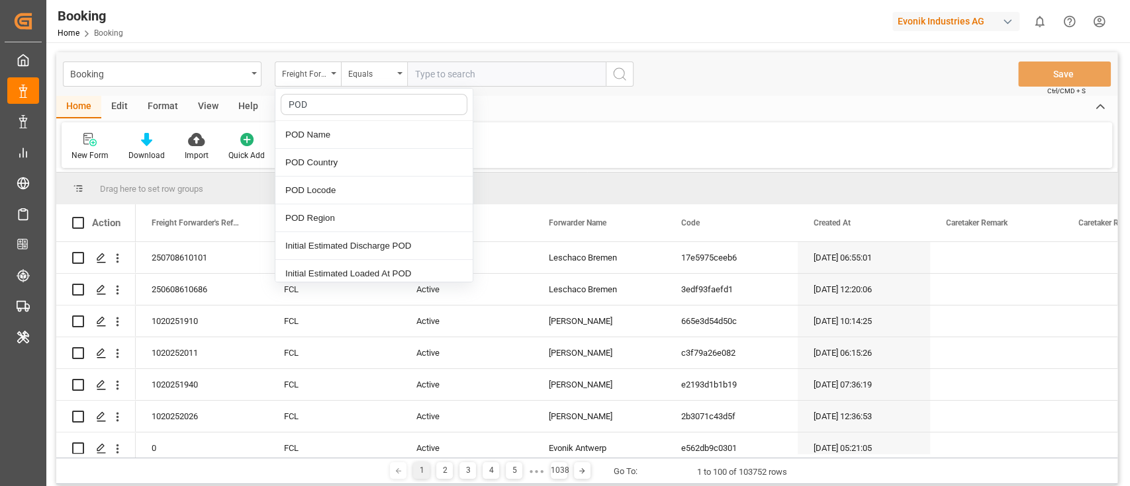
type input "POD"
click at [363, 190] on div "POD Locode" at bounding box center [373, 191] width 197 height 28
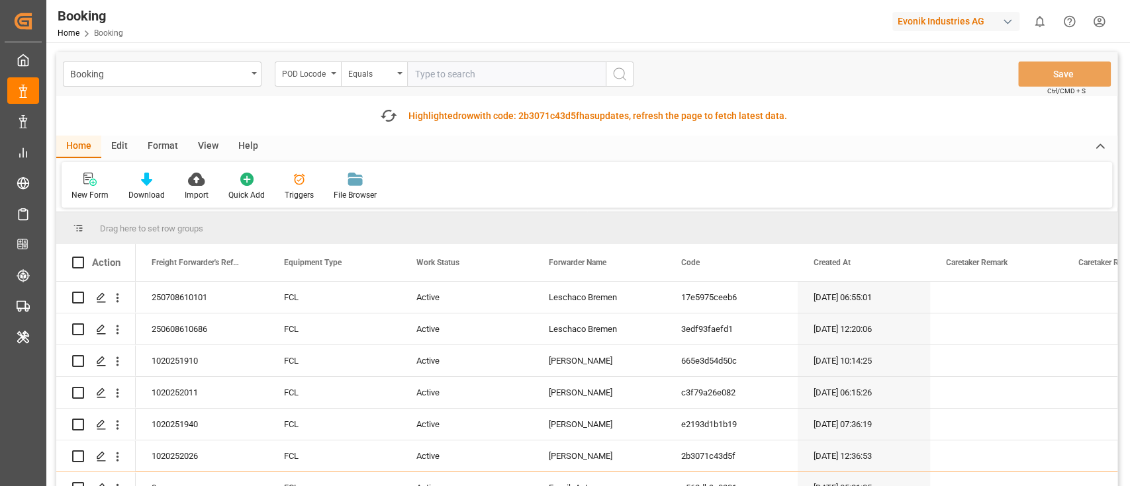
click at [444, 77] on input "text" at bounding box center [506, 74] width 199 height 25
paste input "GTPRQ"
type input "GTPRQ"
click at [620, 77] on icon "search button" at bounding box center [620, 74] width 16 height 16
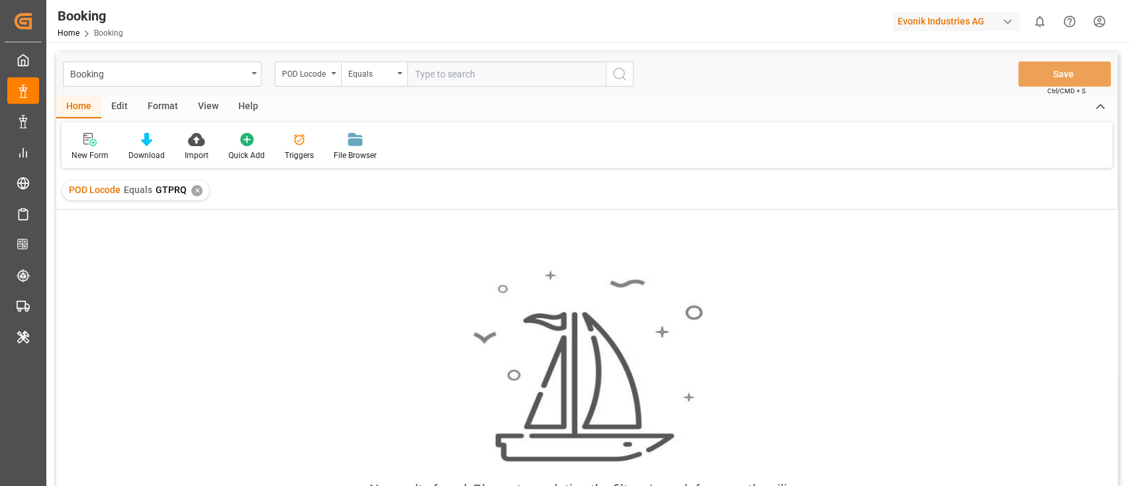
click at [198, 191] on div "✕" at bounding box center [196, 190] width 11 height 11
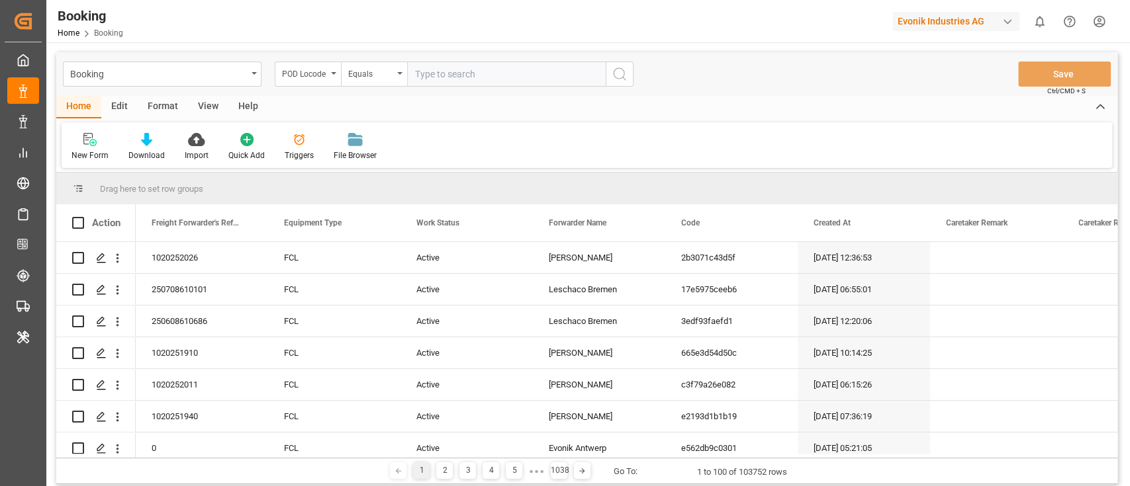
click at [457, 70] on input "text" at bounding box center [506, 74] width 199 height 25
paste input "GTPRQ"
type input "GTPRQ"
click at [619, 72] on icon "search button" at bounding box center [620, 74] width 16 height 16
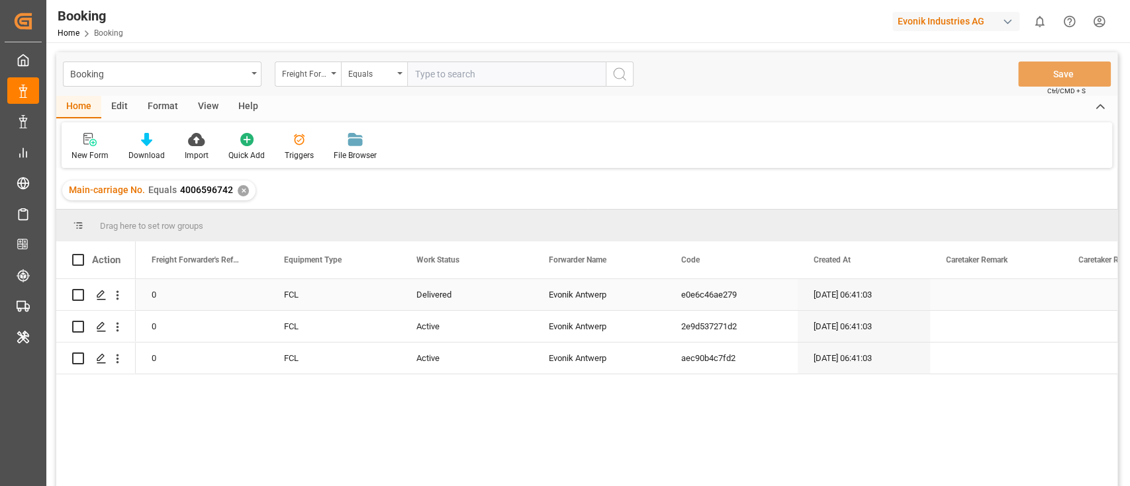
click at [451, 291] on div "Delivered" at bounding box center [466, 294] width 132 height 31
drag, startPoint x: 450, startPoint y: 326, endPoint x: 448, endPoint y: 361, distance: 35.8
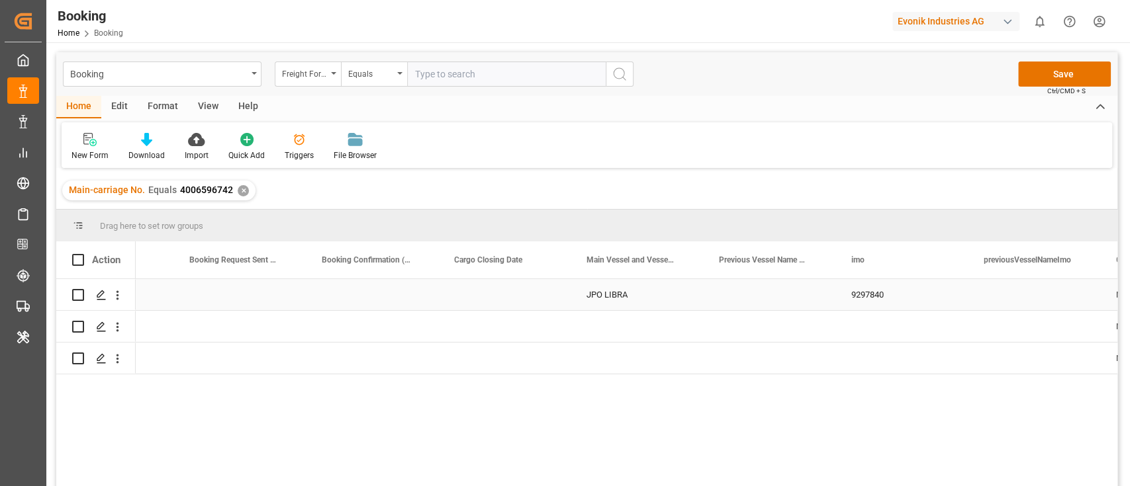
click at [625, 281] on div "JPO LIBRA" at bounding box center [637, 294] width 132 height 31
drag, startPoint x: 619, startPoint y: 316, endPoint x: 619, endPoint y: 366, distance: 50.3
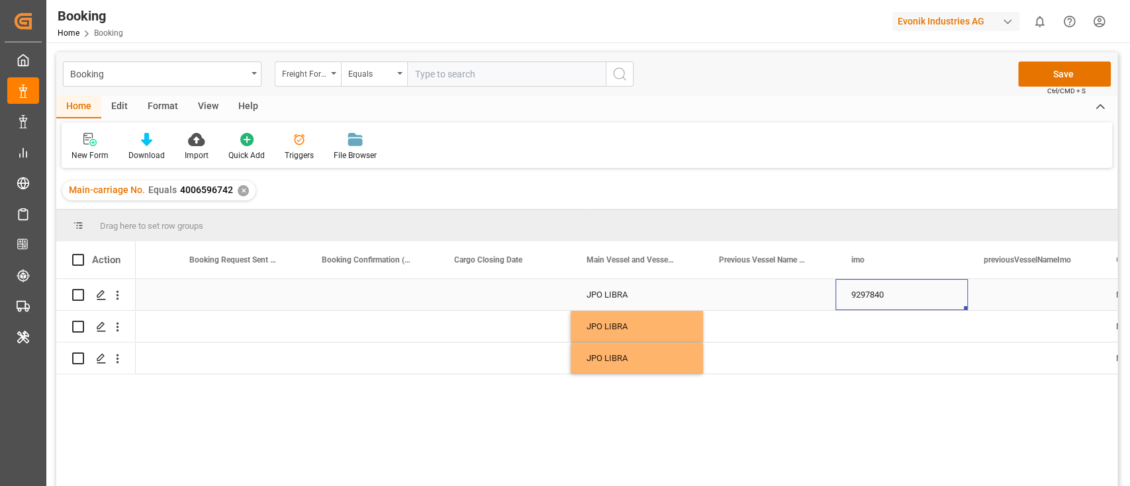
click at [861, 285] on div "9297840" at bounding box center [901, 294] width 132 height 31
drag, startPoint x: 871, startPoint y: 314, endPoint x: 867, endPoint y: 364, distance: 49.8
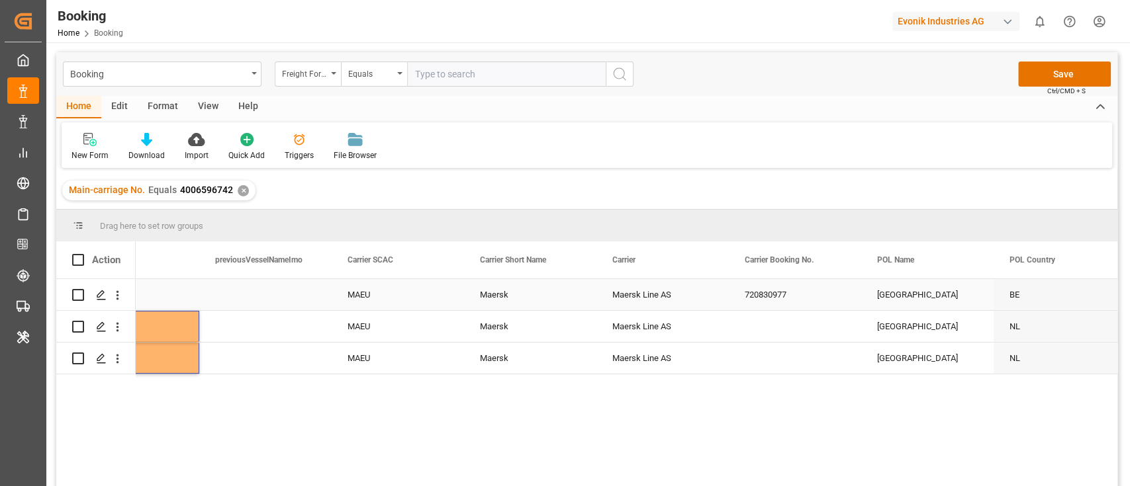
click at [764, 302] on div "720830977" at bounding box center [795, 294] width 132 height 31
drag, startPoint x: 765, startPoint y: 317, endPoint x: 764, endPoint y: 350, distance: 33.1
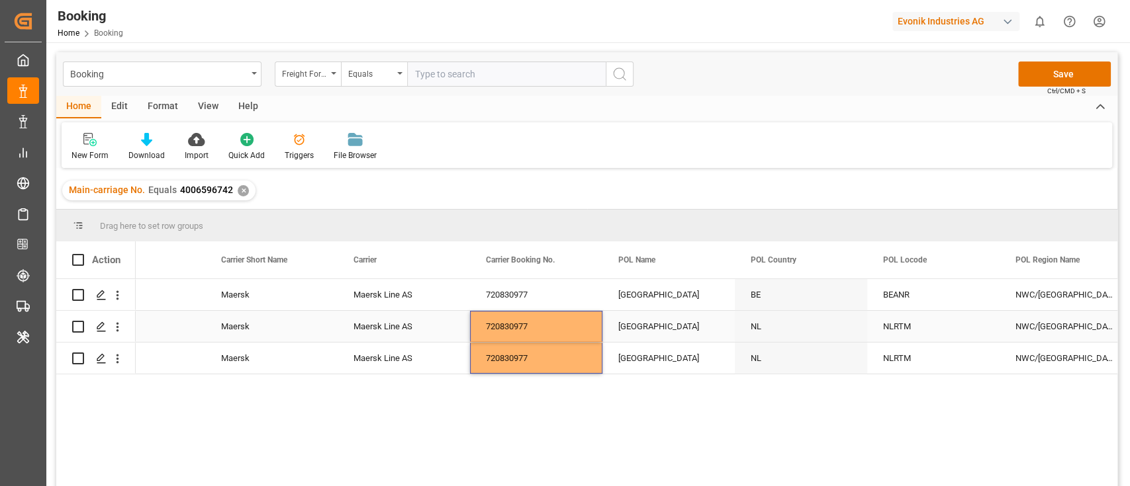
click at [693, 311] on div "Rotterdam" at bounding box center [668, 326] width 132 height 31
click at [678, 294] on div "[GEOGRAPHIC_DATA]" at bounding box center [668, 294] width 132 height 31
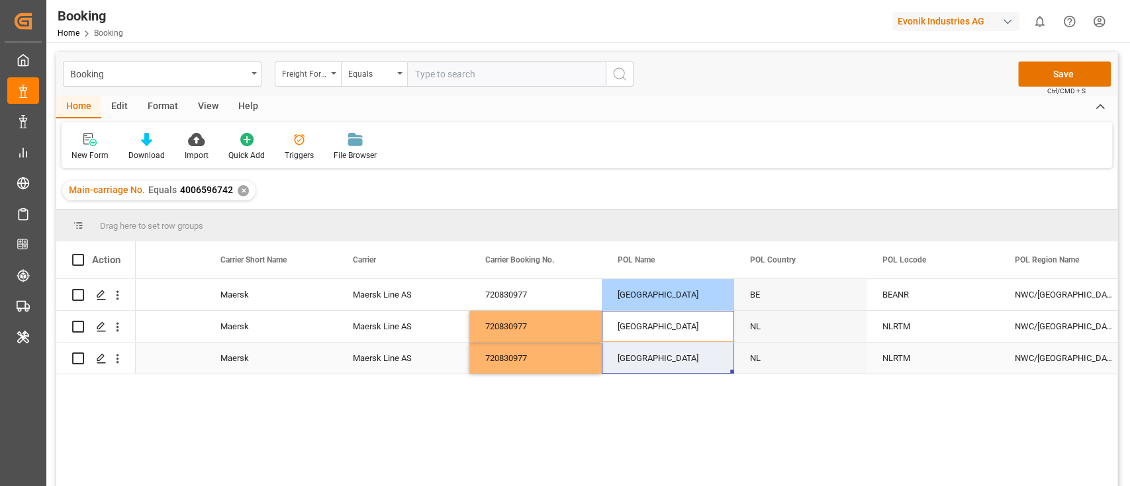
drag, startPoint x: 672, startPoint y: 318, endPoint x: 666, endPoint y: 365, distance: 48.1
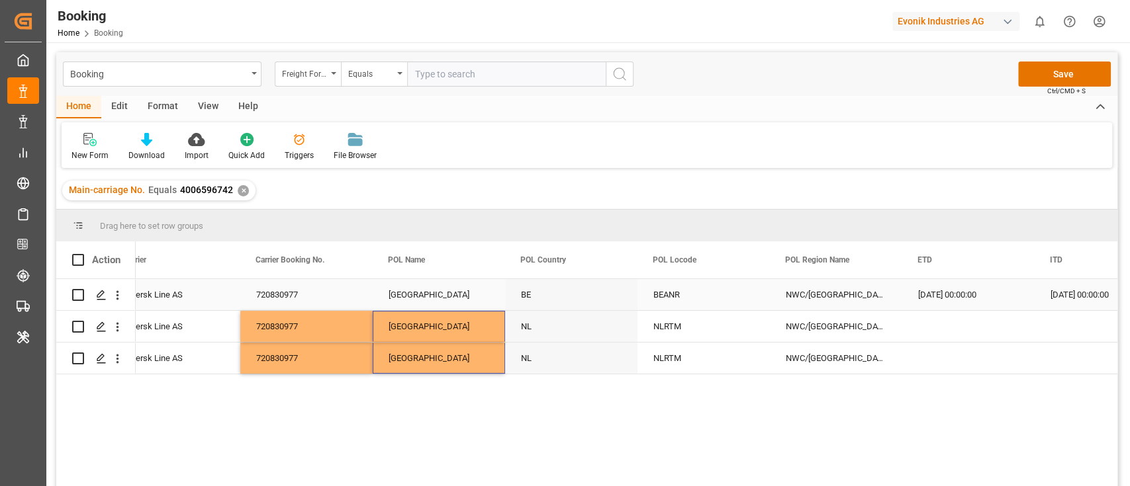
click at [679, 298] on div "BEANR" at bounding box center [703, 294] width 132 height 31
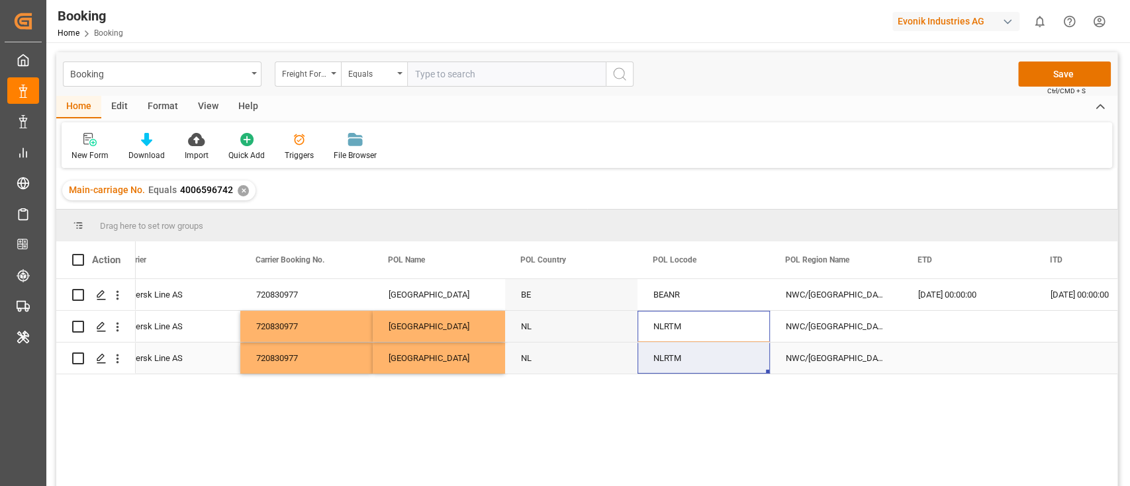
drag, startPoint x: 676, startPoint y: 334, endPoint x: 676, endPoint y: 353, distance: 18.5
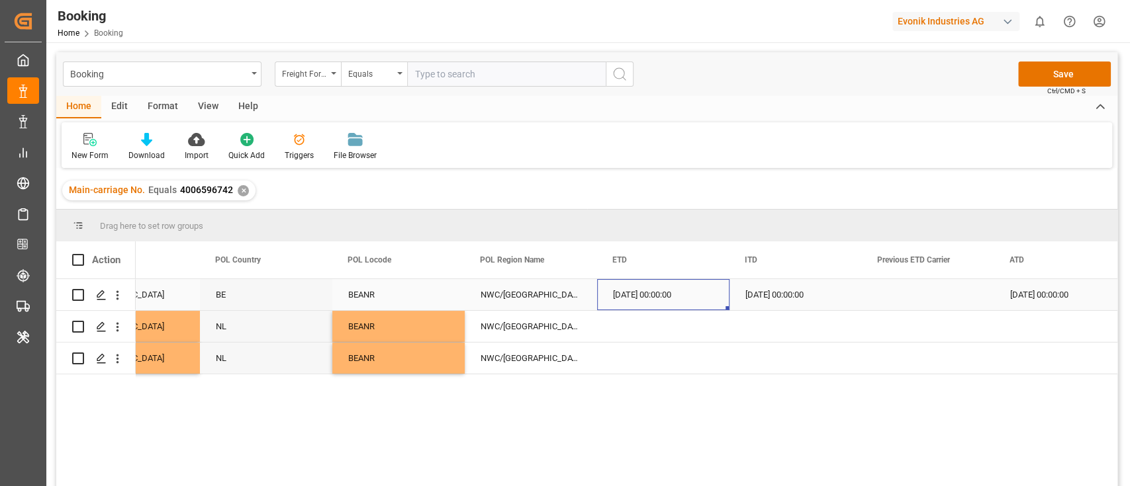
click at [658, 279] on div "08.06.2025 00:00:00" at bounding box center [663, 294] width 132 height 31
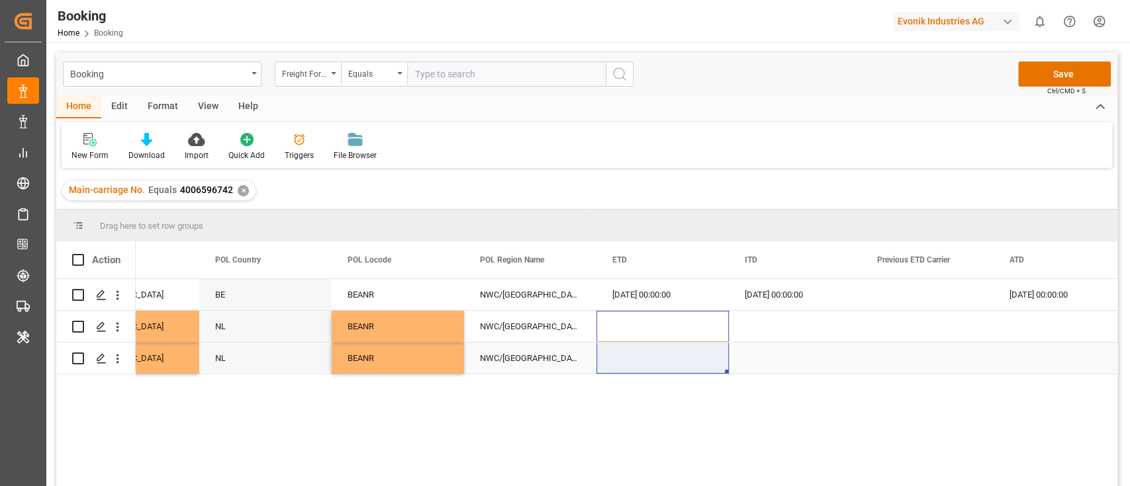
drag, startPoint x: 649, startPoint y: 337, endPoint x: 649, endPoint y: 352, distance: 15.2
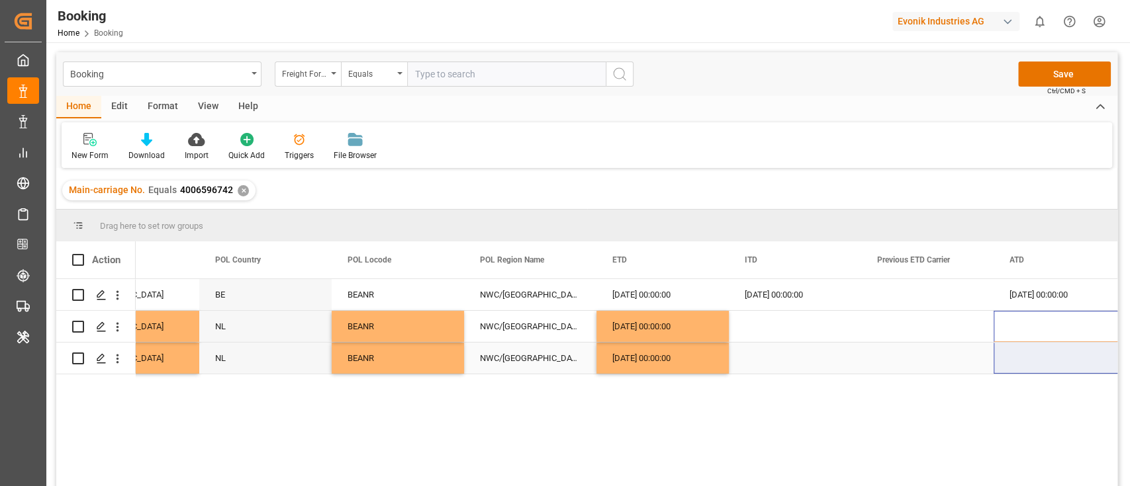
drag, startPoint x: 1034, startPoint y: 323, endPoint x: 1036, endPoint y: 359, distance: 36.5
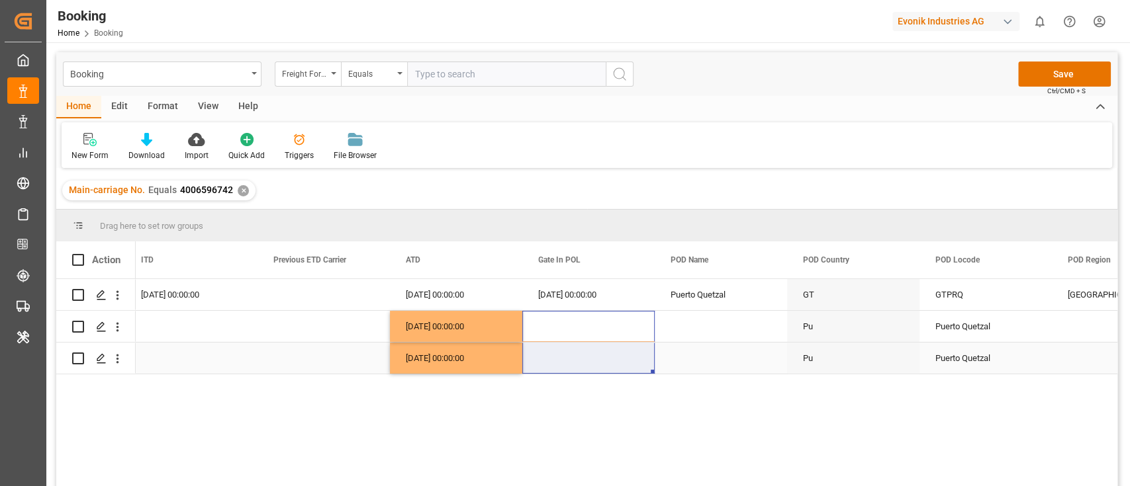
drag, startPoint x: 567, startPoint y: 320, endPoint x: 562, endPoint y: 359, distance: 40.1
click at [565, 299] on div "06.06.2025 00:00:00" at bounding box center [588, 294] width 132 height 31
drag, startPoint x: 564, startPoint y: 332, endPoint x: 562, endPoint y: 356, distance: 23.9
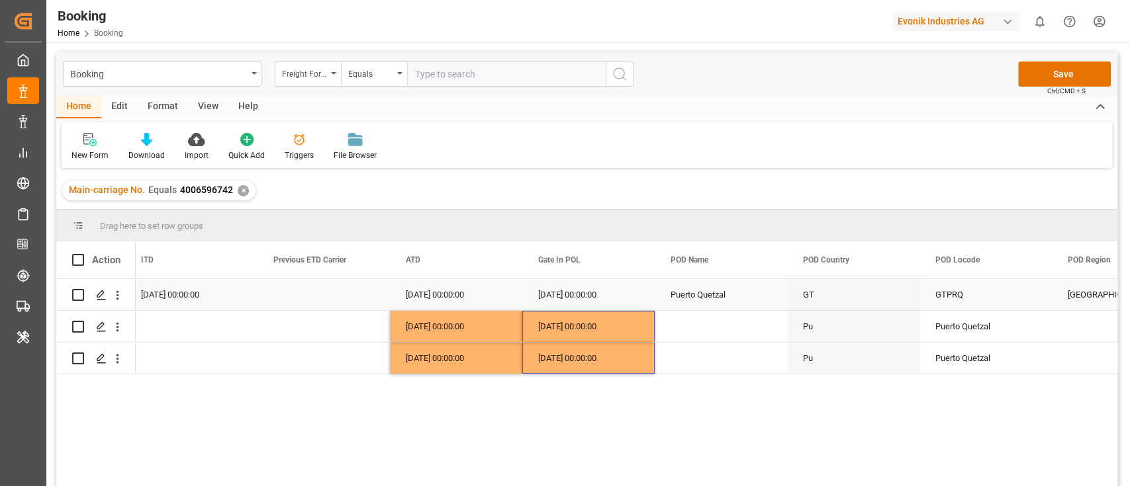
click at [708, 299] on div "Puerto Quetzal" at bounding box center [721, 294] width 132 height 31
drag, startPoint x: 706, startPoint y: 323, endPoint x: 706, endPoint y: 368, distance: 45.0
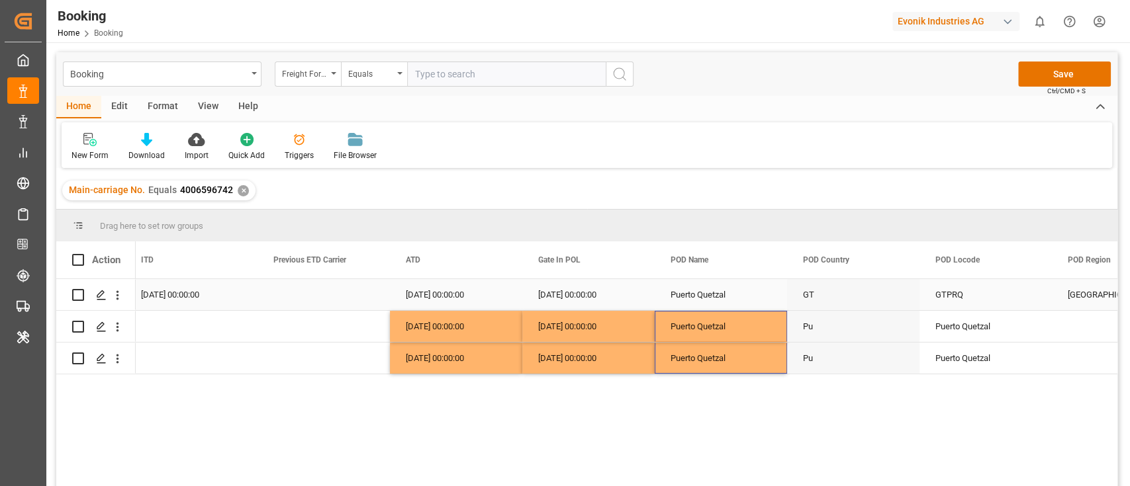
click at [953, 290] on div "GTPRQ" at bounding box center [985, 294] width 132 height 31
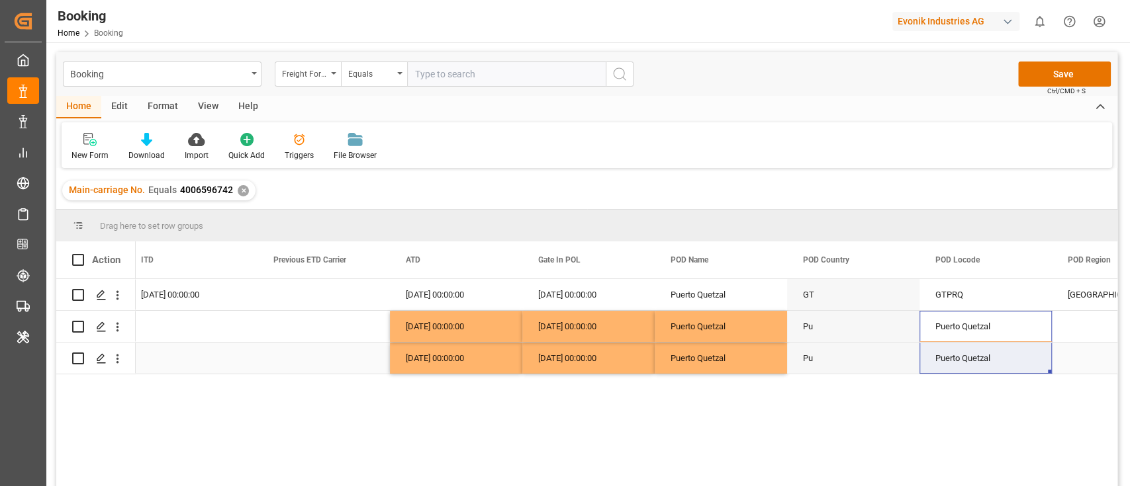
drag, startPoint x: 960, startPoint y: 328, endPoint x: 961, endPoint y: 359, distance: 31.8
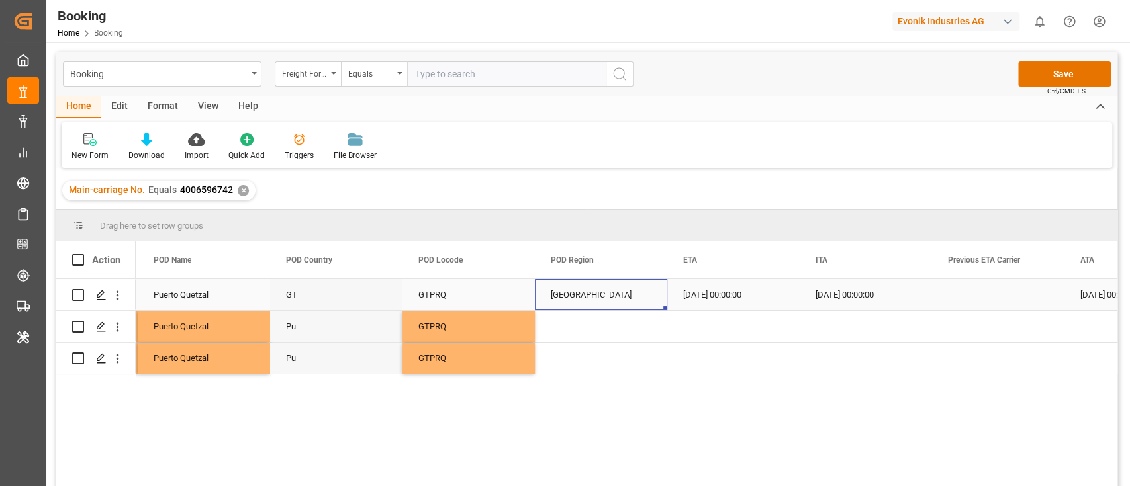
click at [593, 300] on div "Central America" at bounding box center [601, 294] width 132 height 31
drag, startPoint x: 590, startPoint y: 320, endPoint x: 588, endPoint y: 364, distance: 43.8
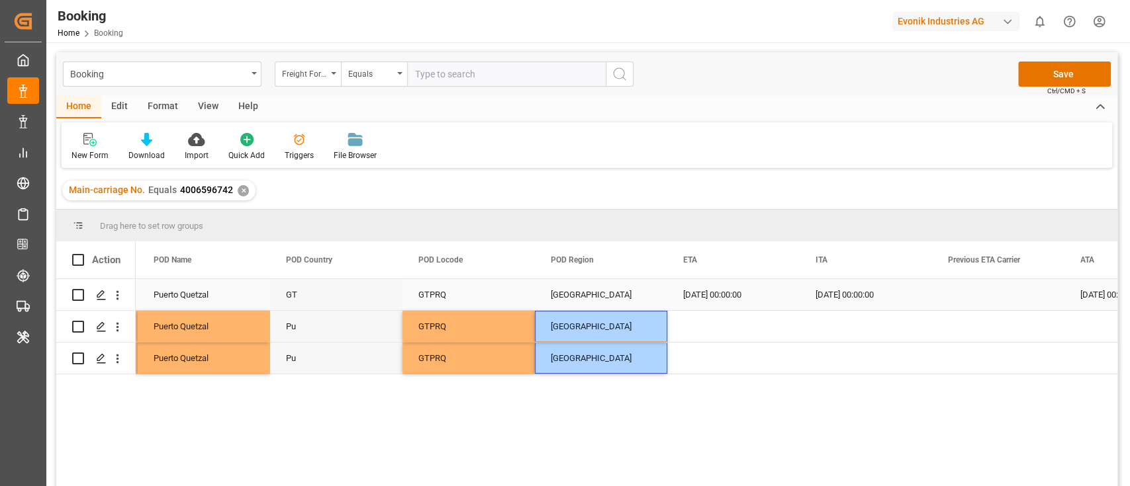
click at [719, 305] on div "29.07.2025 00:00:00" at bounding box center [733, 294] width 132 height 31
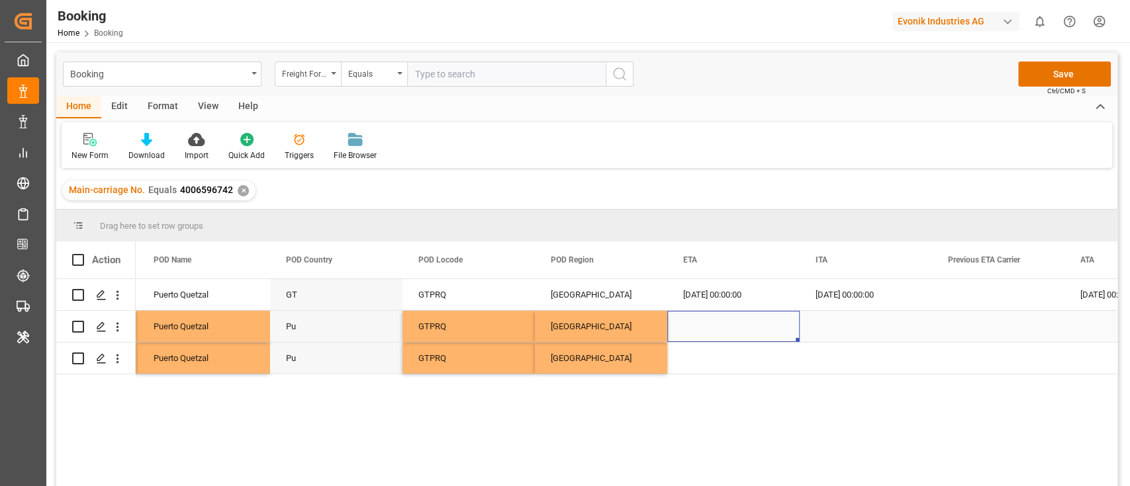
drag, startPoint x: 711, startPoint y: 332, endPoint x: 706, endPoint y: 359, distance: 27.6
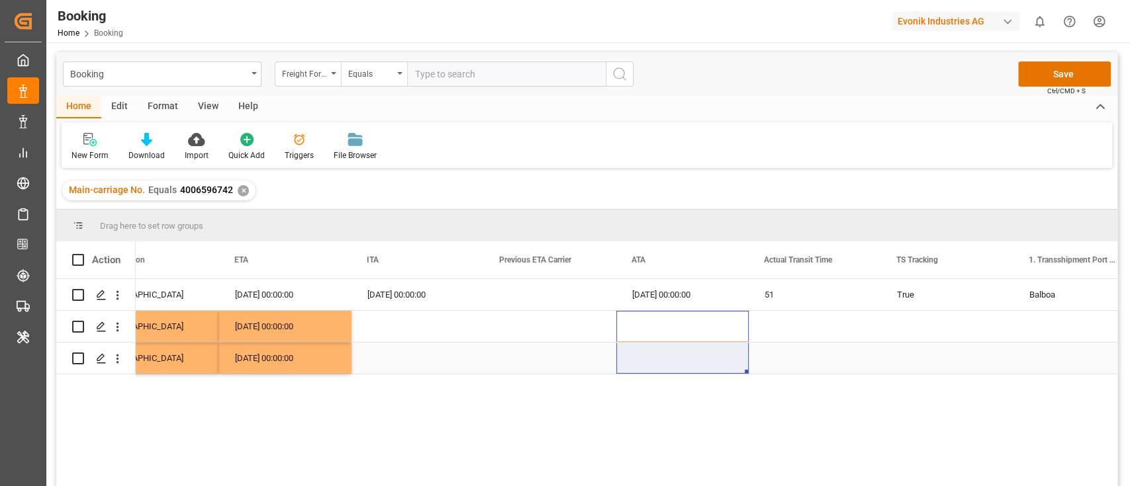
drag, startPoint x: 671, startPoint y: 324, endPoint x: 670, endPoint y: 352, distance: 28.5
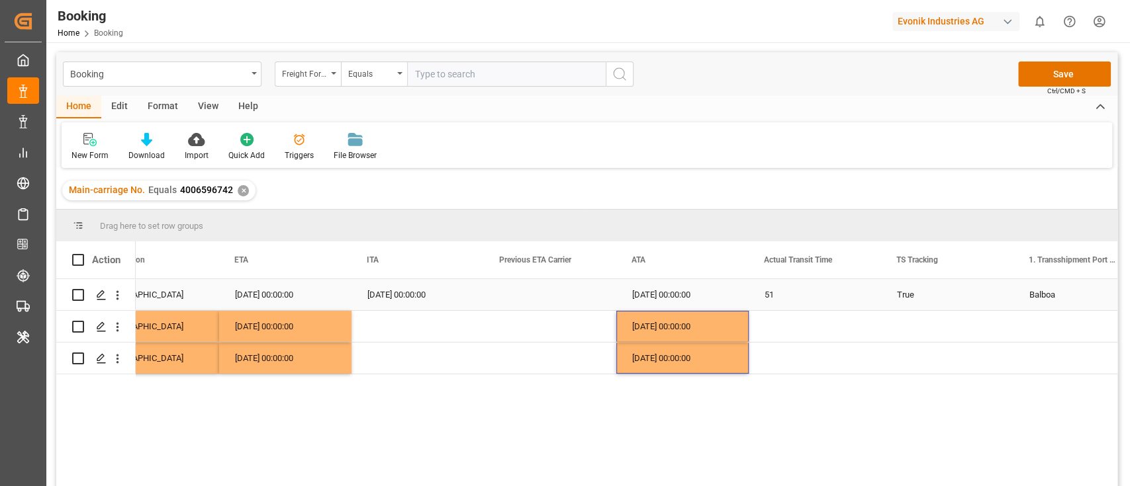
click at [769, 291] on div "51" at bounding box center [815, 294] width 132 height 31
click at [813, 297] on div "51" at bounding box center [815, 294] width 132 height 31
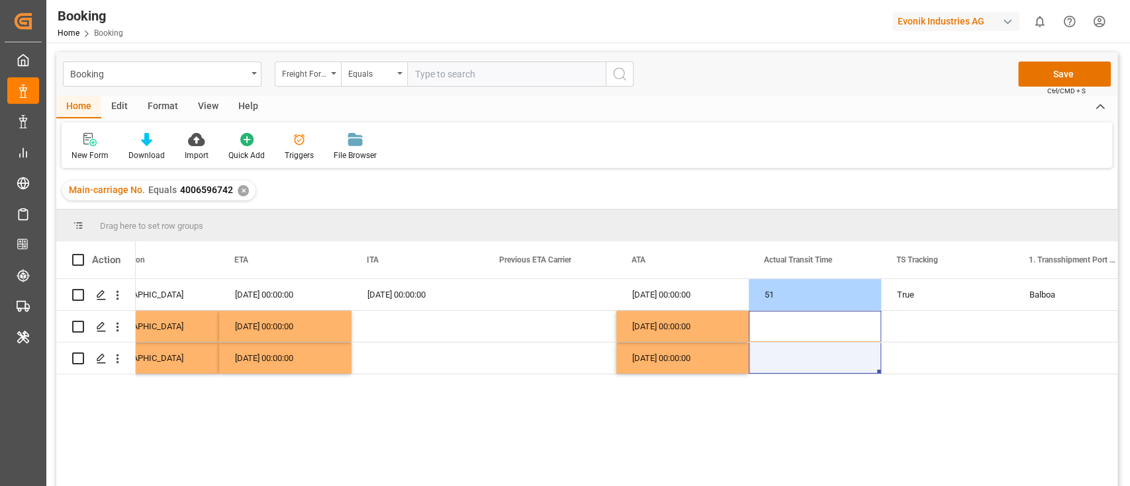
drag, startPoint x: 808, startPoint y: 322, endPoint x: 804, endPoint y: 377, distance: 55.1
click at [804, 377] on div "GTPRQ Central America 29.07.2025 00:00:00 29.07.2025 00:00:00 29.07.2025 00:00:…" at bounding box center [627, 387] width 982 height 216
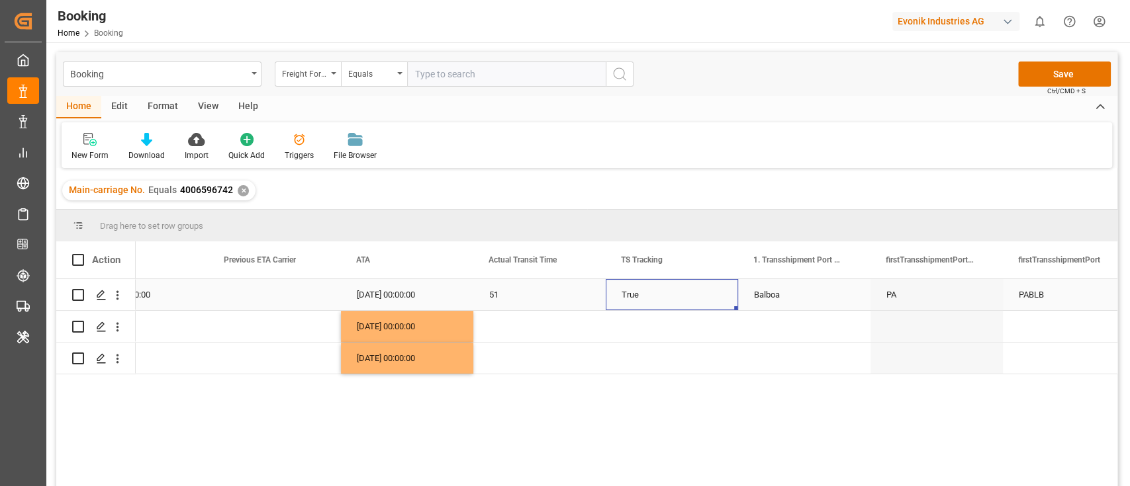
click at [646, 295] on div "True" at bounding box center [672, 294] width 132 height 31
drag, startPoint x: 634, startPoint y: 329, endPoint x: 637, endPoint y: 351, distance: 22.7
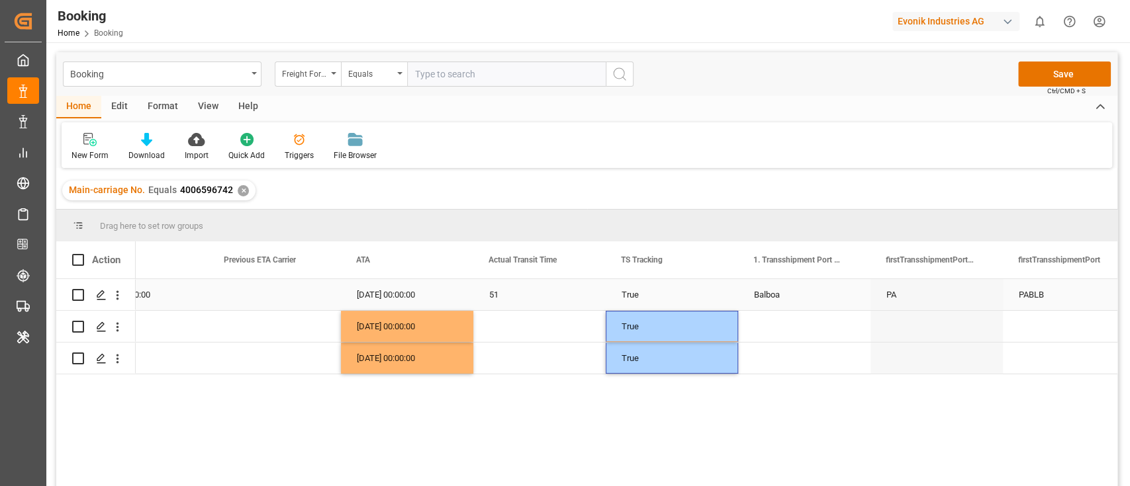
click at [790, 302] on div "Balboa" at bounding box center [804, 294] width 132 height 31
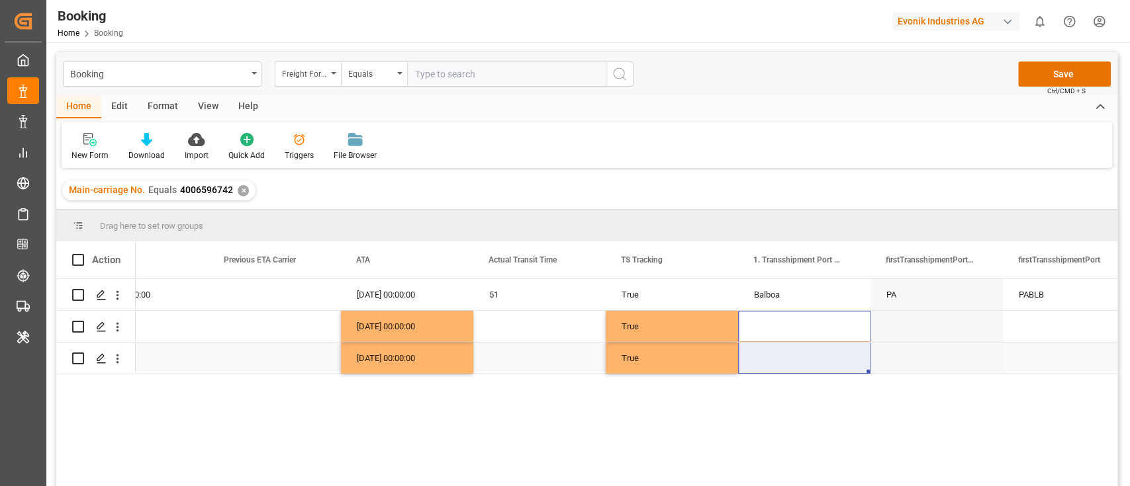
drag, startPoint x: 792, startPoint y: 325, endPoint x: 792, endPoint y: 347, distance: 22.5
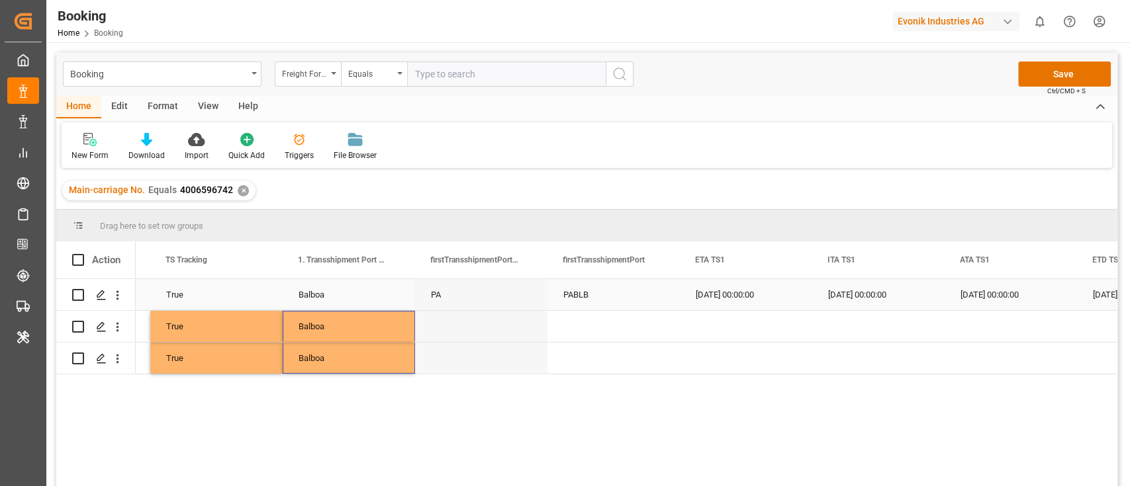
click at [603, 296] on div "PABLB" at bounding box center [613, 294] width 132 height 31
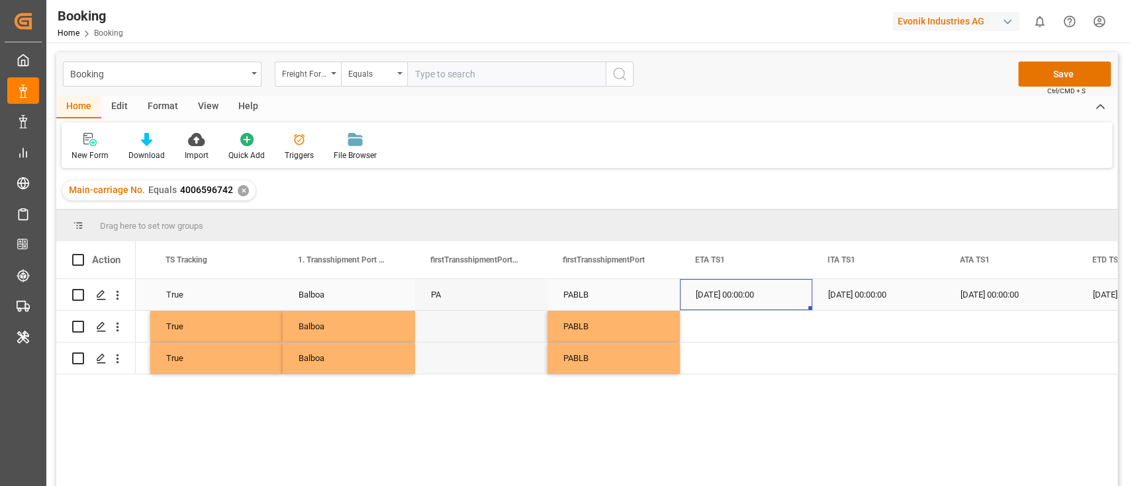
click at [731, 302] on div "06.07.2025 00:00:00" at bounding box center [746, 294] width 132 height 31
drag, startPoint x: 728, startPoint y: 339, endPoint x: 725, endPoint y: 363, distance: 24.7
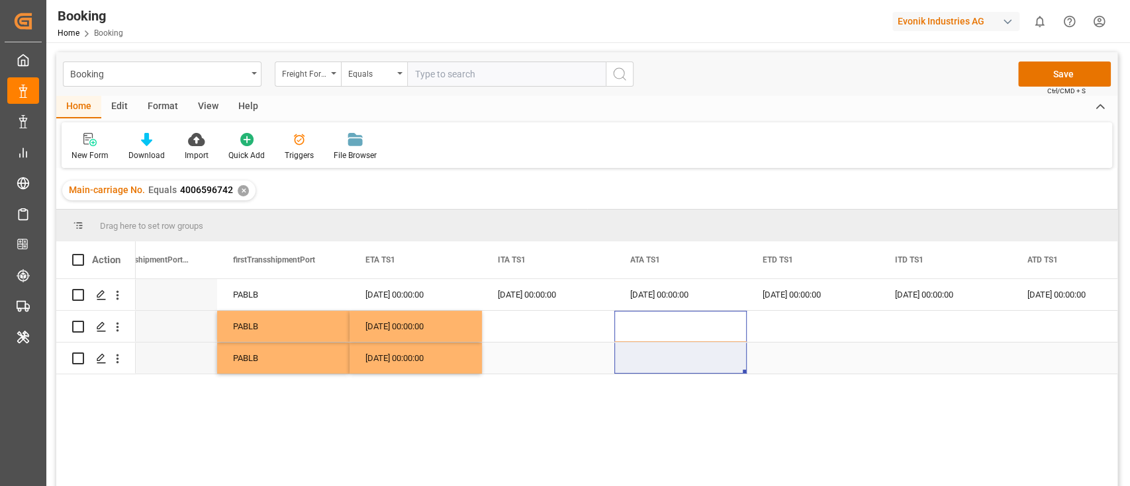
drag, startPoint x: 665, startPoint y: 330, endPoint x: 663, endPoint y: 355, distance: 25.9
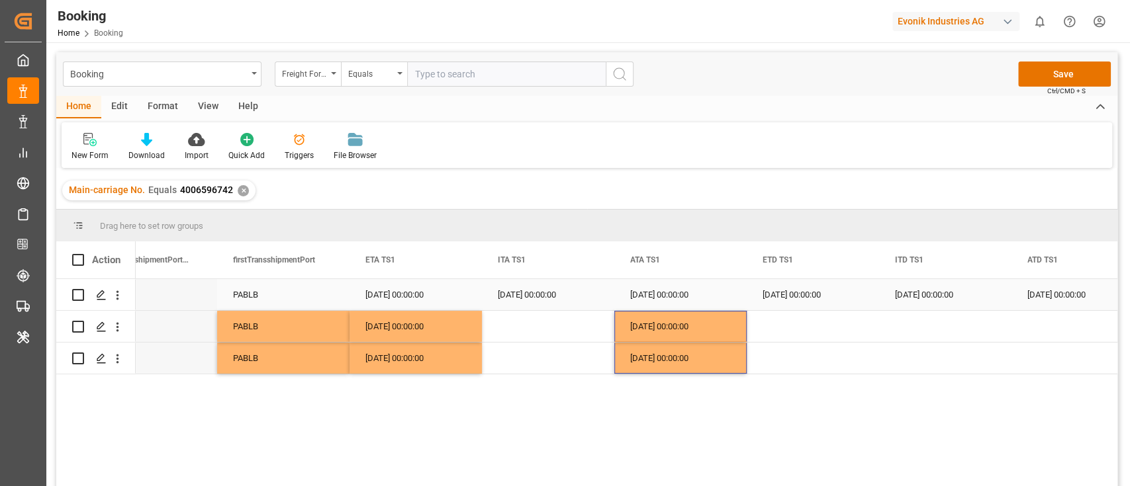
click at [807, 298] on div "22.07.2025 00:00:00" at bounding box center [813, 294] width 132 height 31
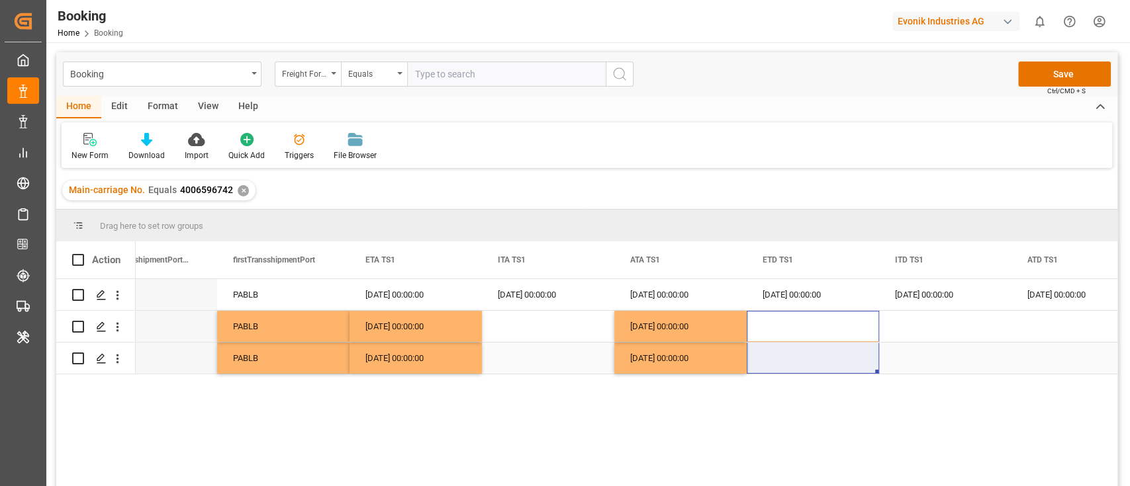
drag, startPoint x: 811, startPoint y: 325, endPoint x: 811, endPoint y: 355, distance: 30.5
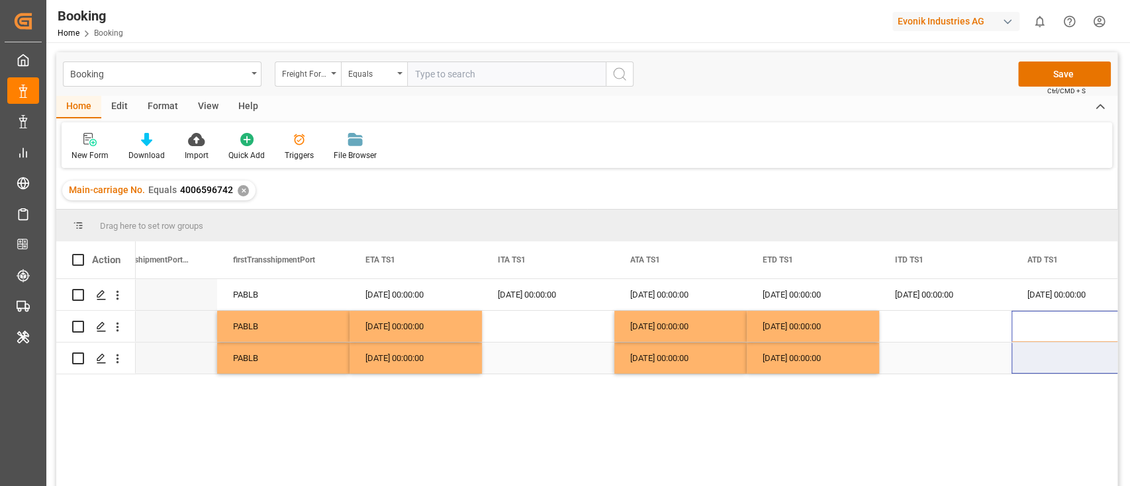
drag, startPoint x: 1045, startPoint y: 336, endPoint x: 1047, endPoint y: 359, distance: 23.2
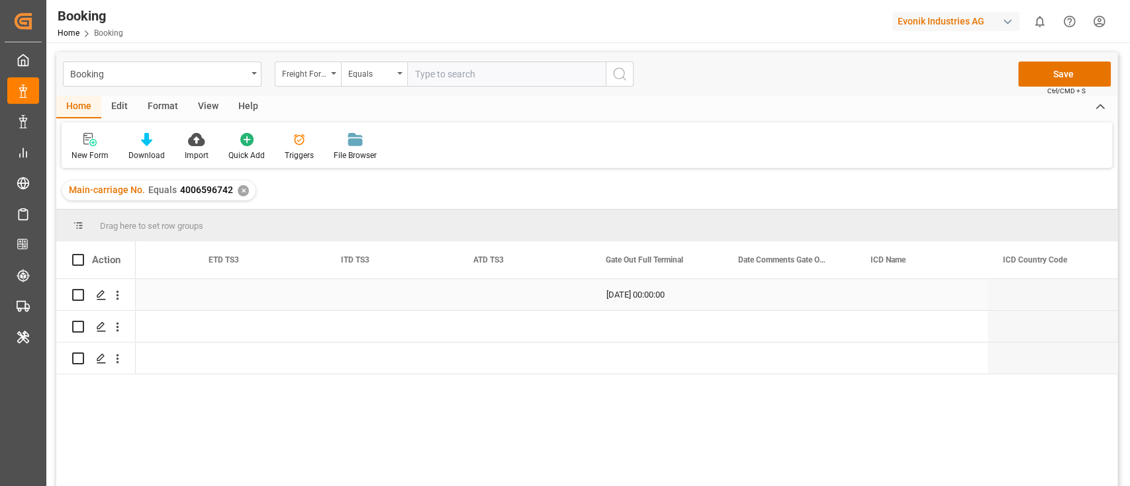
click at [654, 302] on div "12.08.2025 00:00:00" at bounding box center [656, 294] width 132 height 31
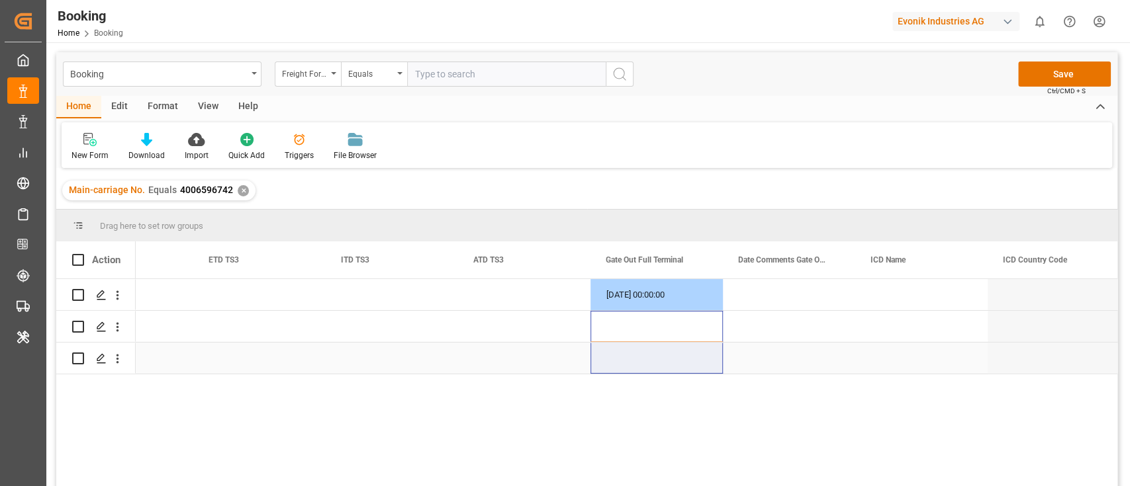
drag, startPoint x: 649, startPoint y: 320, endPoint x: 647, endPoint y: 355, distance: 34.4
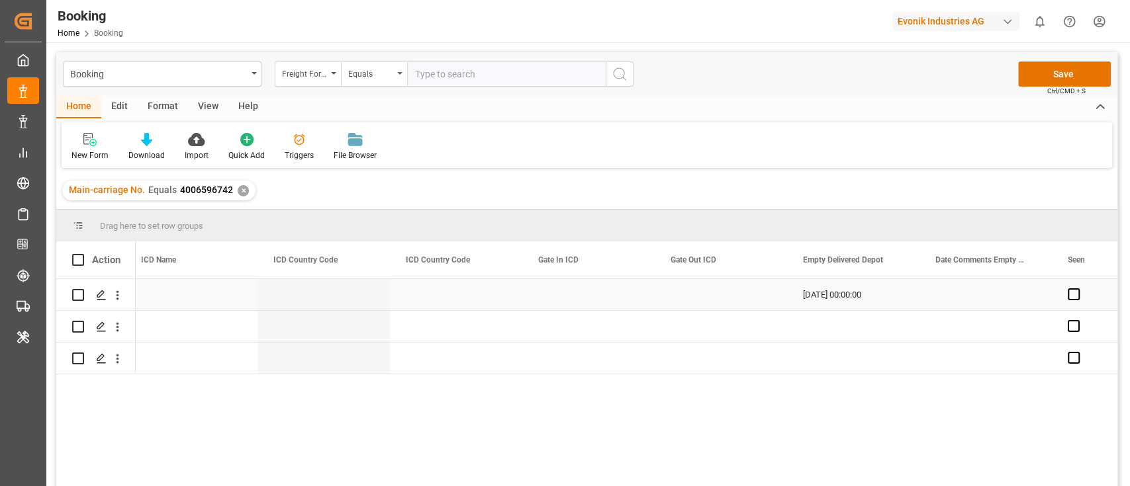
click at [810, 295] on div "13.08.2025 00:00:00" at bounding box center [853, 294] width 132 height 31
drag, startPoint x: 815, startPoint y: 332, endPoint x: 816, endPoint y: 363, distance: 31.1
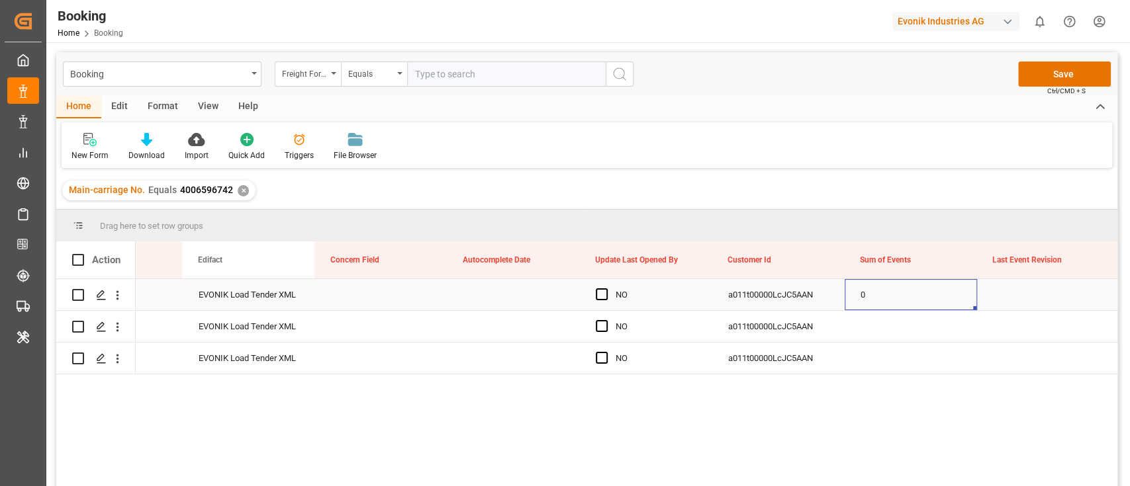
click at [870, 299] on div "0" at bounding box center [911, 294] width 132 height 31
drag, startPoint x: 868, startPoint y: 330, endPoint x: 872, endPoint y: 352, distance: 22.1
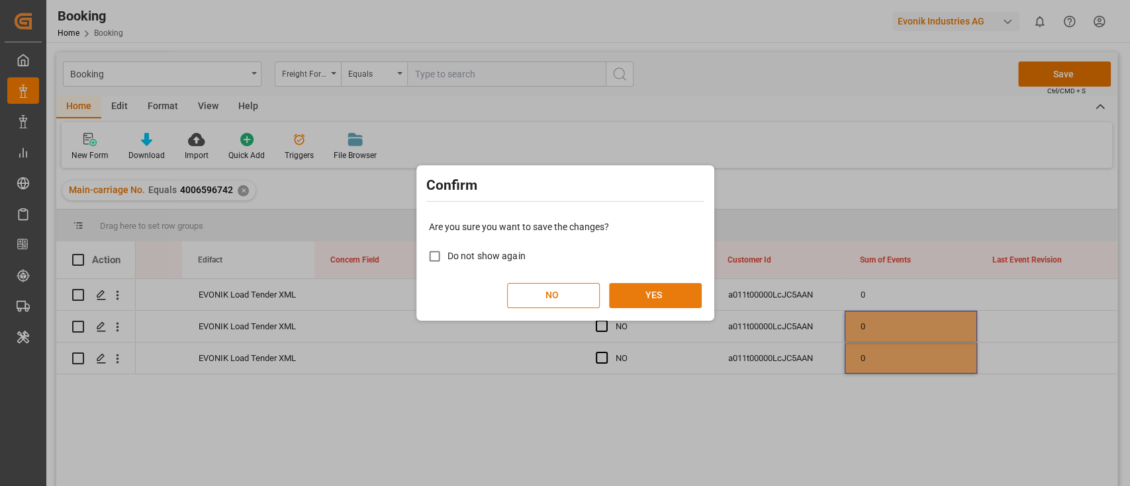
click at [695, 295] on button "YES" at bounding box center [655, 295] width 93 height 25
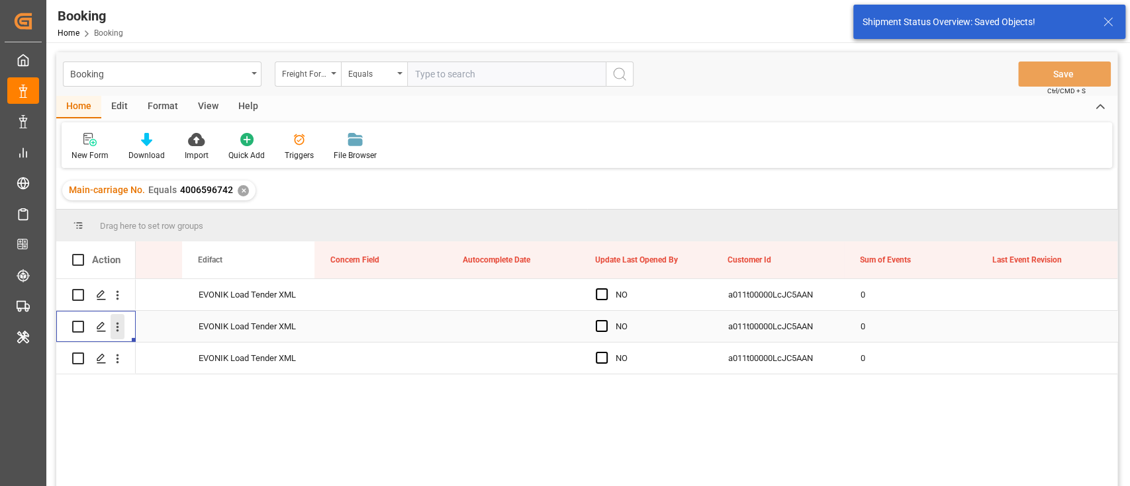
click at [120, 332] on icon "open menu" at bounding box center [118, 327] width 14 height 14
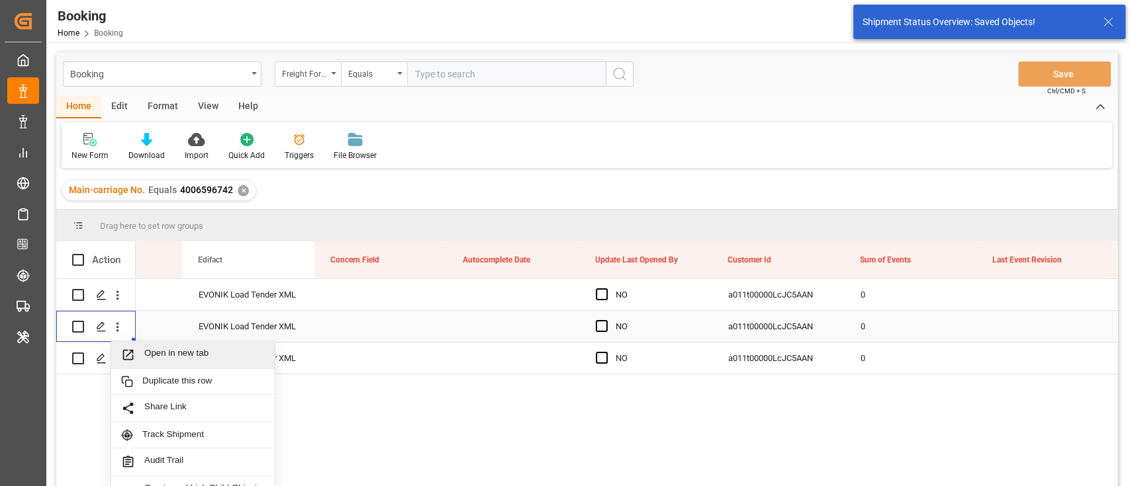
click at [173, 355] on span "Open in new tab" at bounding box center [204, 355] width 120 height 14
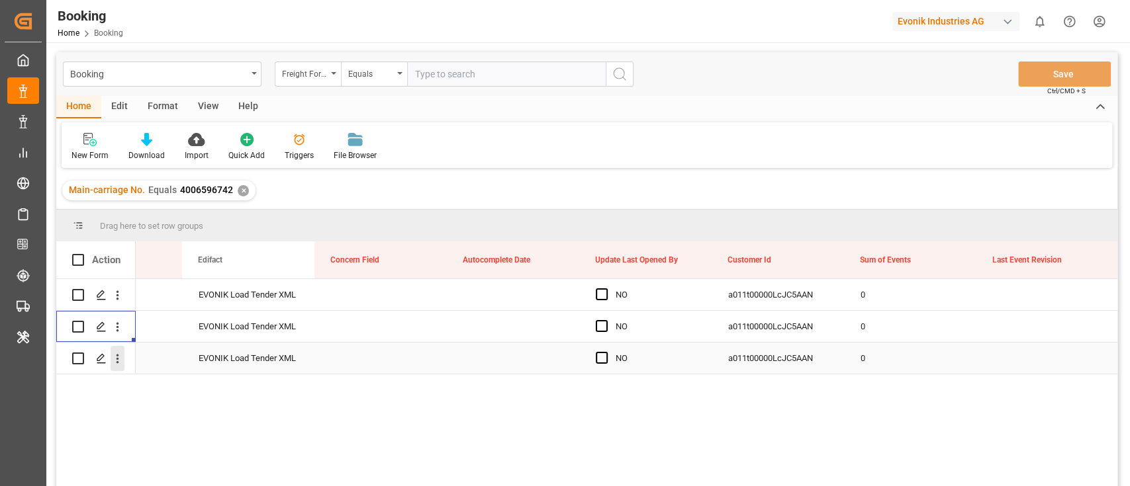
click at [116, 366] on icon "open menu" at bounding box center [118, 359] width 14 height 14
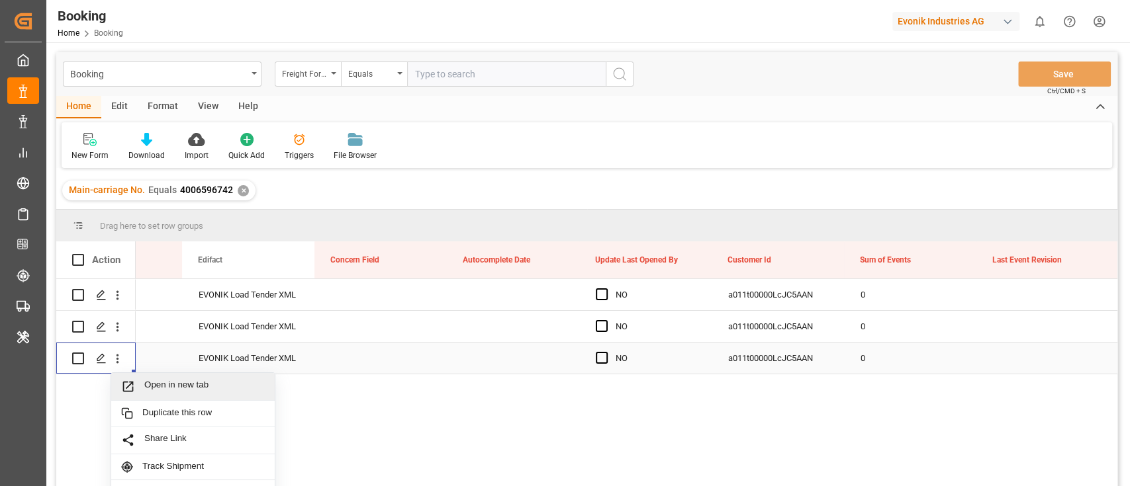
click at [154, 385] on span "Open in new tab" at bounding box center [204, 387] width 120 height 14
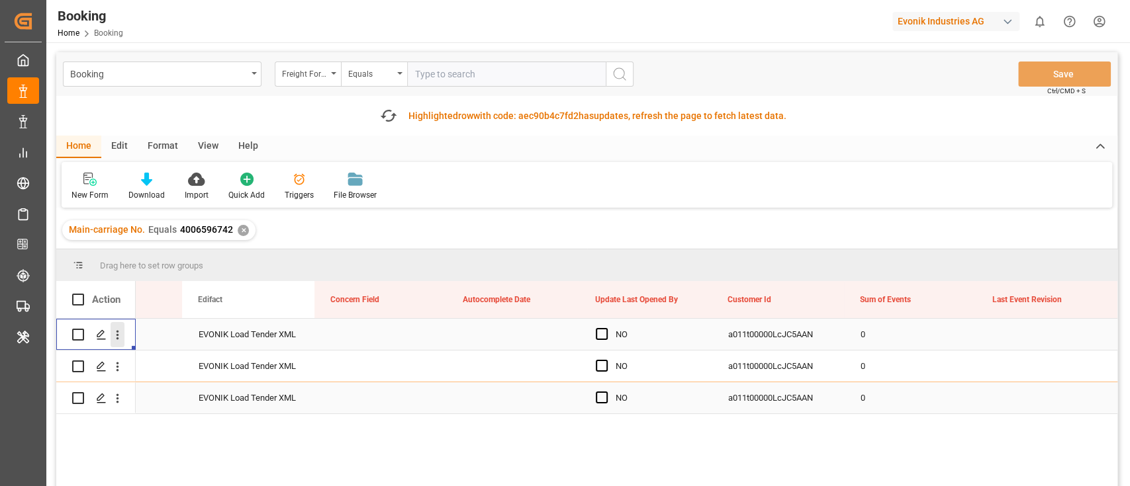
click at [116, 335] on icon "open menu" at bounding box center [117, 335] width 3 height 9
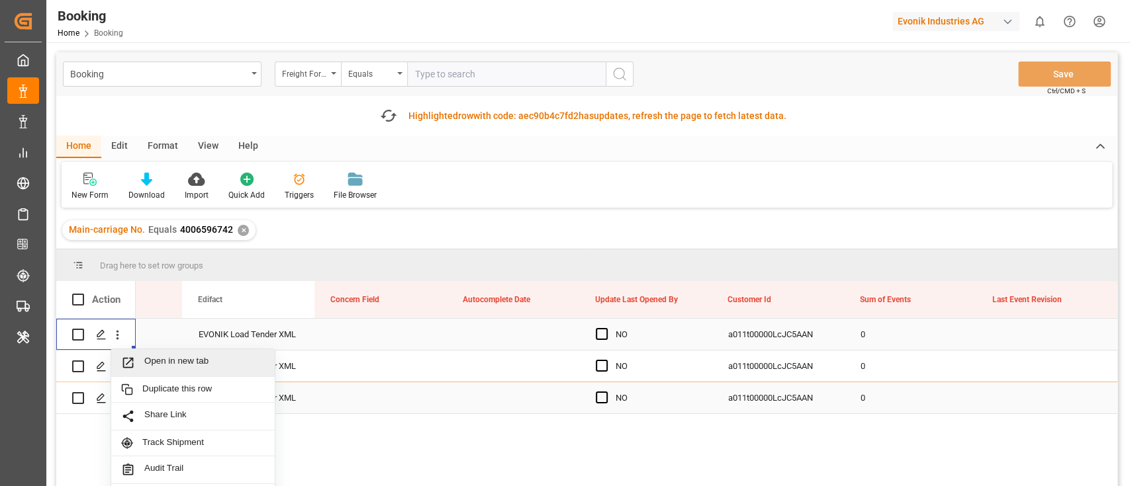
click at [172, 367] on span "Open in new tab" at bounding box center [204, 363] width 120 height 14
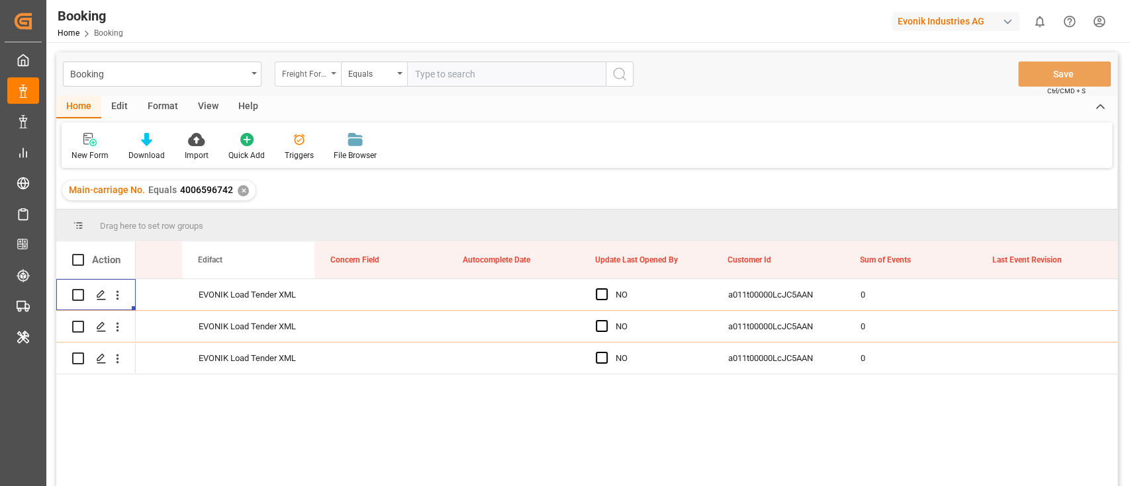
click at [297, 74] on div "Freight Forwarder's Reference No." at bounding box center [304, 72] width 45 height 15
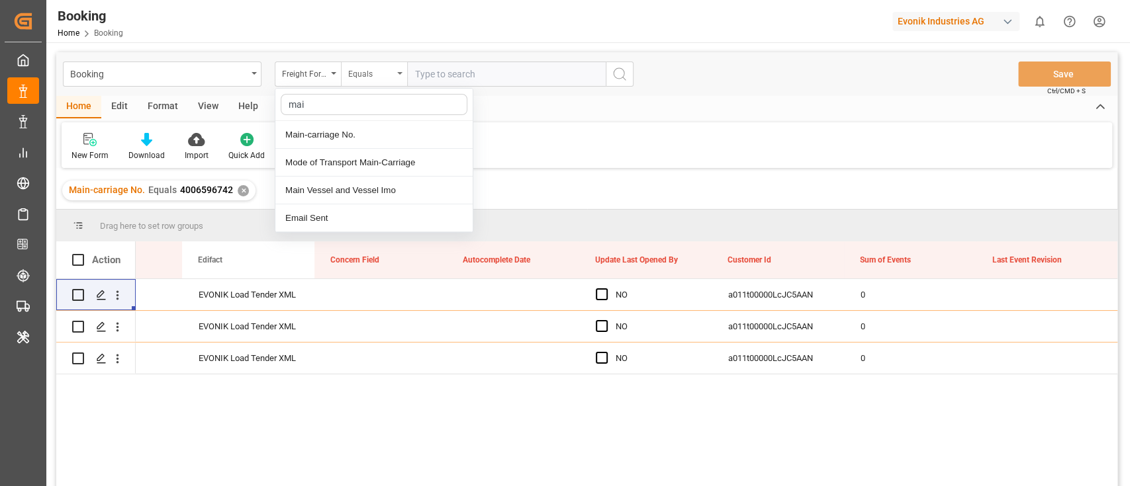
type input "main"
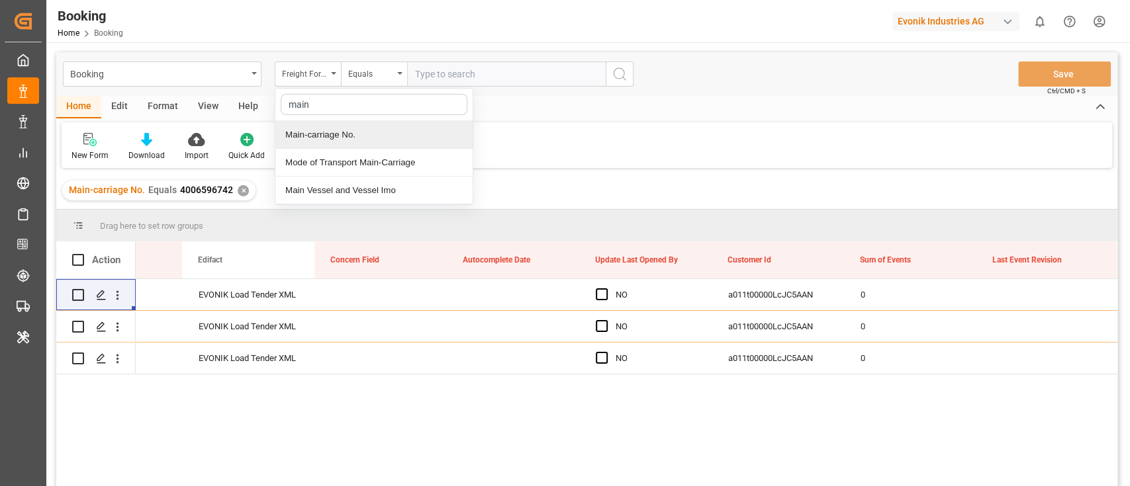
click at [428, 125] on div "Main-carriage No." at bounding box center [373, 135] width 197 height 28
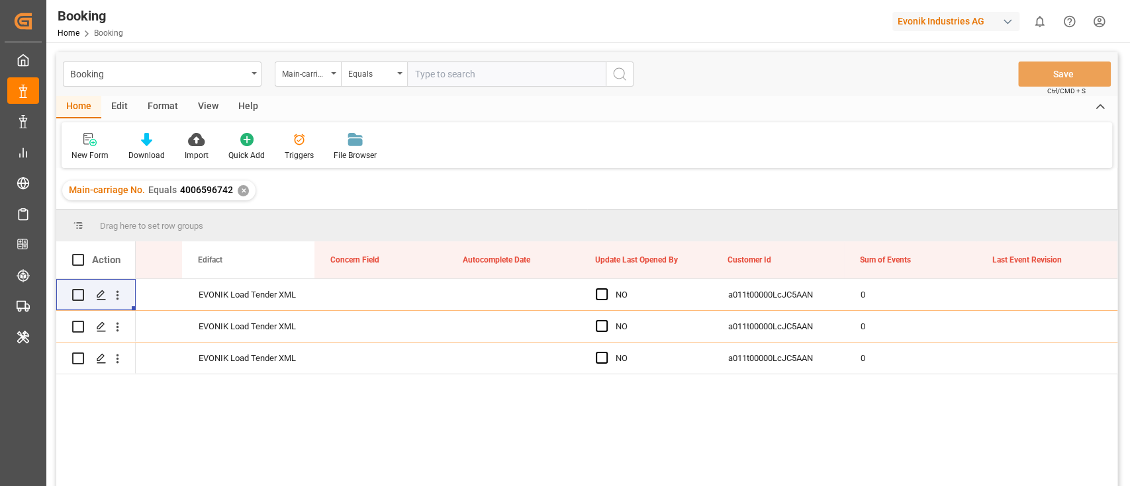
click at [428, 79] on input "text" at bounding box center [506, 74] width 199 height 25
paste input "4006610127"
type input "4006610127"
click at [609, 73] on button "search button" at bounding box center [620, 74] width 28 height 25
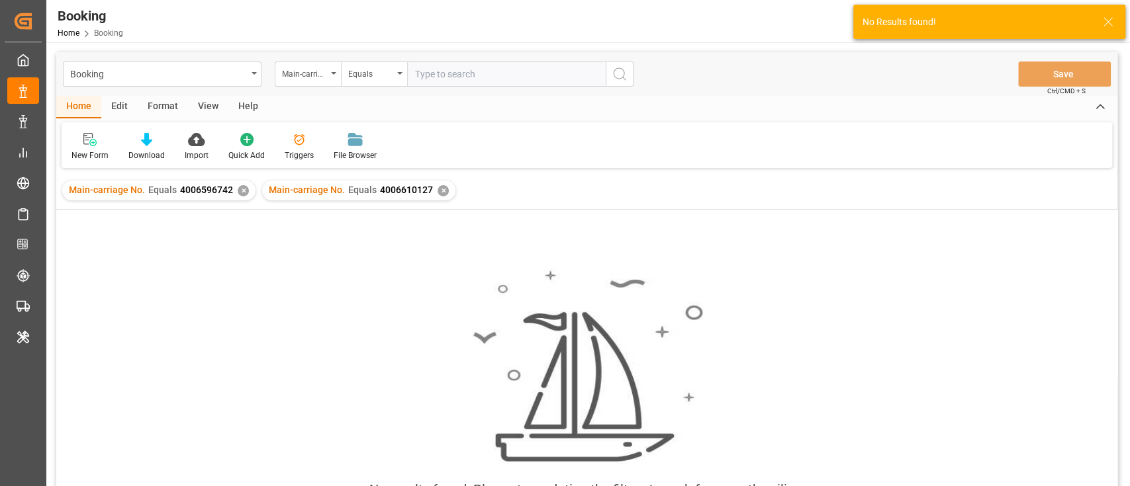
click at [240, 189] on div "✕" at bounding box center [243, 190] width 11 height 11
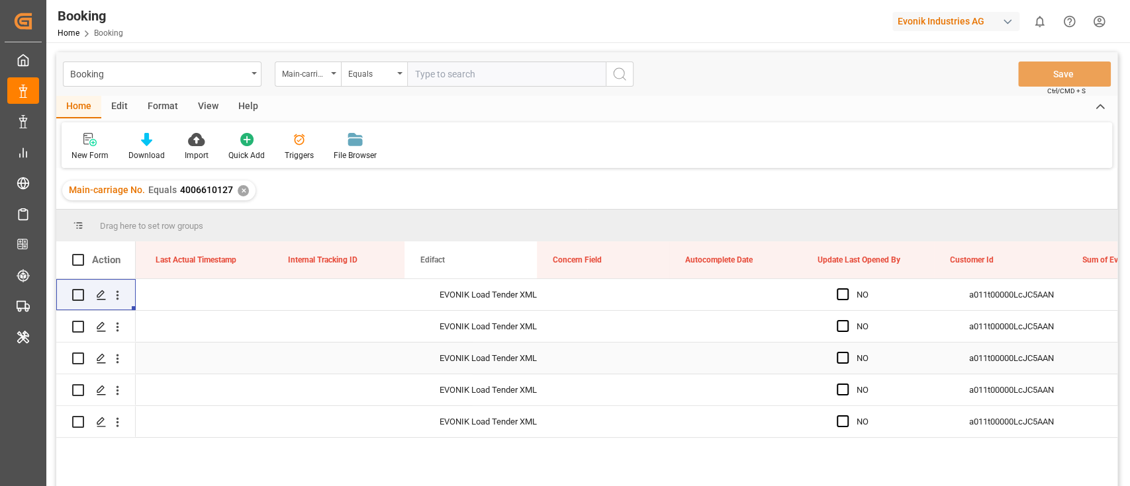
scroll to position [0, 16123]
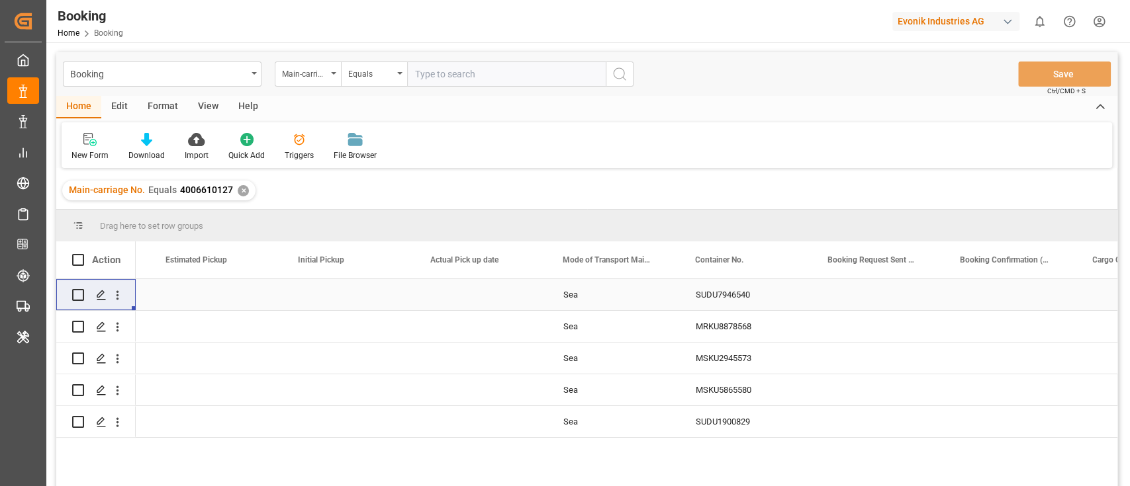
click at [729, 302] on div "SUDU7946540" at bounding box center [746, 294] width 132 height 31
click at [704, 331] on div "MRKU8878568" at bounding box center [746, 326] width 132 height 31
click at [723, 362] on div "MSKU2945573" at bounding box center [746, 358] width 132 height 31
click at [717, 400] on div "MSKU5865580" at bounding box center [746, 390] width 132 height 31
click at [721, 430] on div "SUDU1900829" at bounding box center [746, 421] width 132 height 31
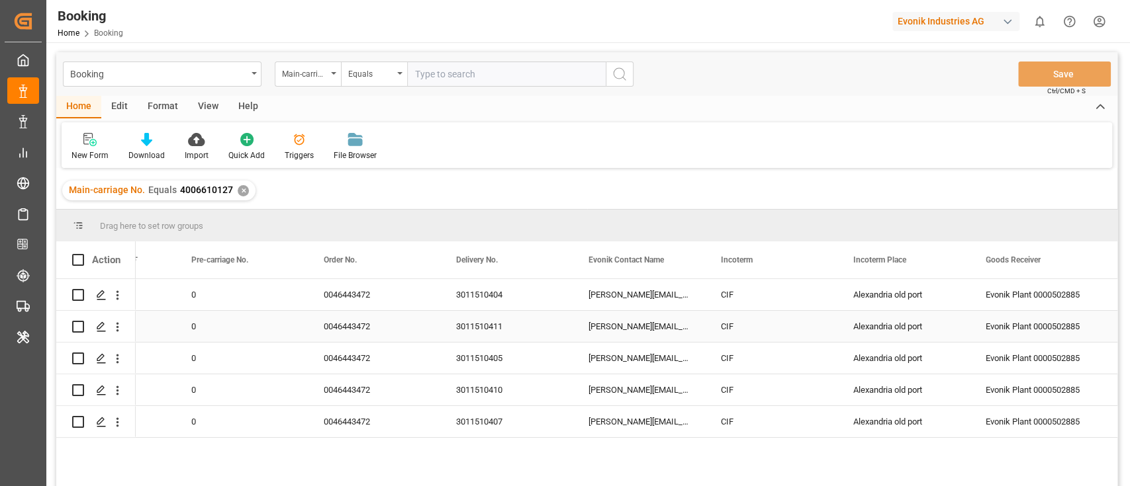
click at [463, 310] on div "3011510404" at bounding box center [506, 294] width 132 height 31
click at [485, 339] on div "3011510411" at bounding box center [506, 326] width 132 height 31
click at [492, 373] on div "3011510405" at bounding box center [506, 358] width 132 height 31
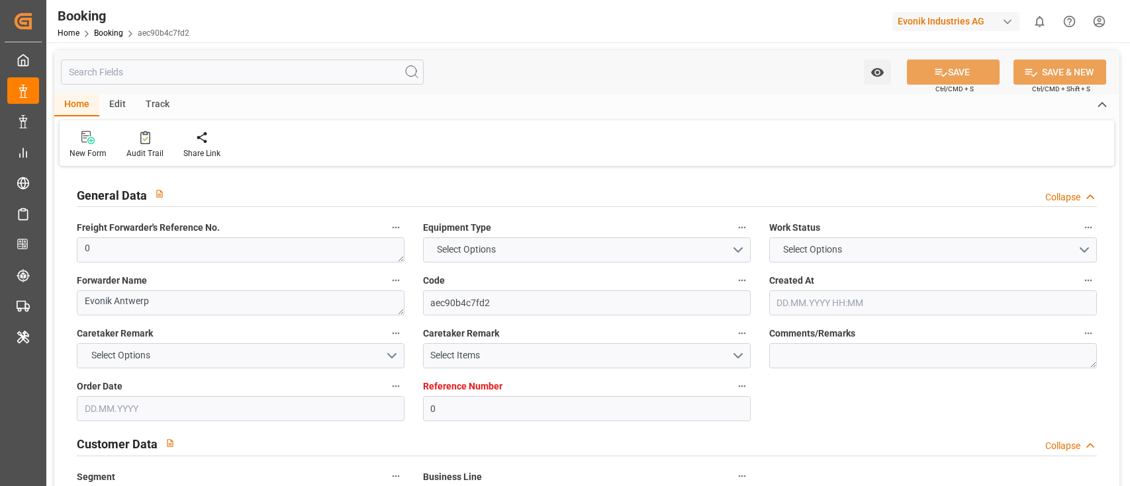
type input "0"
type input "9297840"
type input "Maersk"
type input "Maersk Line AS"
type input "BEANR"
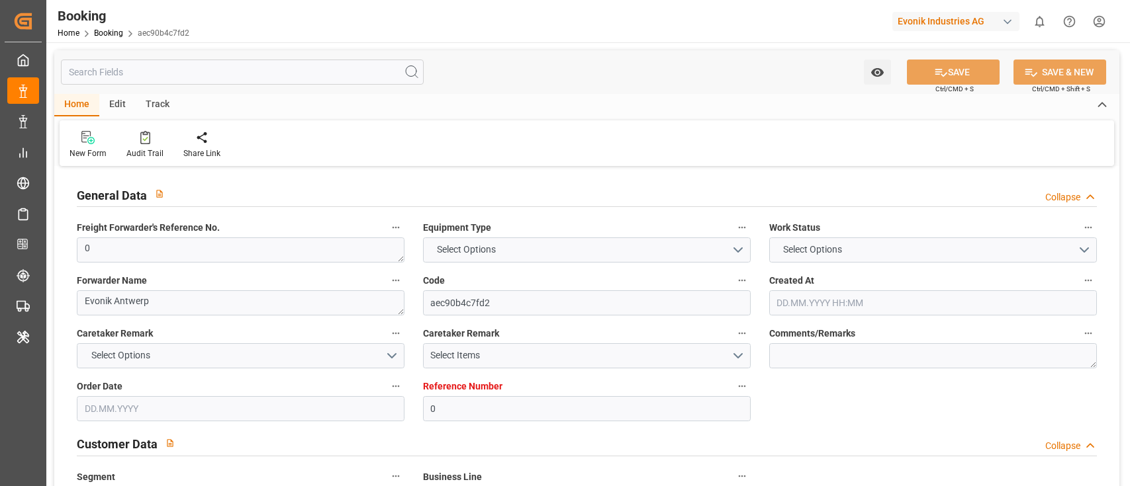
type input "GTPRQ"
type input "51"
type input "PABLB"
type input "0"
type input "[DATE] 06:41"
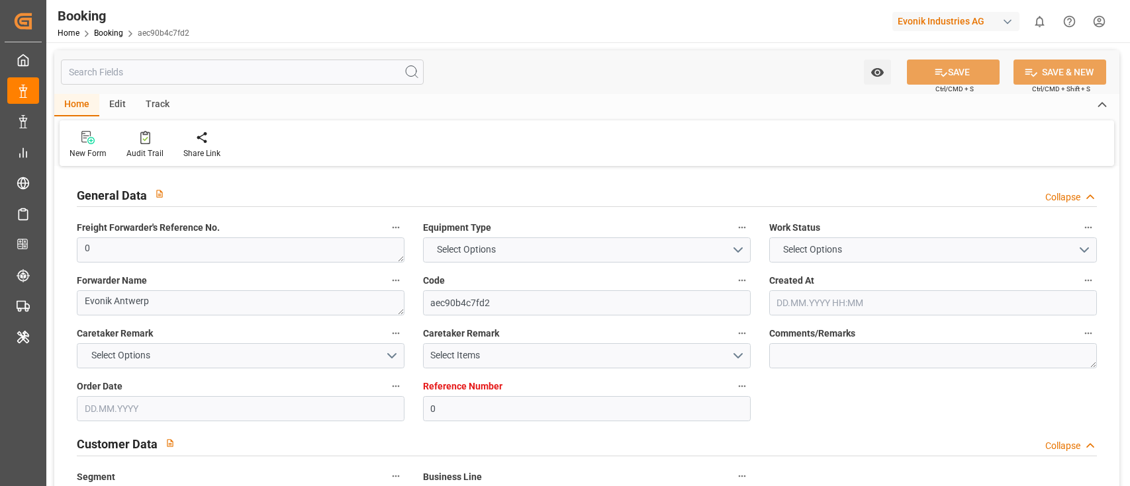
type input "[DATE]"
type input "[DATE] 00:00"
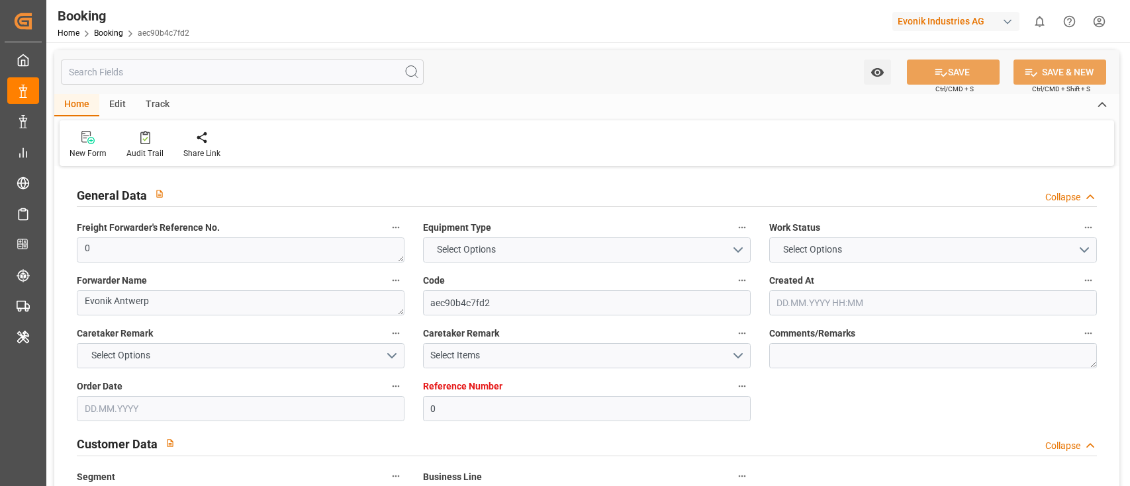
type input "[DATE] 00:00"
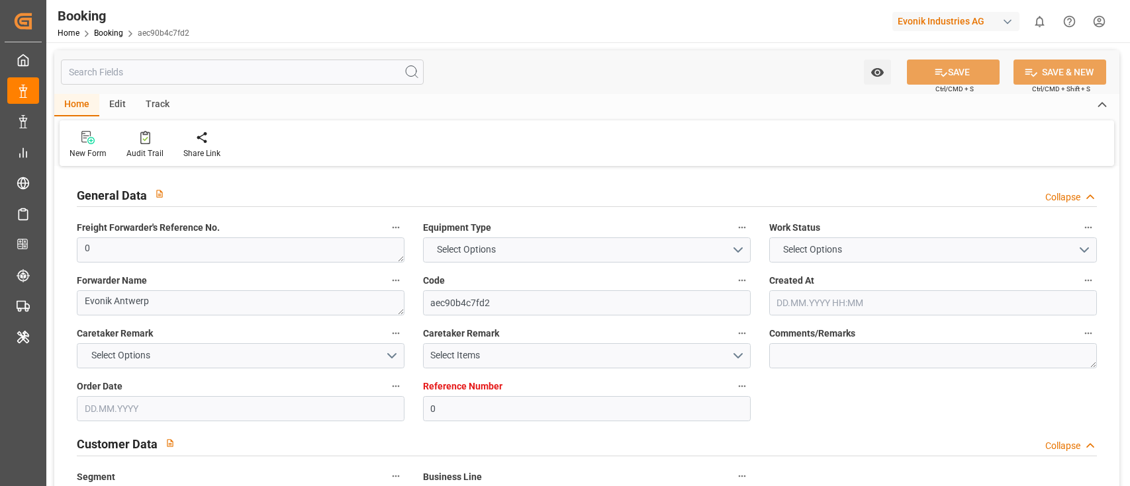
type input "[DATE] 00:00"
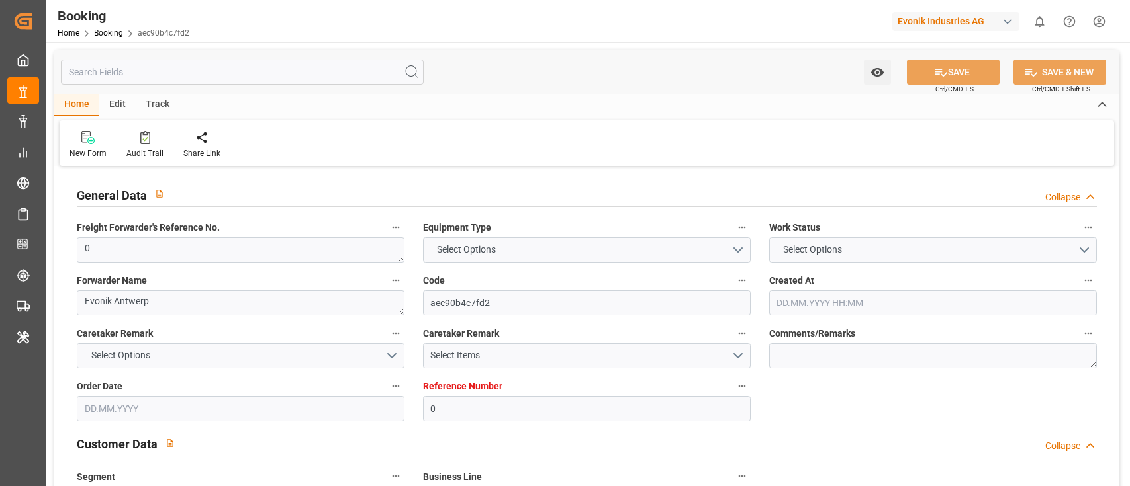
type input "[DATE] 00:00"
type input "[DATE] 06:00"
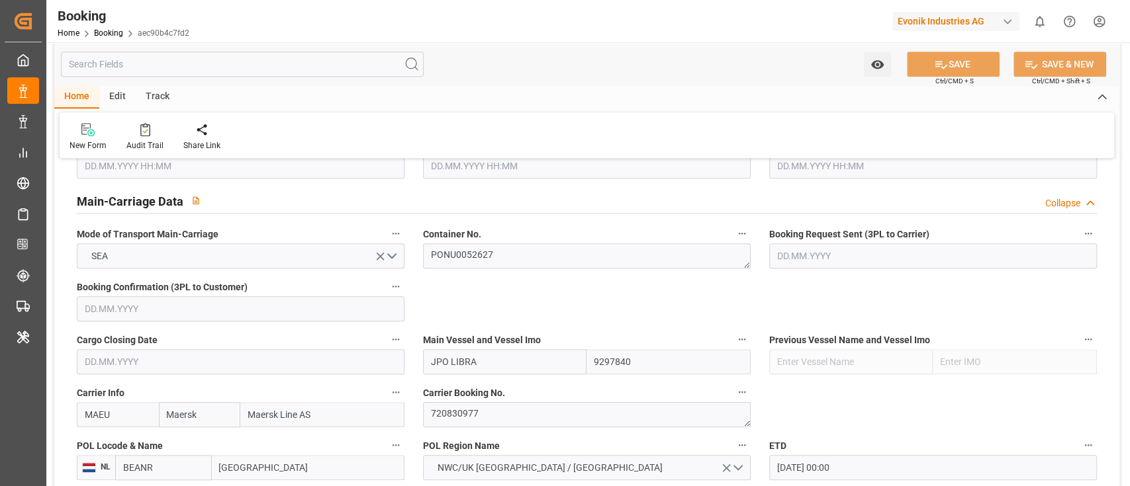
scroll to position [970, 0]
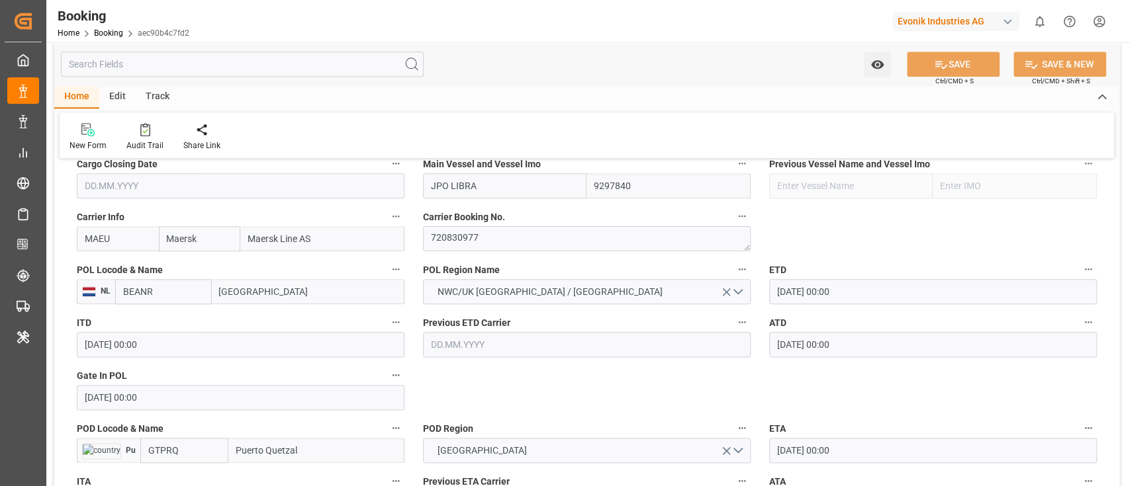
click at [260, 295] on input "[GEOGRAPHIC_DATA]" at bounding box center [308, 291] width 193 height 25
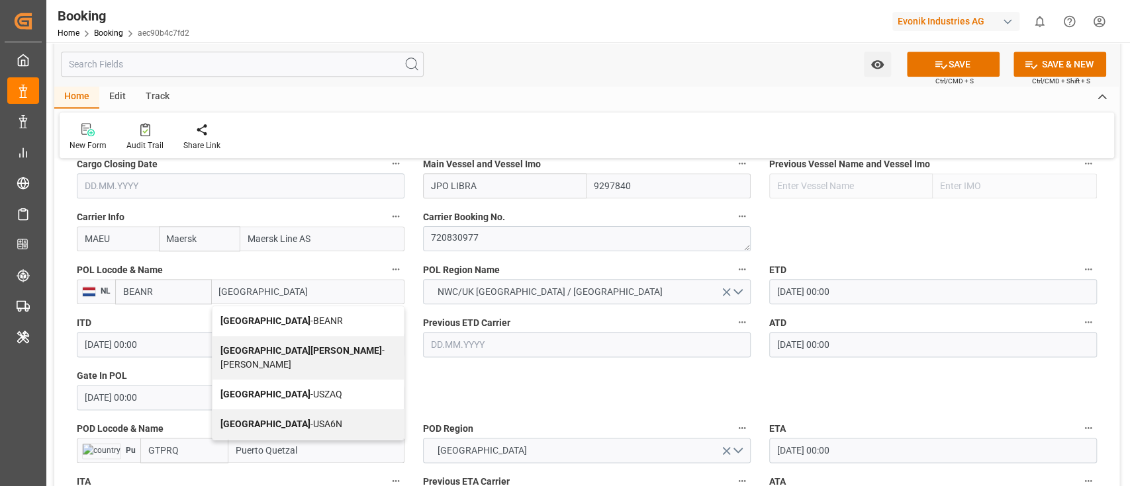
click at [285, 320] on span "Antwerp - BEANR" at bounding box center [281, 321] width 122 height 11
type input "[GEOGRAPHIC_DATA]"
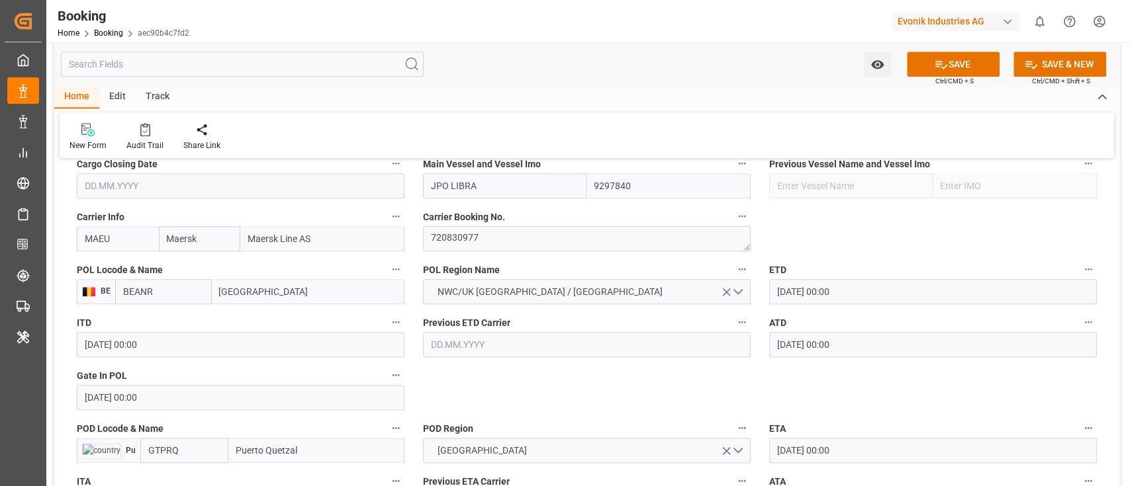
click at [302, 448] on input "Puerto Quetzal" at bounding box center [316, 450] width 176 height 25
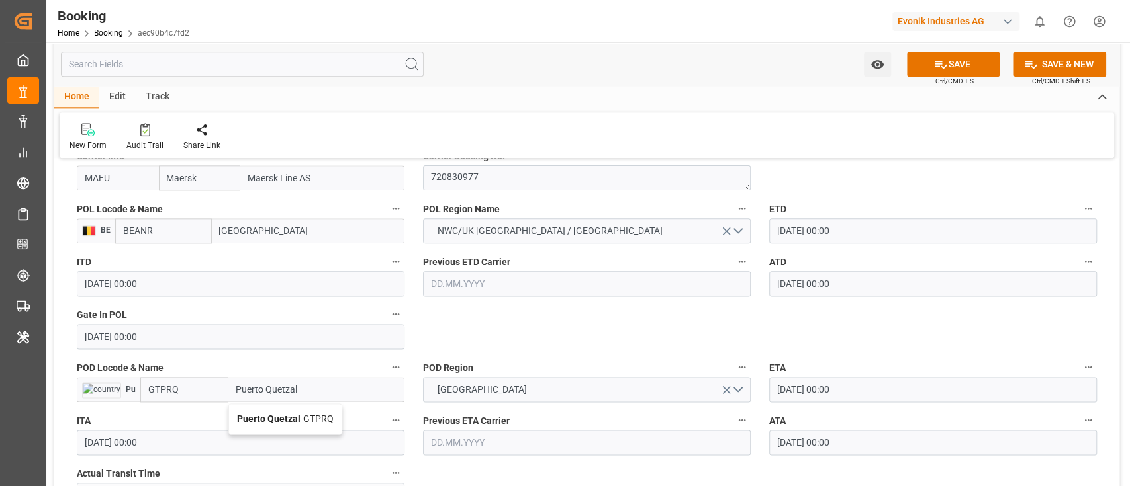
scroll to position [1059, 0]
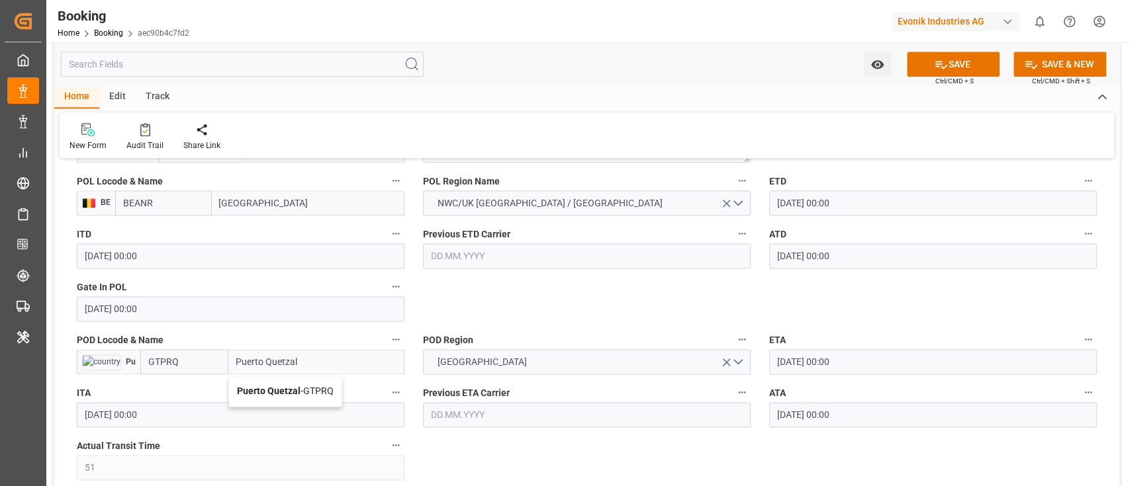
click at [271, 392] on b "Puerto Quetzal" at bounding box center [269, 391] width 64 height 11
type input "Puerto Quetzal"
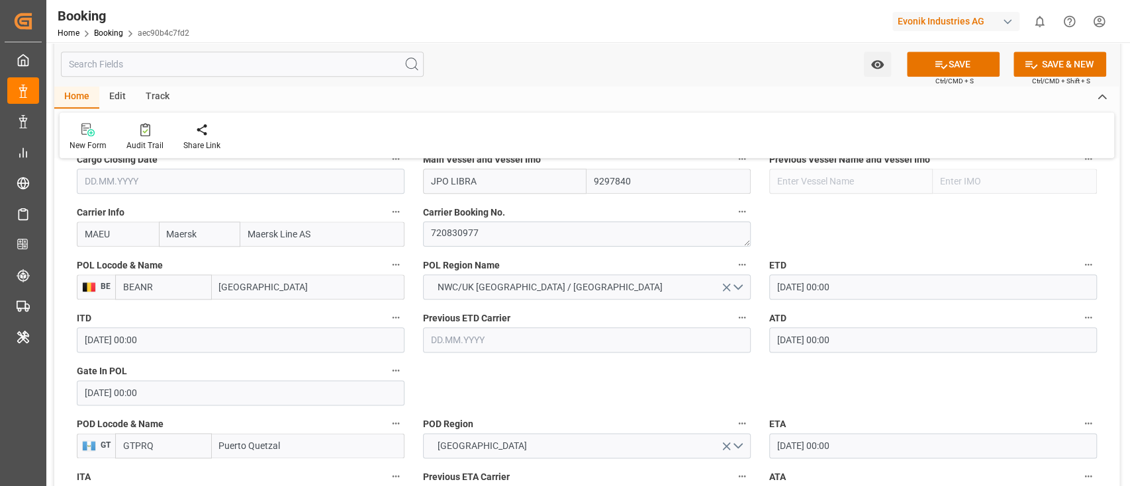
scroll to position [970, 0]
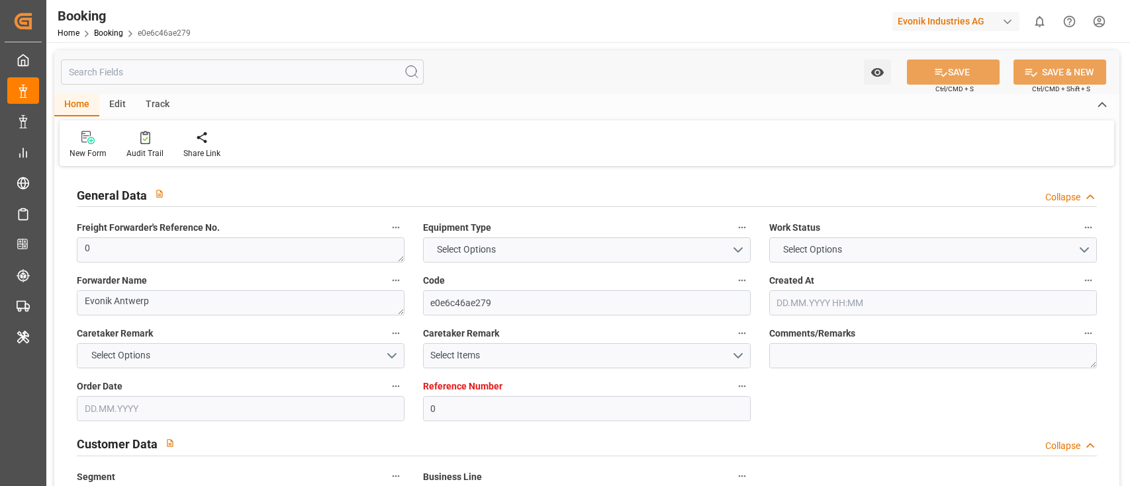
type input "0"
type input "9297840"
type input "Maersk"
type input "Maersk Line AS"
type input "BEANR"
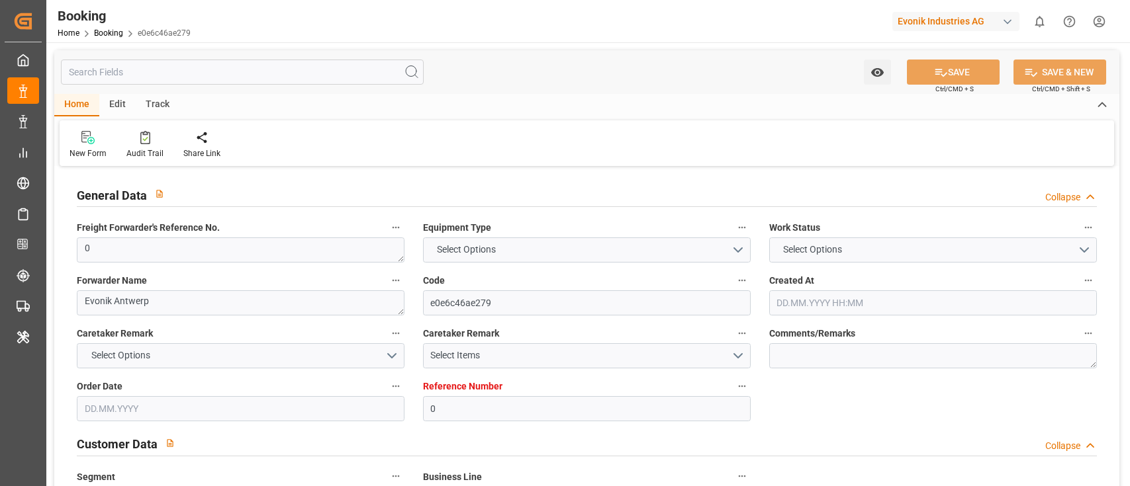
type input "GTPRQ"
type input "51"
type input "PABLB"
type input "0"
type input "[DATE] 06:41"
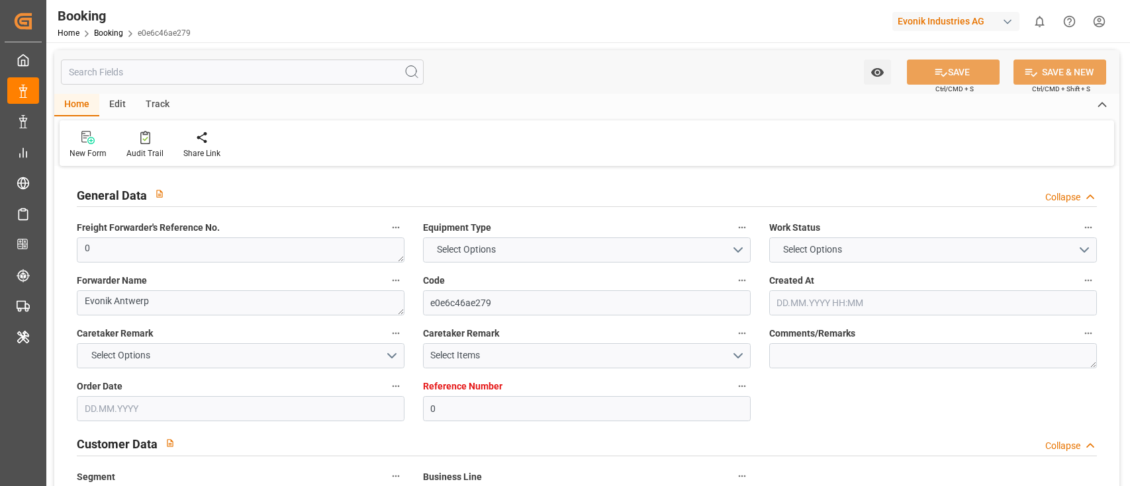
type input "[DATE]"
type input "[DATE] 00:00"
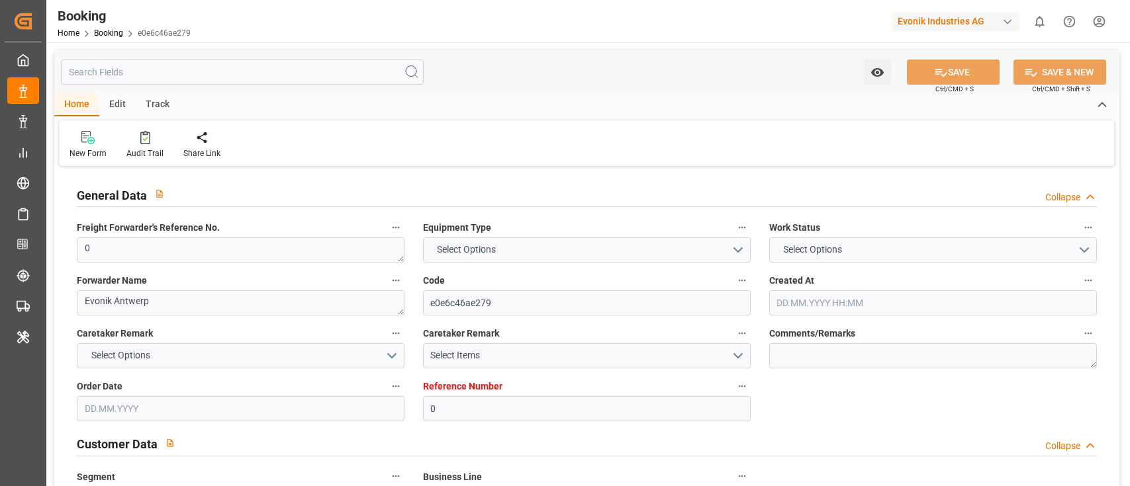
type input "[DATE] 00:00"
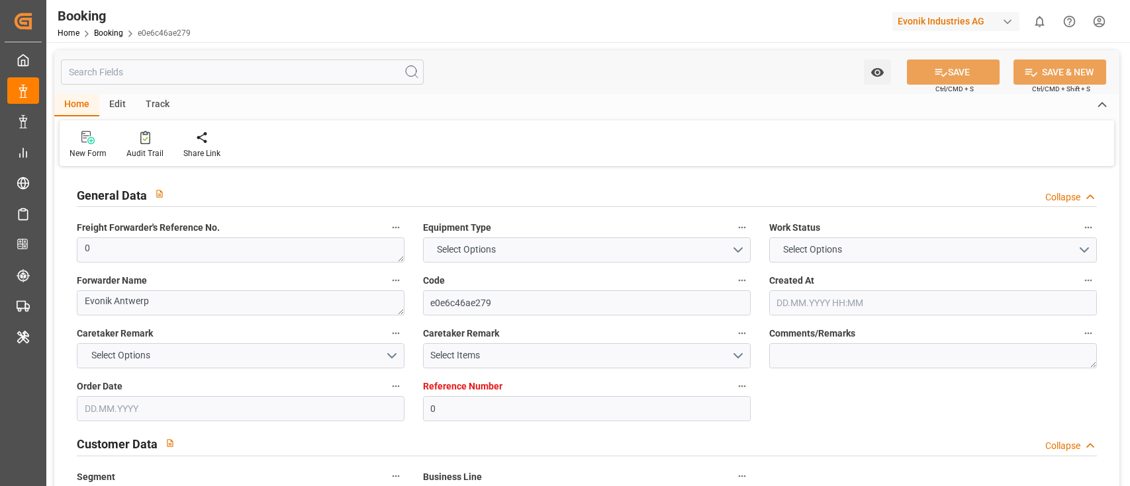
type input "[DATE] 00:00"
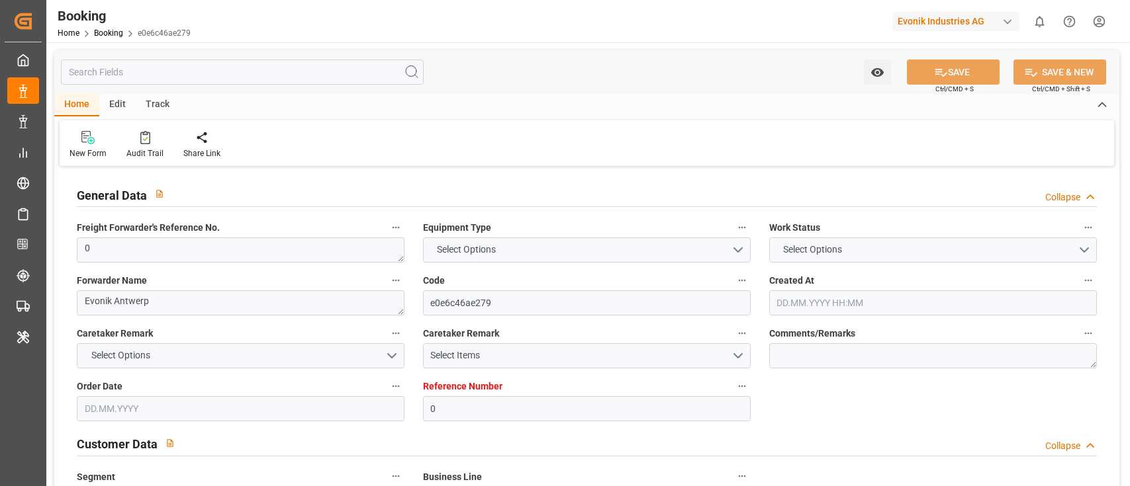
type input "[DATE] 00:00"
type input "[DATE] 05:58"
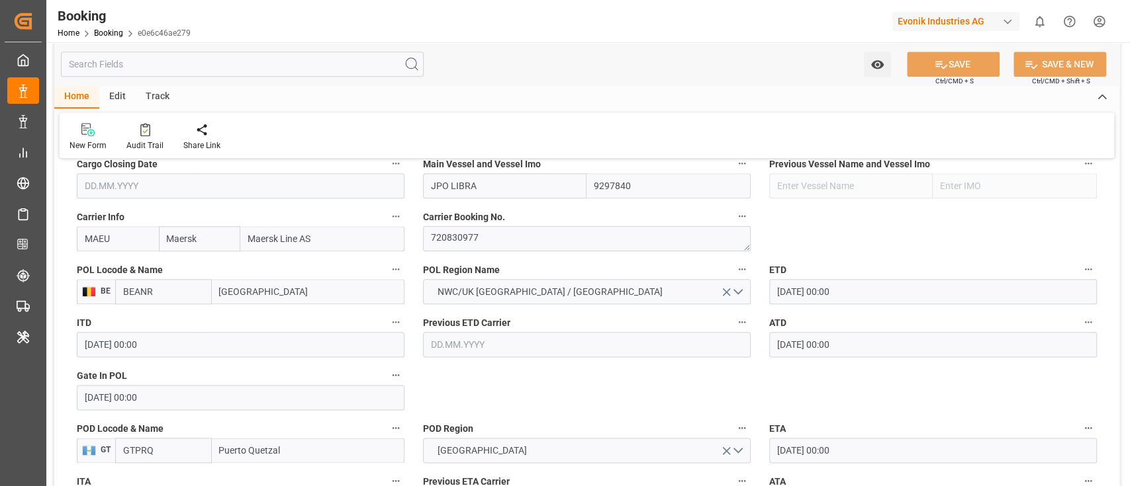
click at [265, 297] on input "[GEOGRAPHIC_DATA]" at bounding box center [308, 291] width 193 height 25
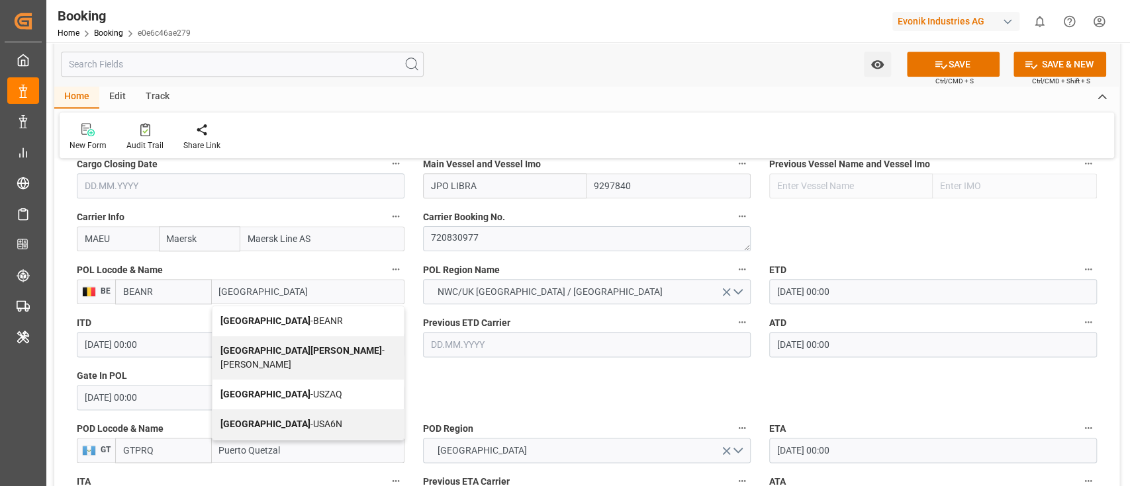
click at [280, 324] on span "Antwerp - BEANR" at bounding box center [281, 321] width 122 height 11
type input "[GEOGRAPHIC_DATA]"
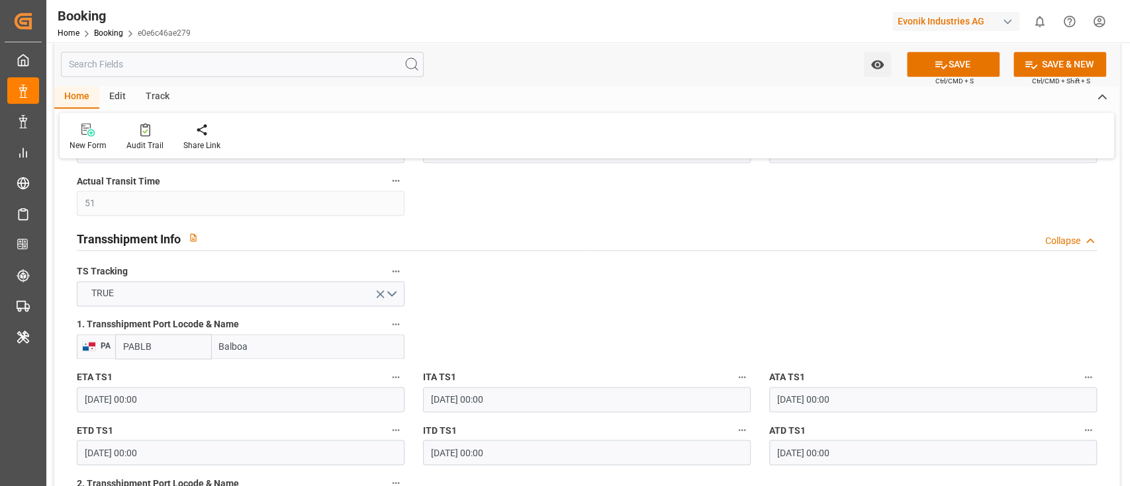
scroll to position [1235, 0]
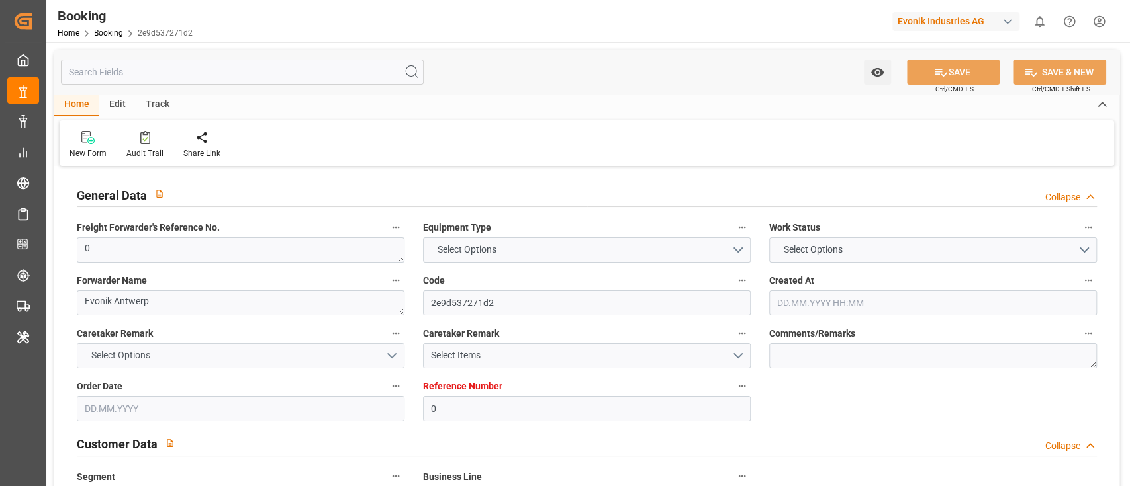
type input "0"
type input "9297840"
type input "Maersk"
type input "Maersk Line AS"
type input "BEANR"
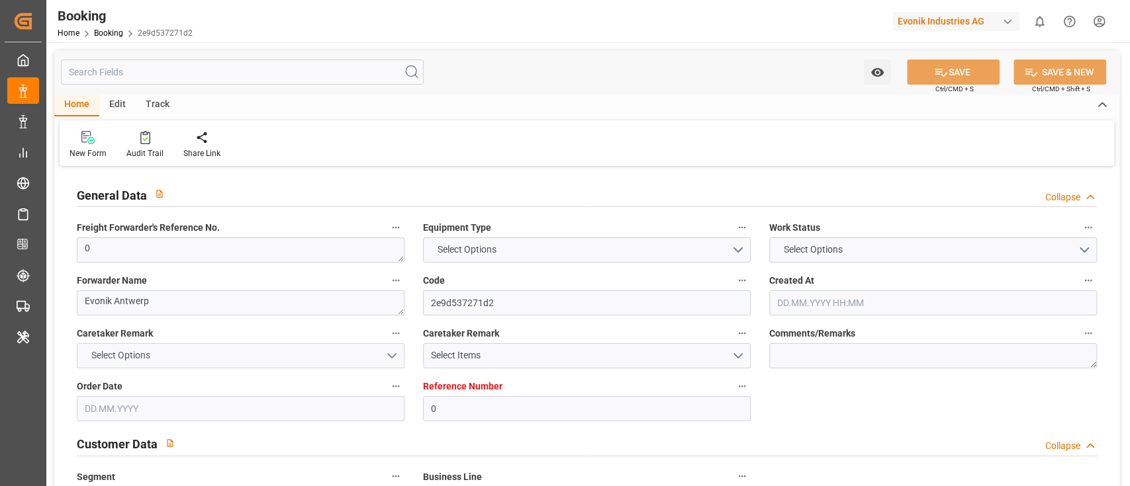
type input "GTPRQ"
type input "51"
type input "PABLB"
type input "0"
type input "[DATE] 06:41"
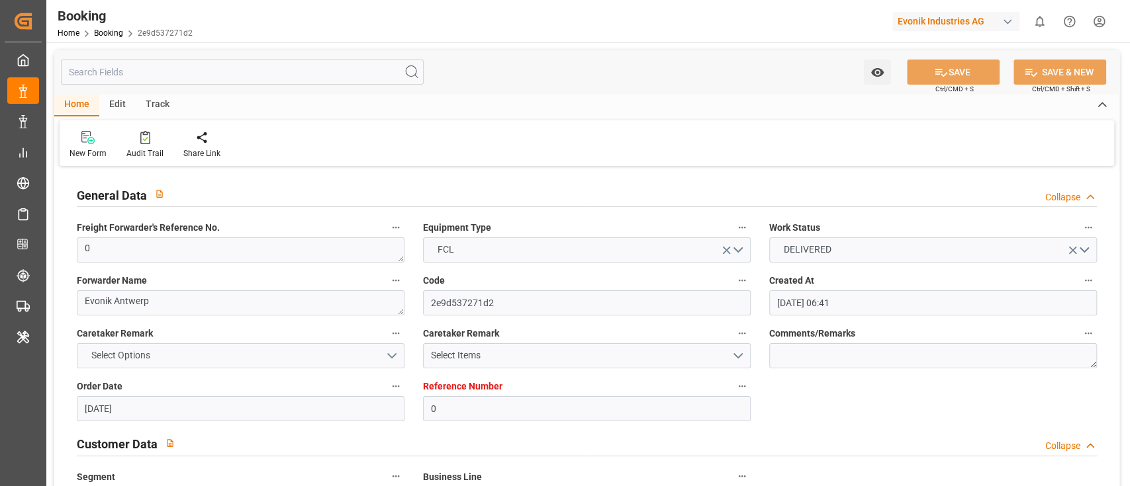
type input "[DATE]"
type input "[DATE] 00:00"
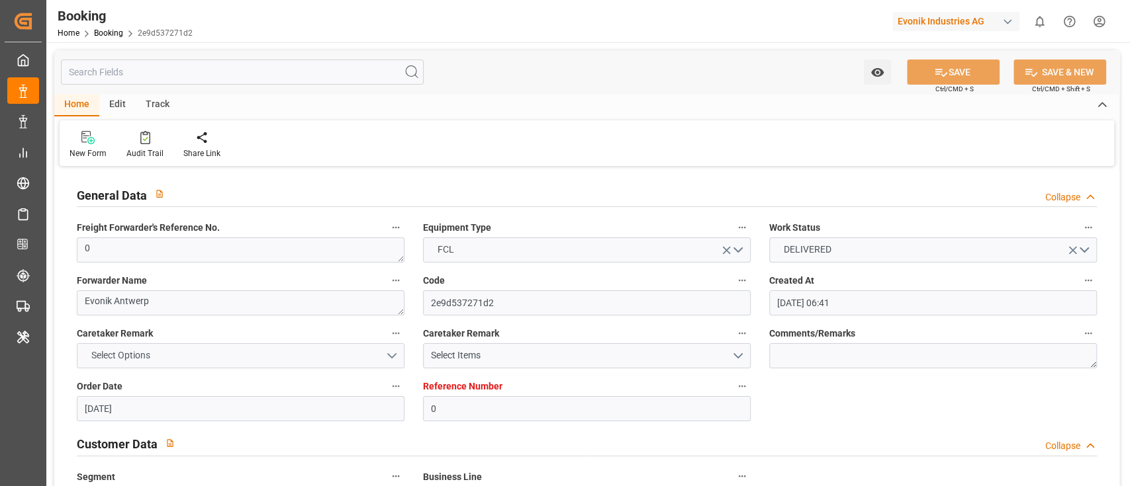
type input "[DATE] 00:00"
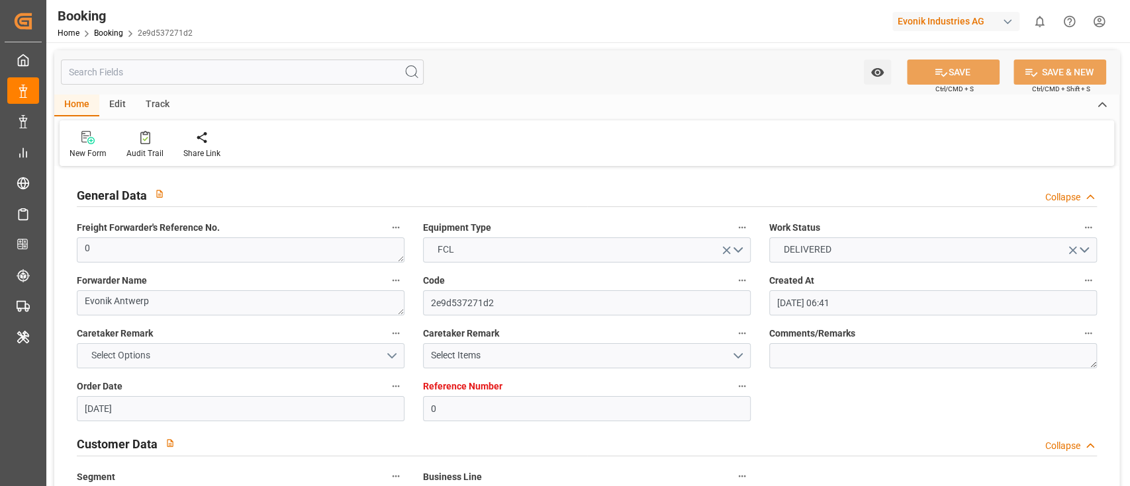
type input "[DATE] 00:00"
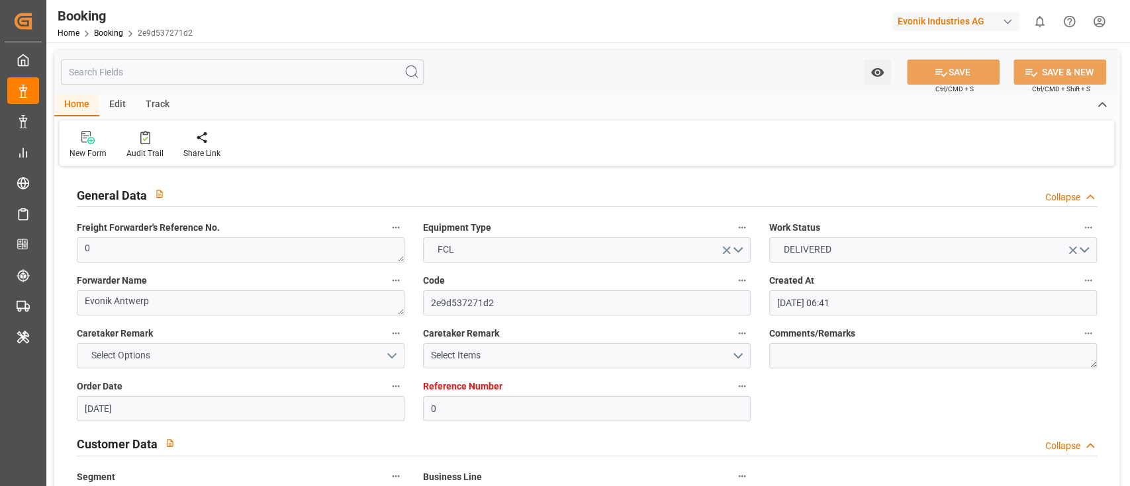
type input "[DATE] 00:00"
type input "[DATE] 06:00"
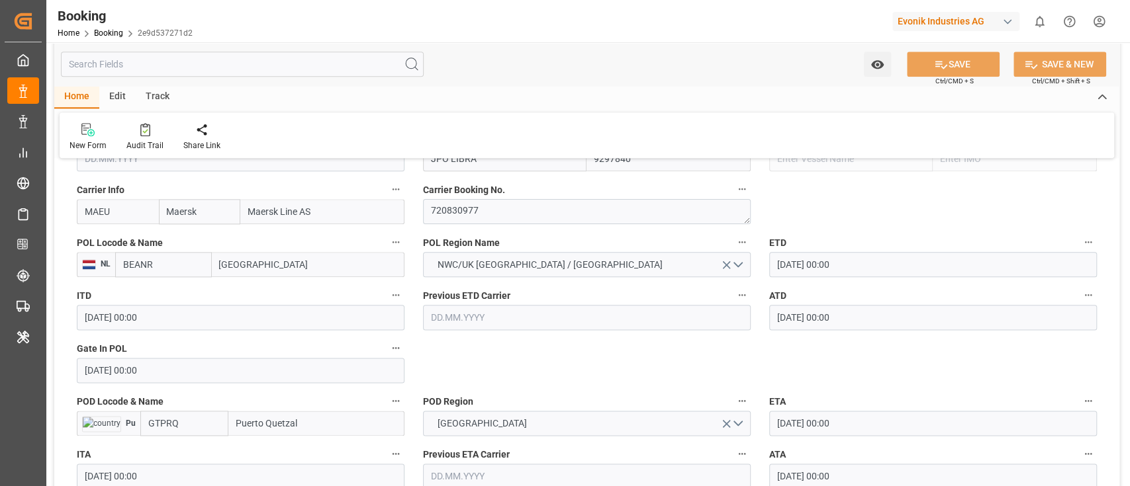
scroll to position [970, 0]
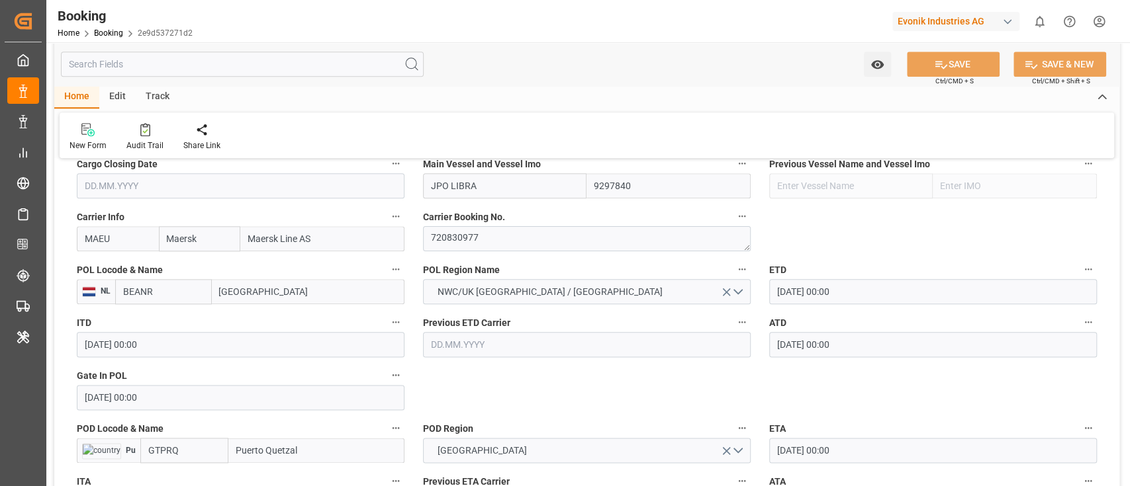
click at [266, 295] on input "[GEOGRAPHIC_DATA]" at bounding box center [308, 291] width 193 height 25
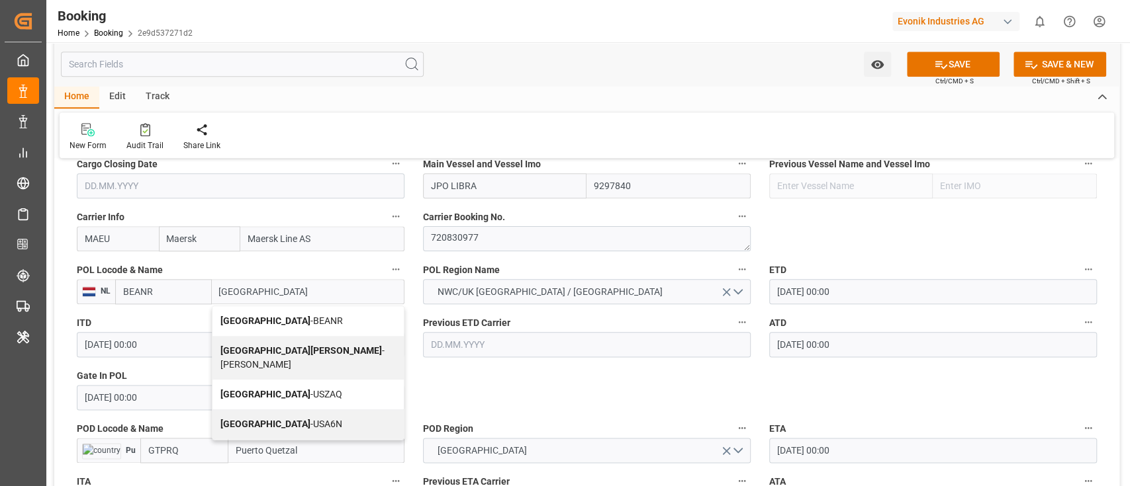
click at [283, 318] on span "Antwerp - BEANR" at bounding box center [281, 321] width 122 height 11
type input "[GEOGRAPHIC_DATA]"
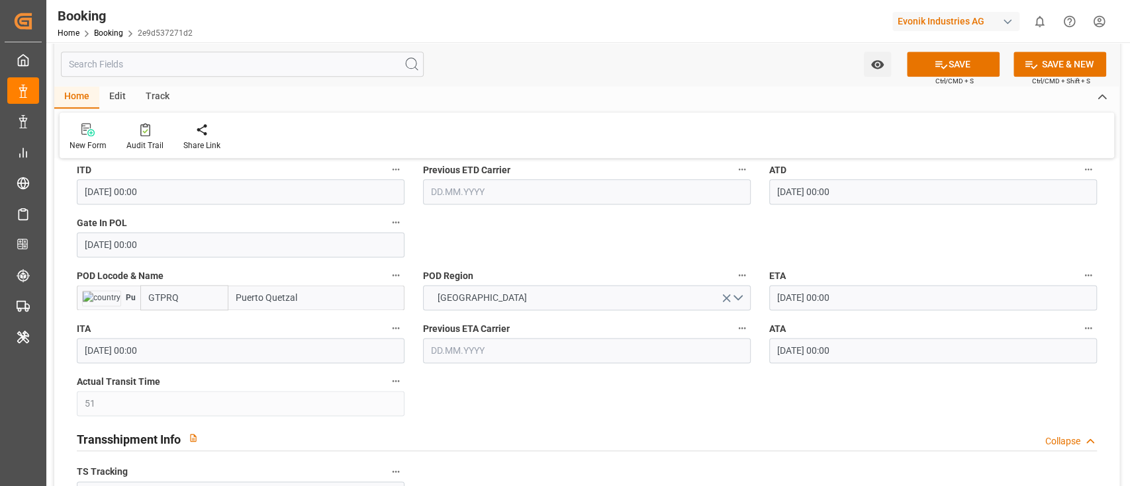
scroll to position [1147, 0]
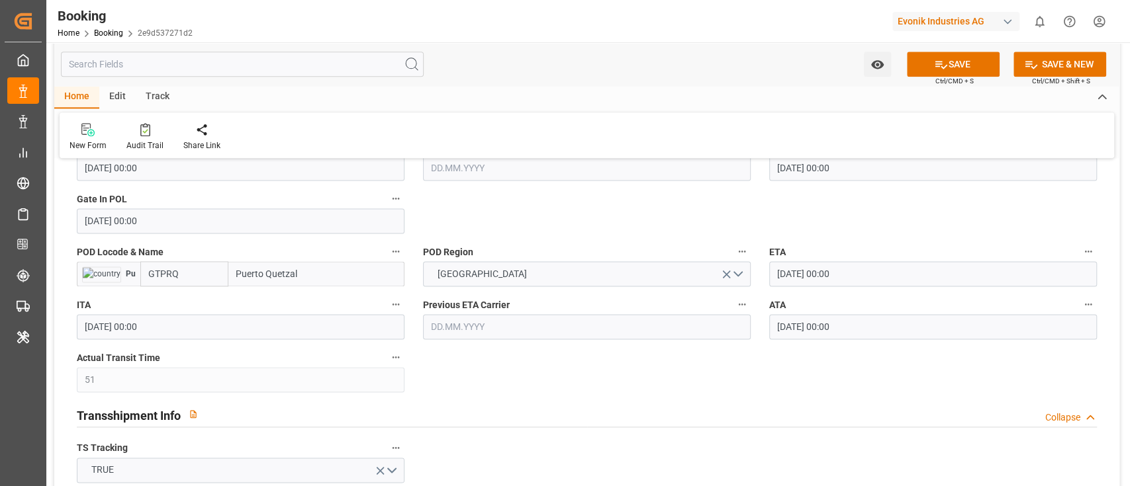
click at [314, 262] on input "Puerto Quetzal" at bounding box center [316, 273] width 176 height 25
click at [326, 301] on span "Puerto Quetzal - GTPRQ" at bounding box center [285, 303] width 97 height 11
type input "Puerto Quetzal"
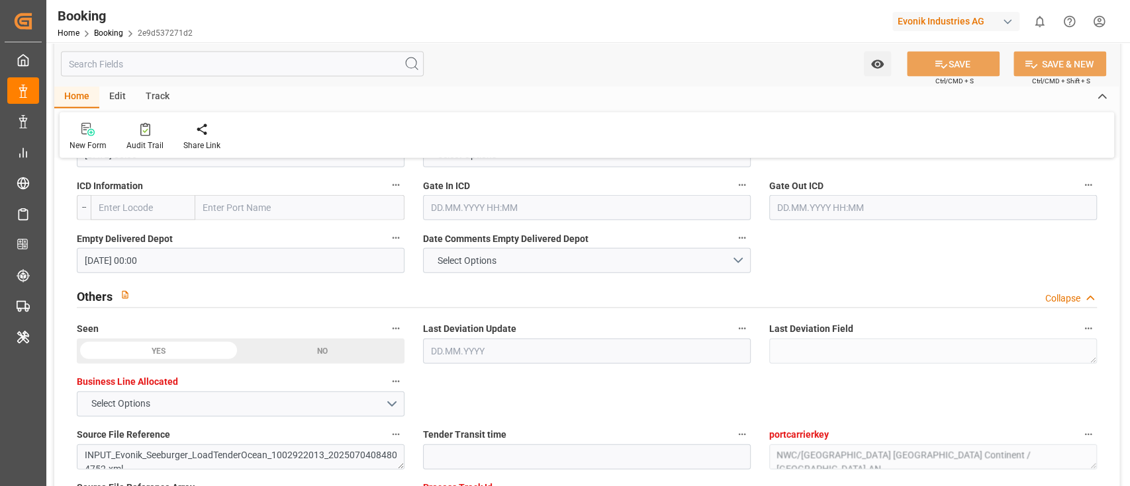
scroll to position [1853, 0]
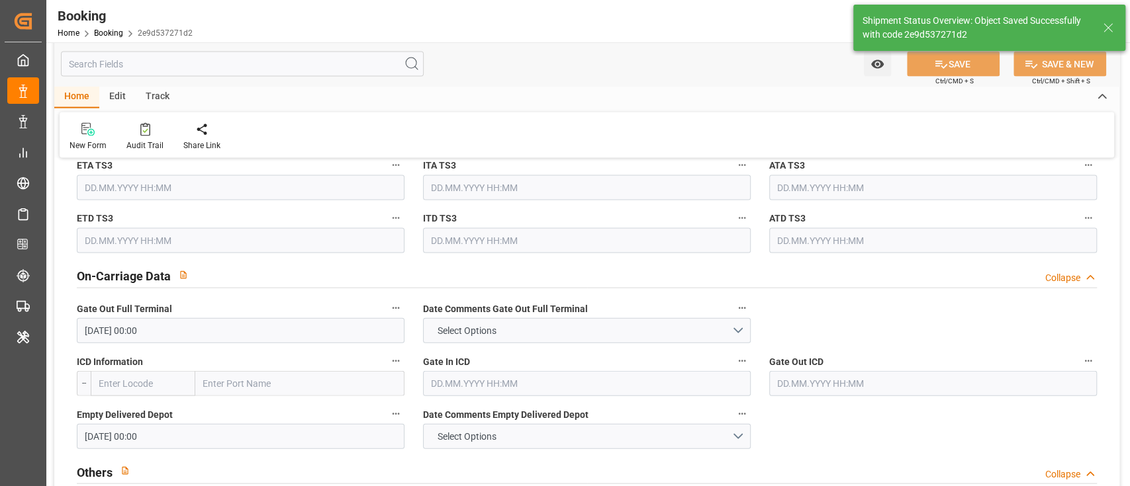
type textarea "businessDivision-businessLine-"
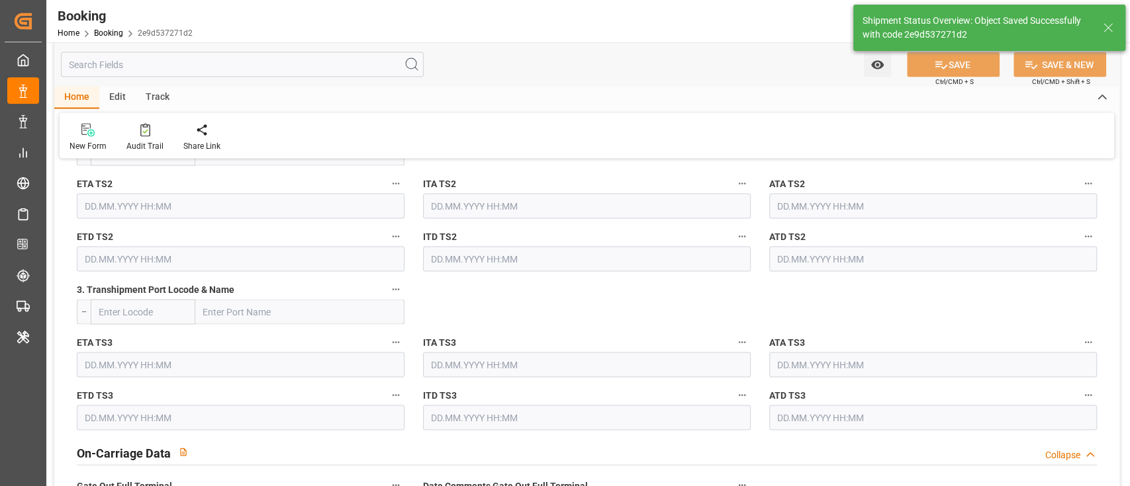
type input "[DATE] 06:01"
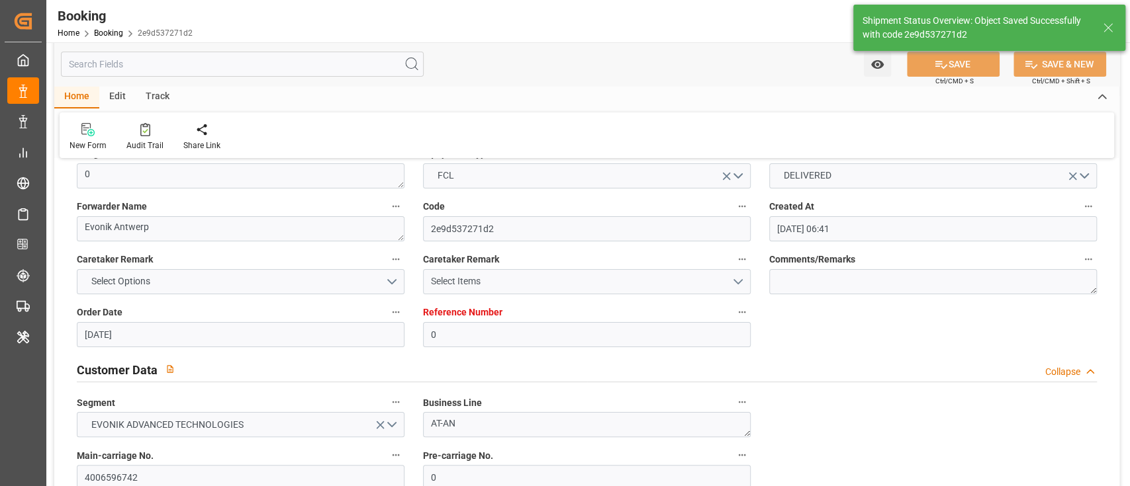
scroll to position [0, 0]
